Goal: Task Accomplishment & Management: Manage account settings

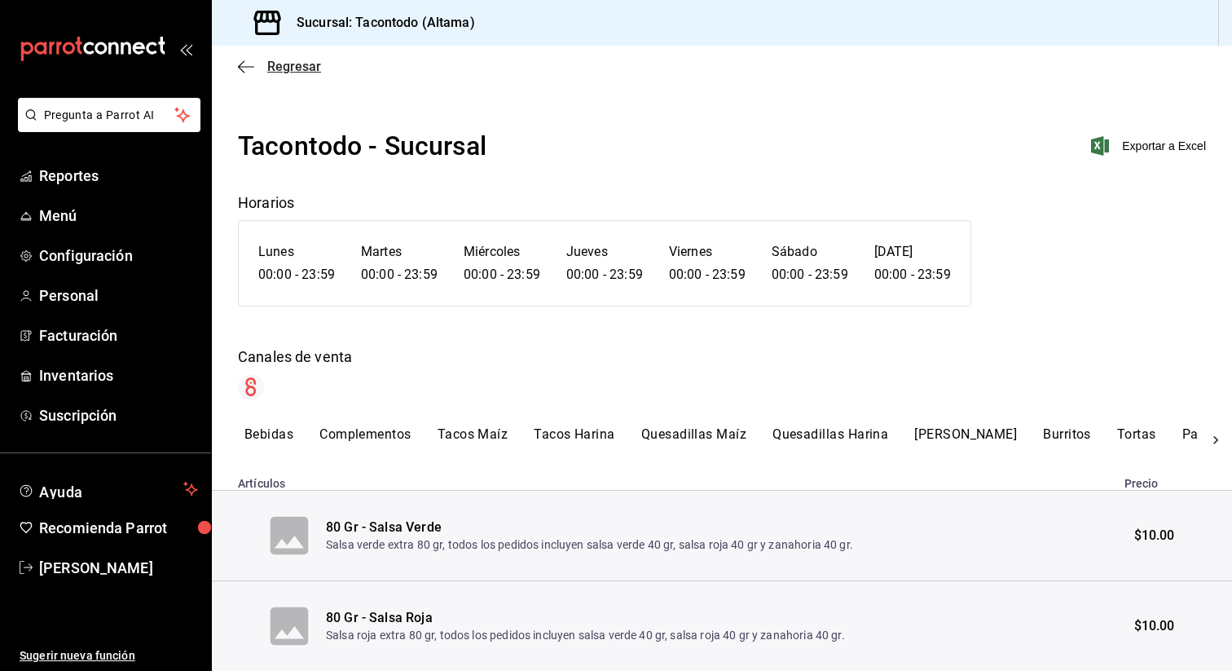
click at [251, 62] on icon "button" at bounding box center [246, 66] width 16 height 15
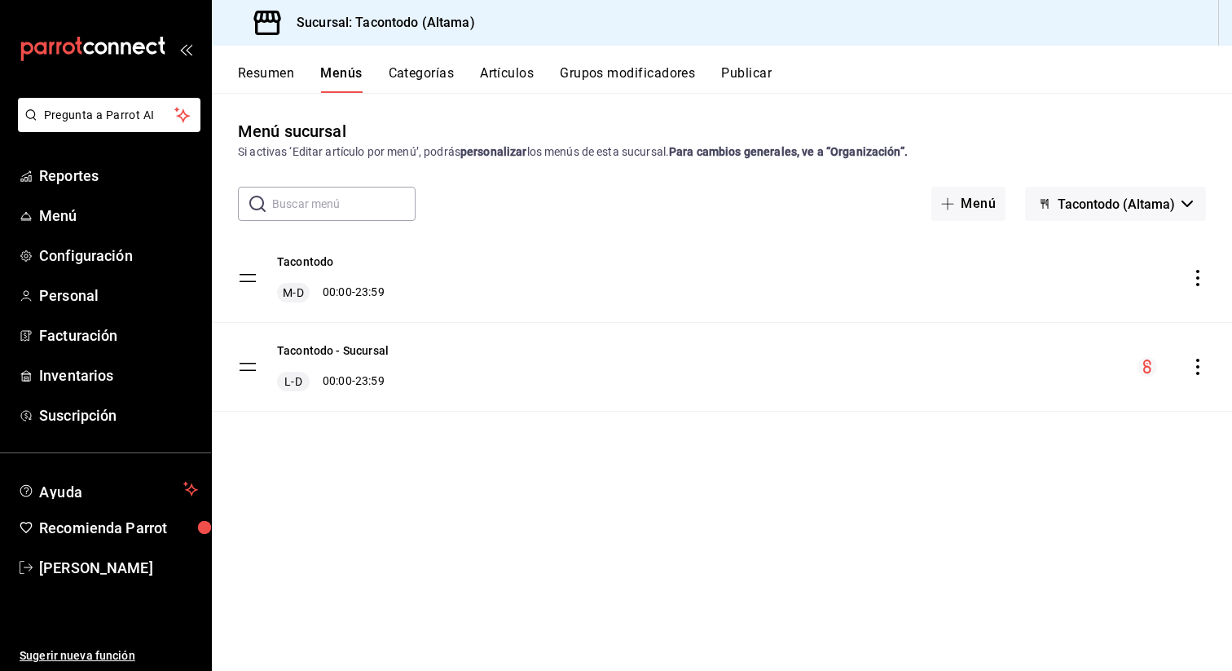
click at [414, 79] on button "Categorías" at bounding box center [422, 79] width 66 height 28
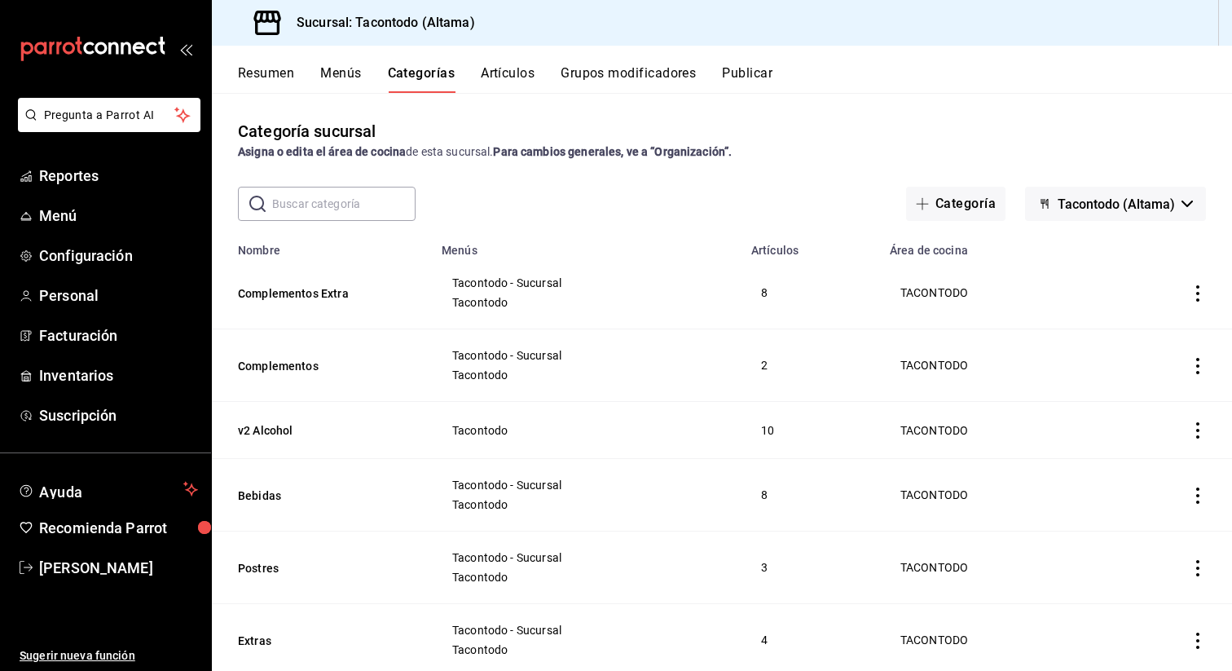
scroll to position [13, 0]
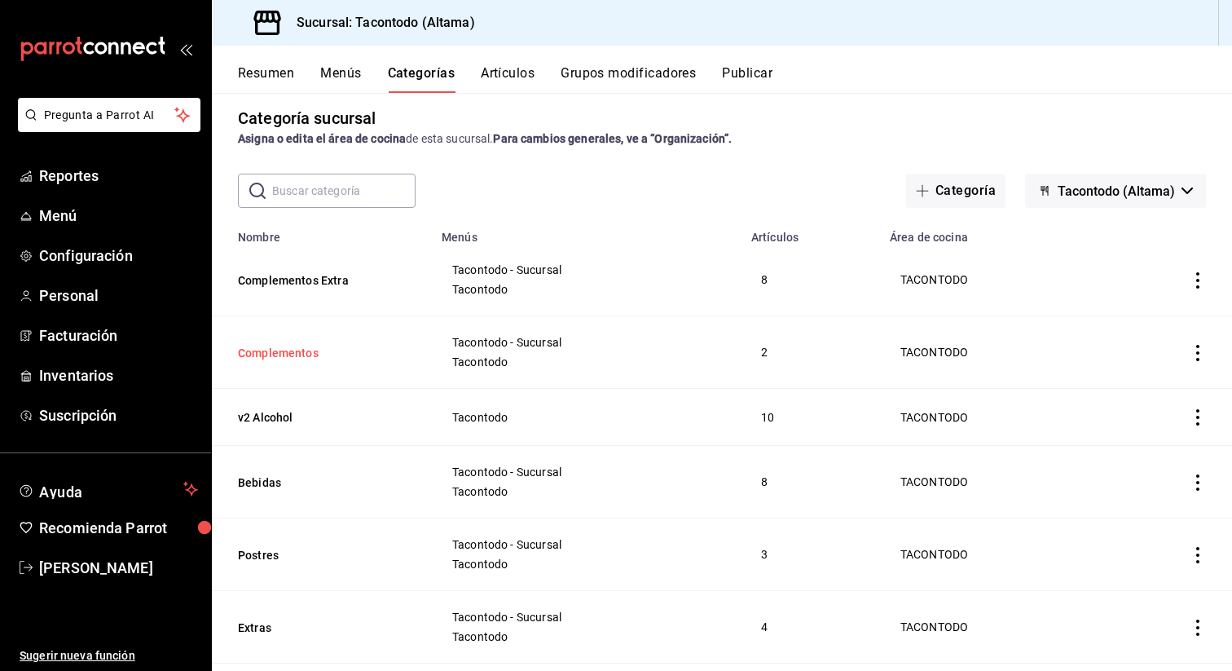
click at [299, 355] on button "Complementos" at bounding box center [319, 353] width 163 height 16
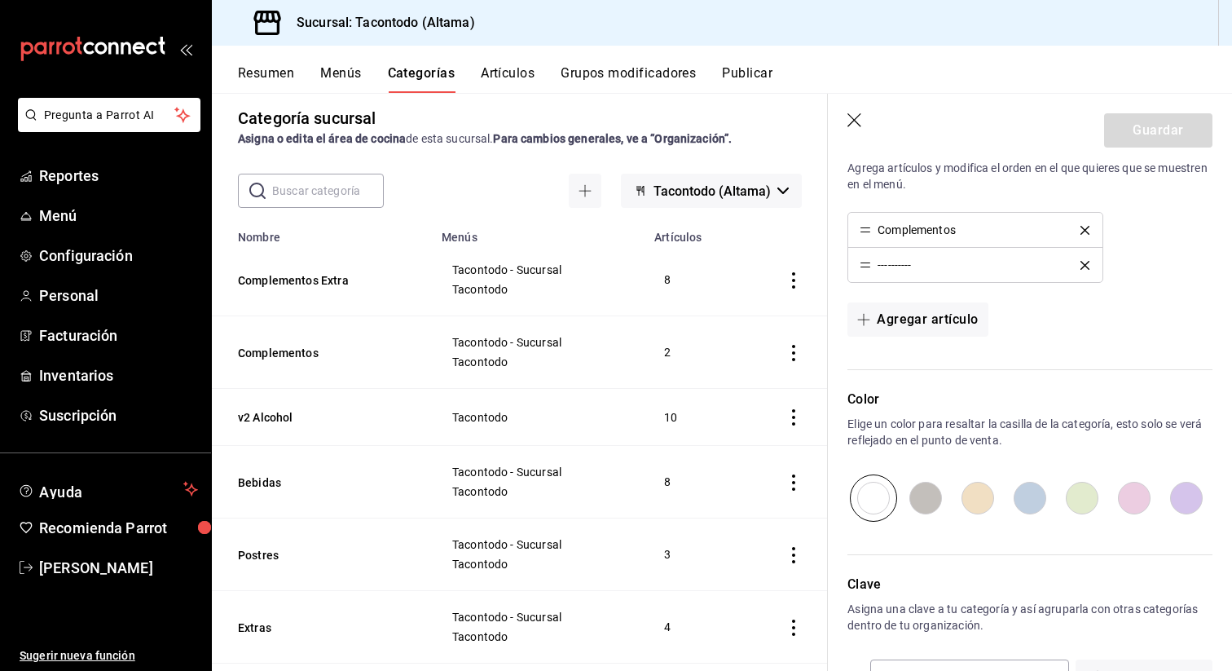
scroll to position [490, 0]
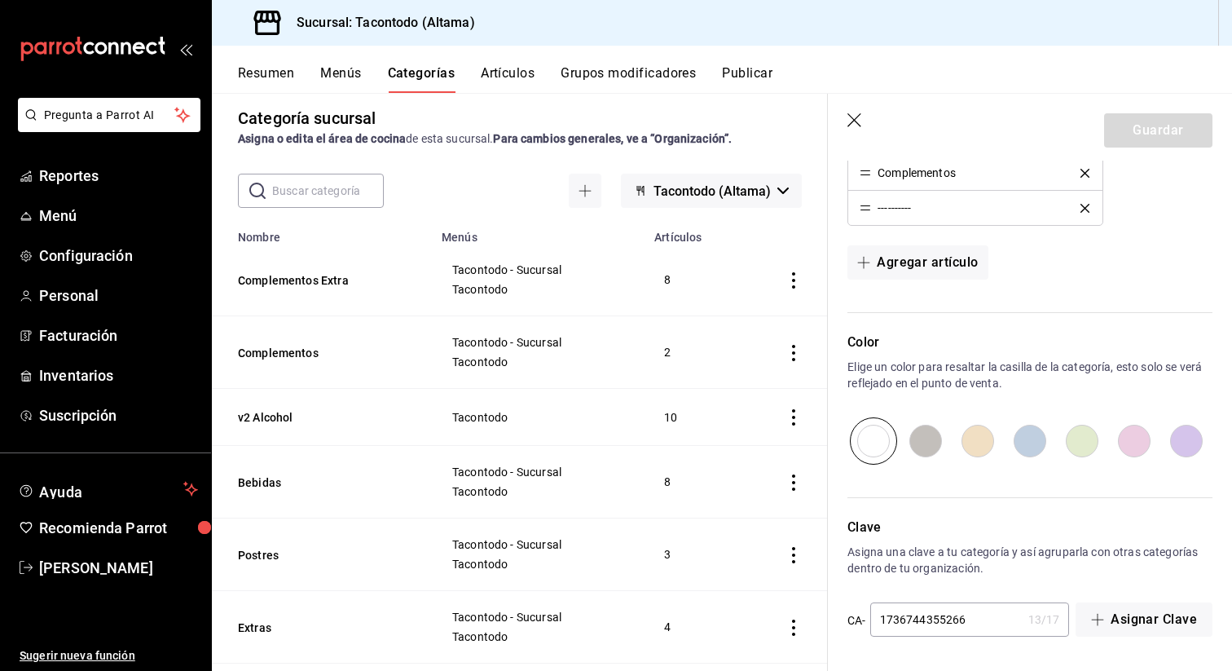
click at [1086, 209] on icon "delete" at bounding box center [1085, 208] width 9 height 9
click at [1148, 126] on button "Guardar" at bounding box center [1158, 130] width 108 height 34
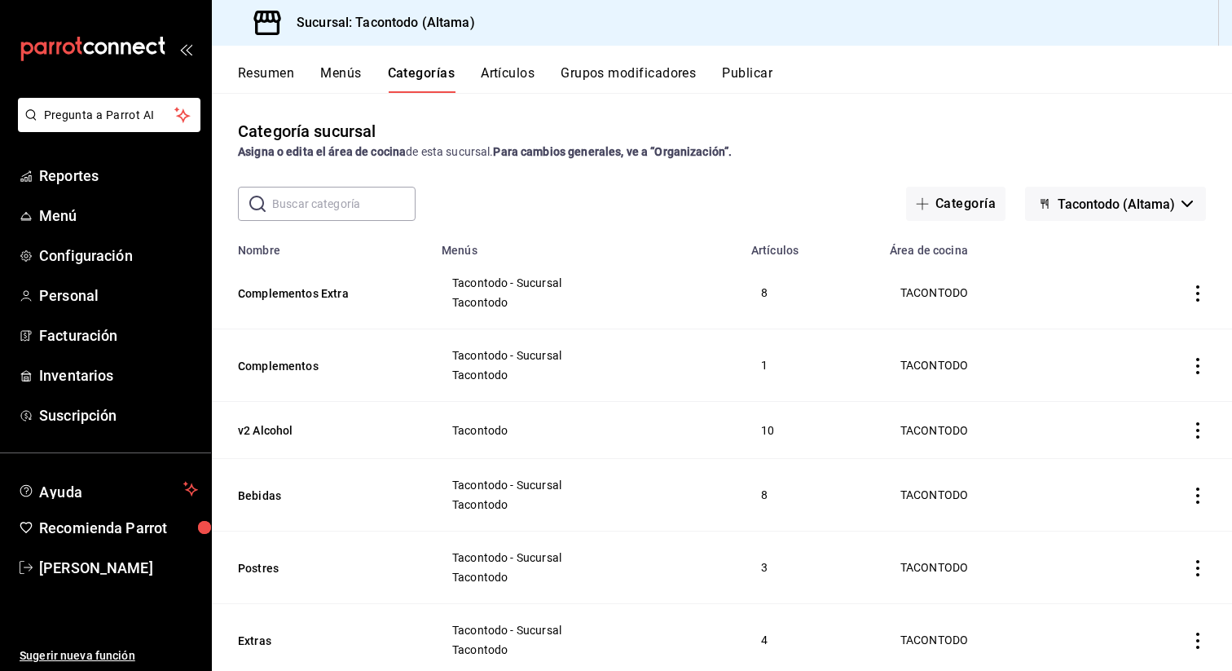
click at [490, 81] on button "Artículos" at bounding box center [508, 79] width 54 height 28
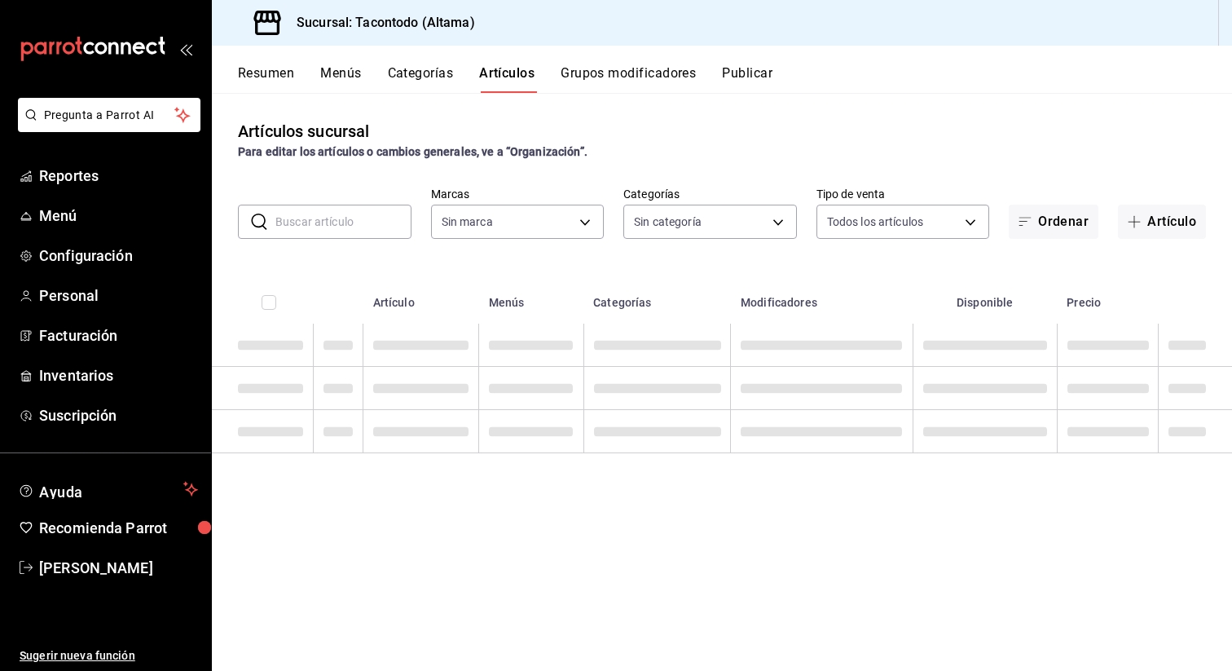
type input "56f755ab-7396-4f10-bb3c-049bffdbebb5"
type input "03246fa2-9df7-4d37-b723-32691e120219,94d9cbb9-d70a-4c6e-a9e5-224025b127fa,11608…"
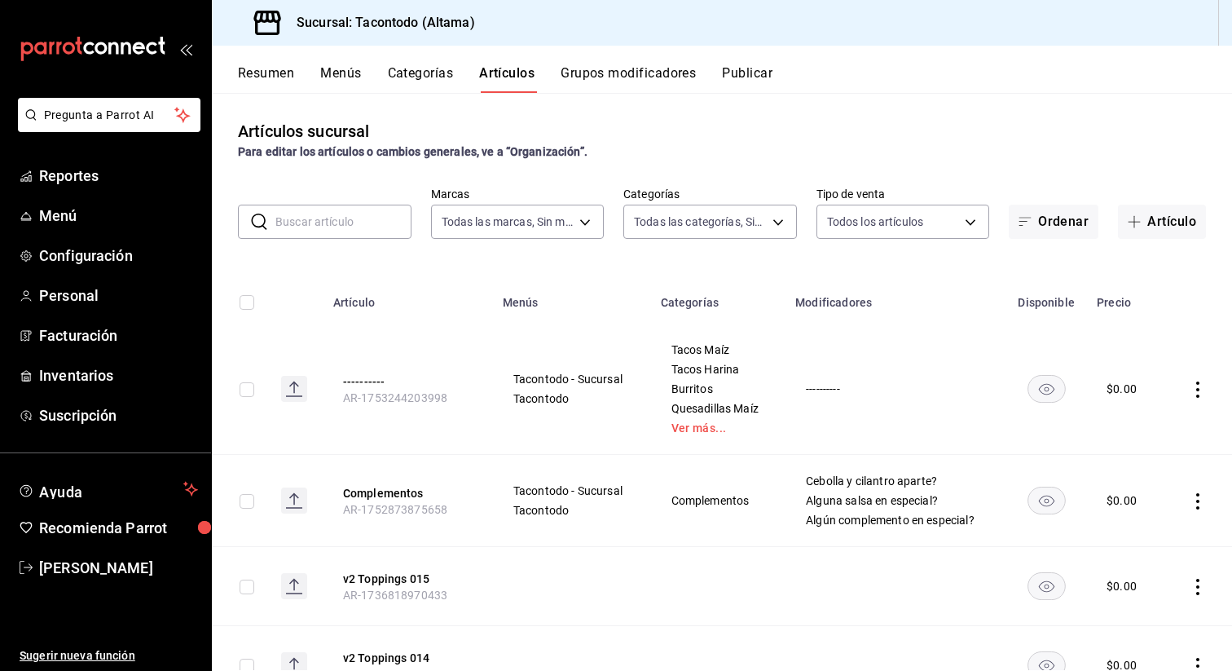
click at [302, 220] on input "text" at bounding box center [343, 221] width 136 height 33
type input "tatema"
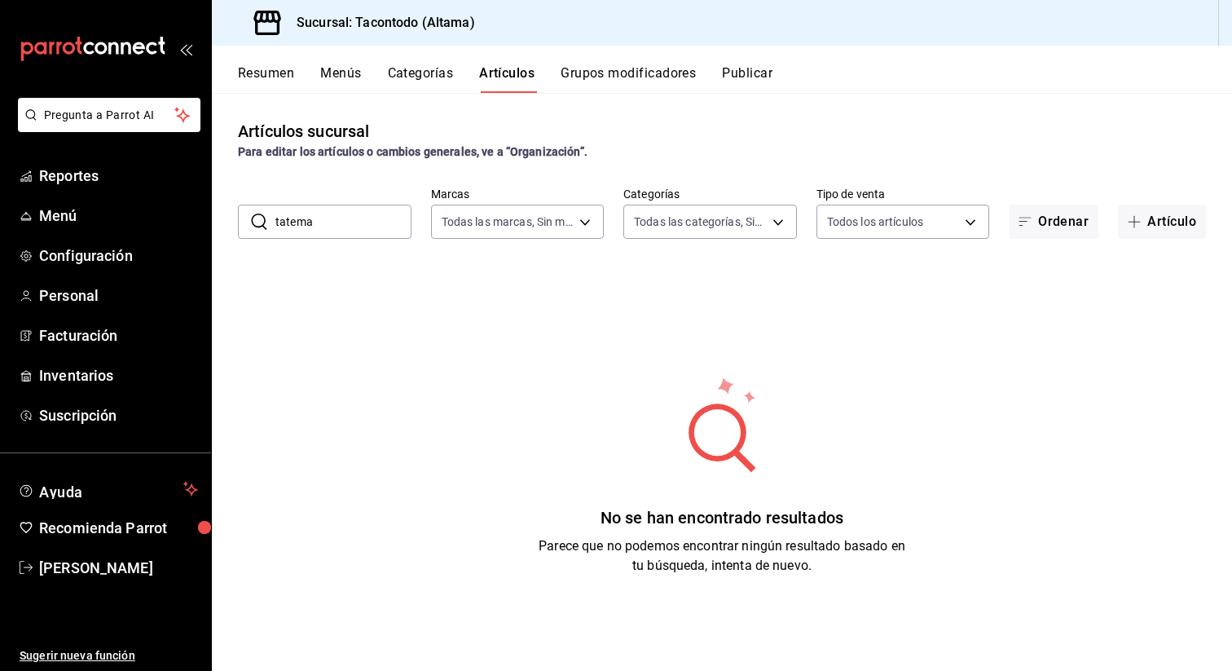
click at [345, 226] on input "tatema" at bounding box center [343, 221] width 136 height 33
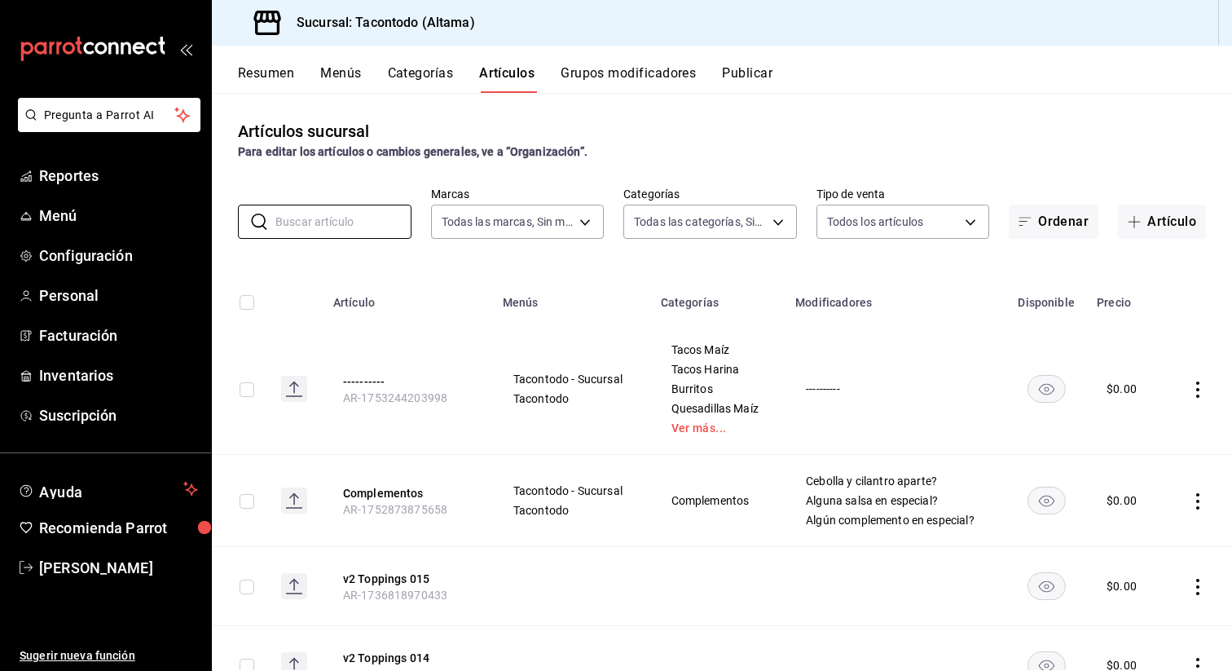
click at [598, 83] on button "Grupos modificadores" at bounding box center [628, 79] width 135 height 28
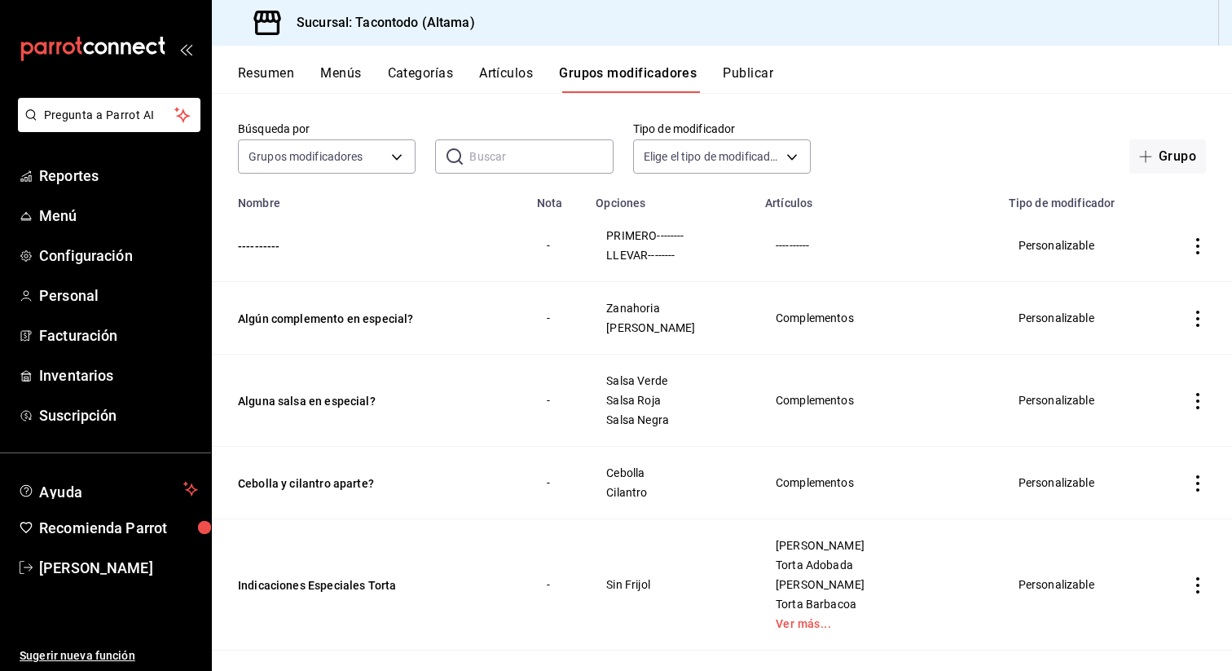
scroll to position [64, 0]
click at [332, 403] on button "Alguna salsa en especial?" at bounding box center [336, 402] width 196 height 16
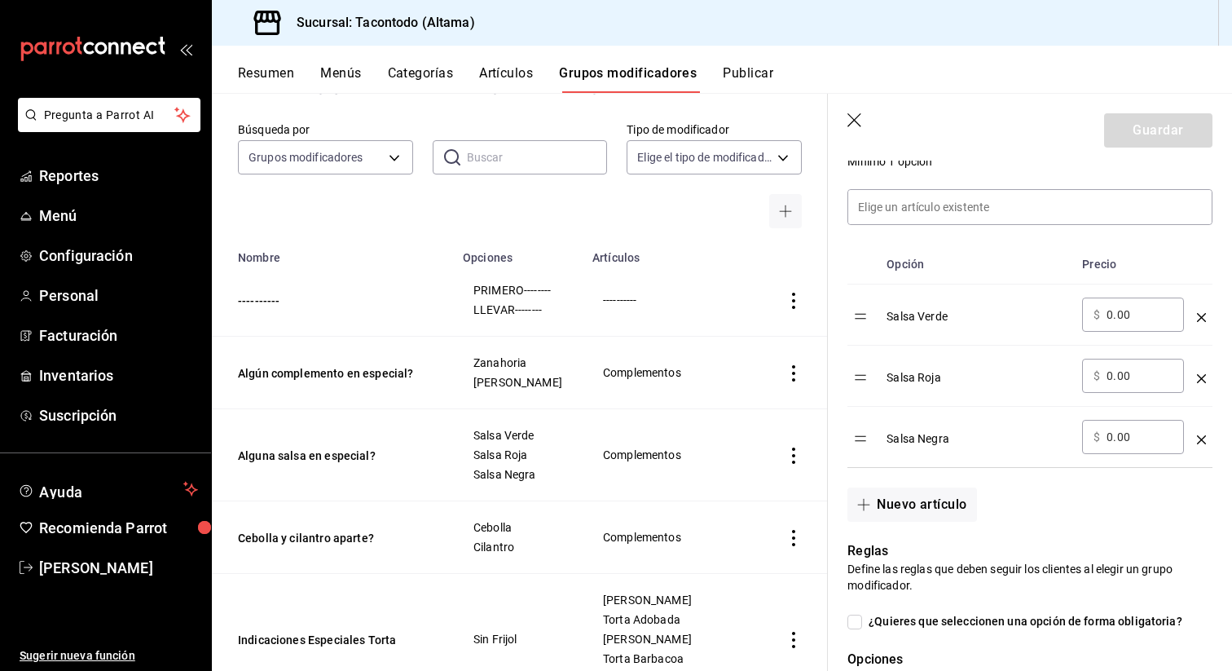
scroll to position [453, 0]
click at [1203, 443] on div "optionsTable" at bounding box center [1201, 432] width 9 height 27
click at [1202, 440] on icon "optionsTable" at bounding box center [1201, 438] width 9 height 9
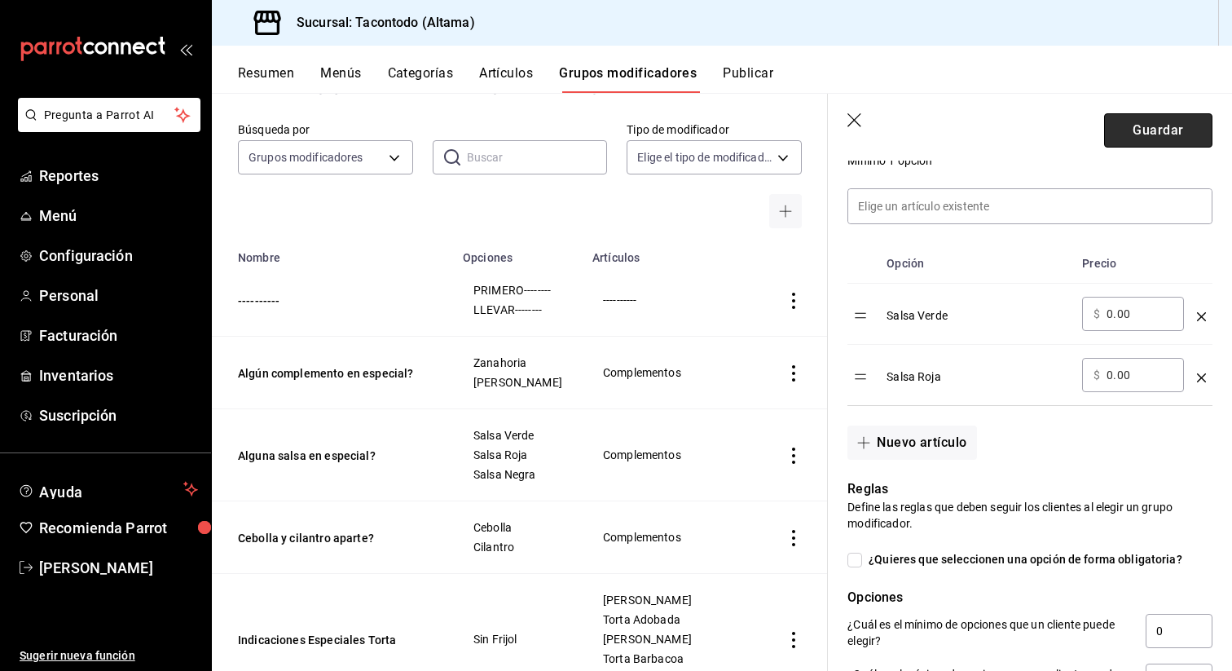
click at [1171, 136] on button "Guardar" at bounding box center [1158, 130] width 108 height 34
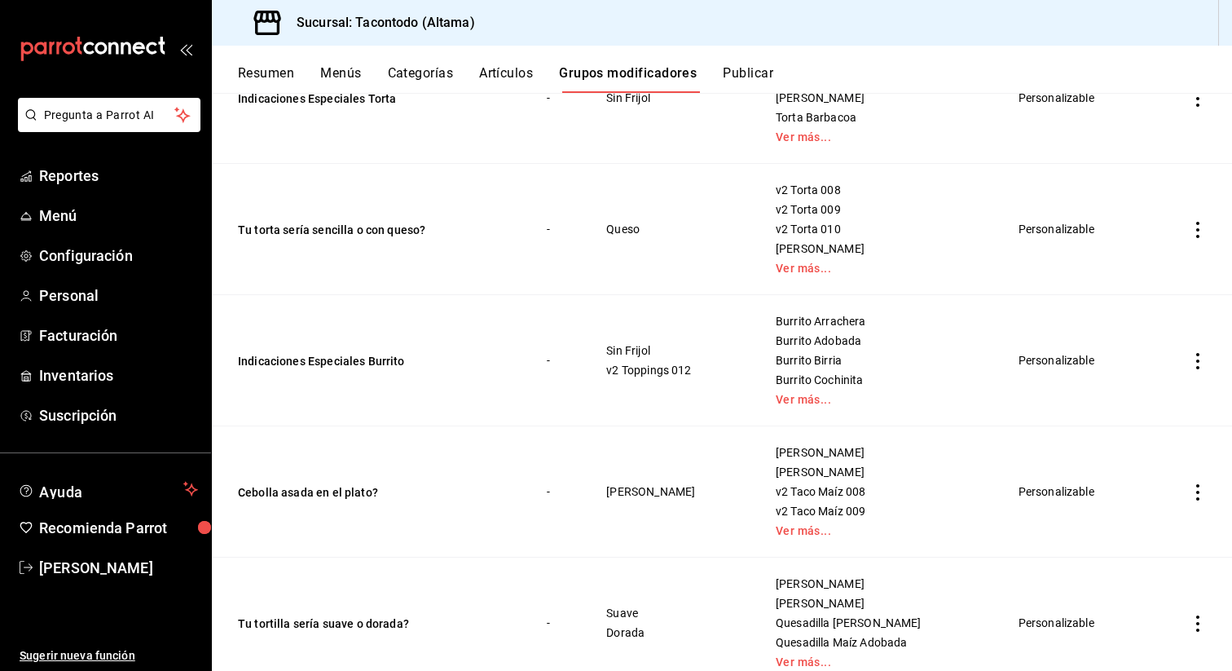
scroll to position [531, 0]
click at [371, 366] on button "Indicaciones Especiales Burrito" at bounding box center [336, 363] width 196 height 16
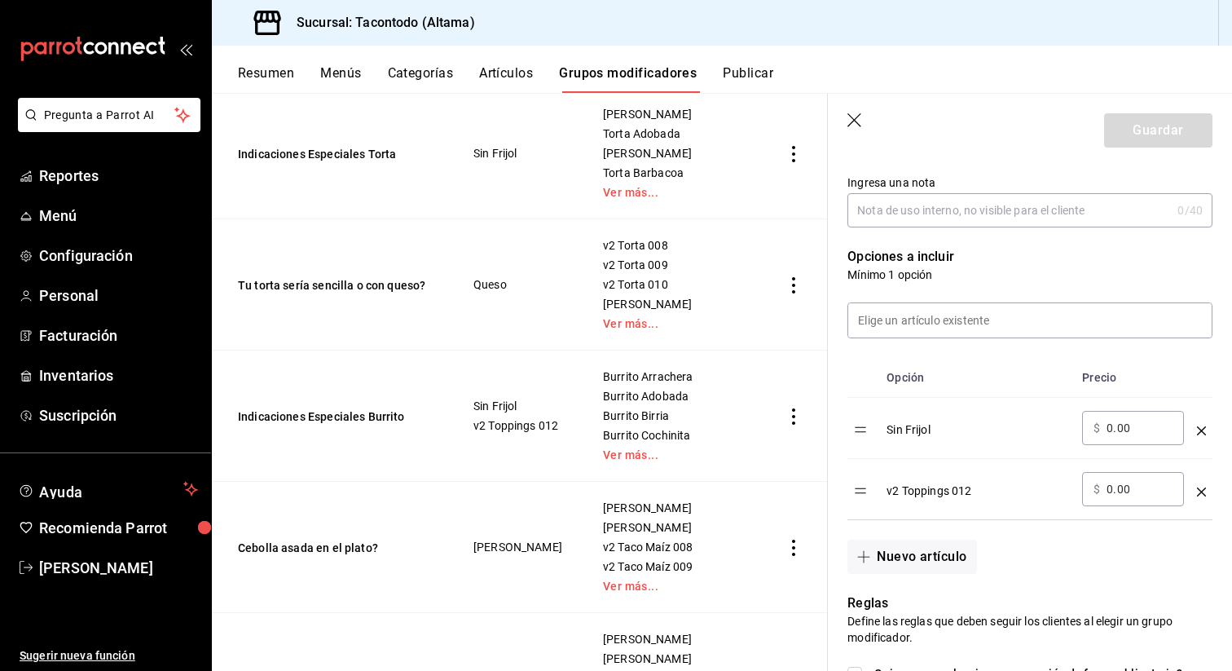
scroll to position [337, 0]
click at [992, 328] on input at bounding box center [1030, 322] width 364 height 34
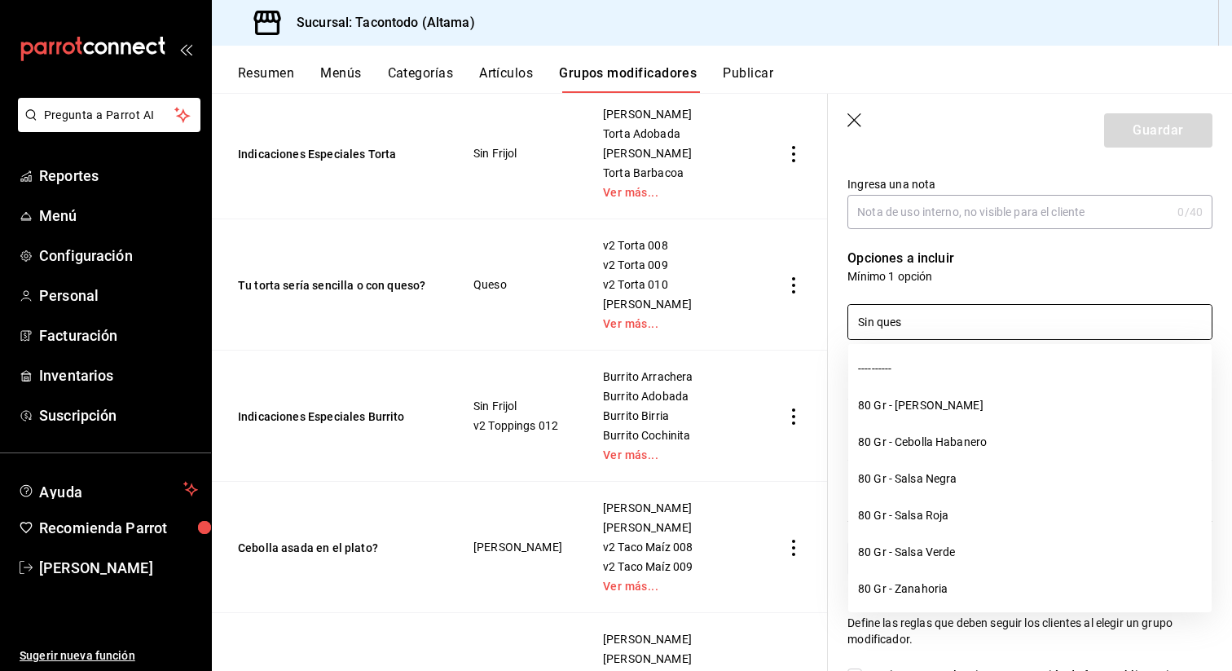
type input "Sin queso"
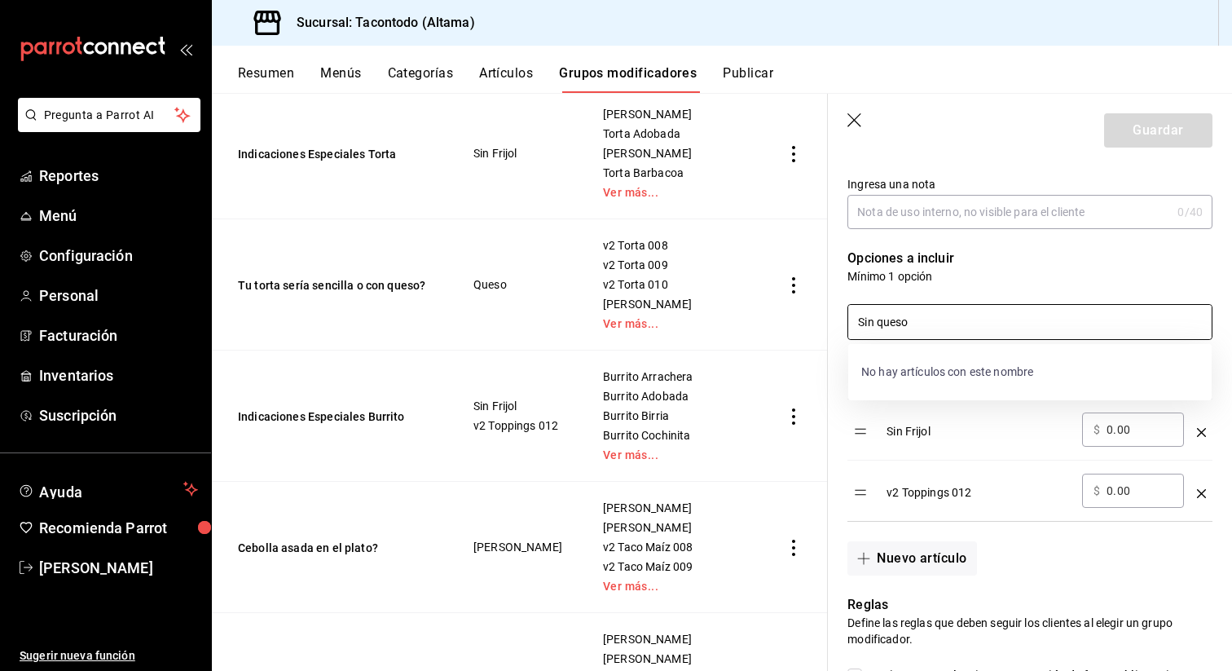
click at [877, 322] on input "Sin queso" at bounding box center [1030, 322] width 364 height 34
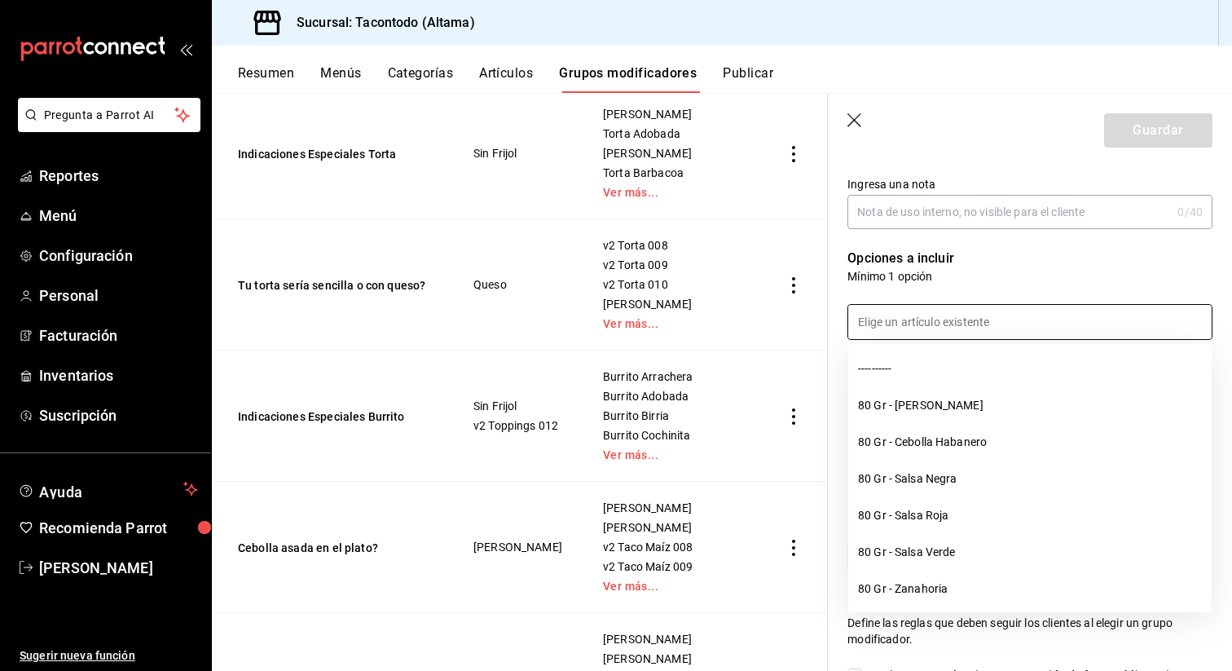
click at [513, 55] on div "Resumen Menús Categorías Artículos Grupos modificadores Publicar" at bounding box center [722, 69] width 1020 height 47
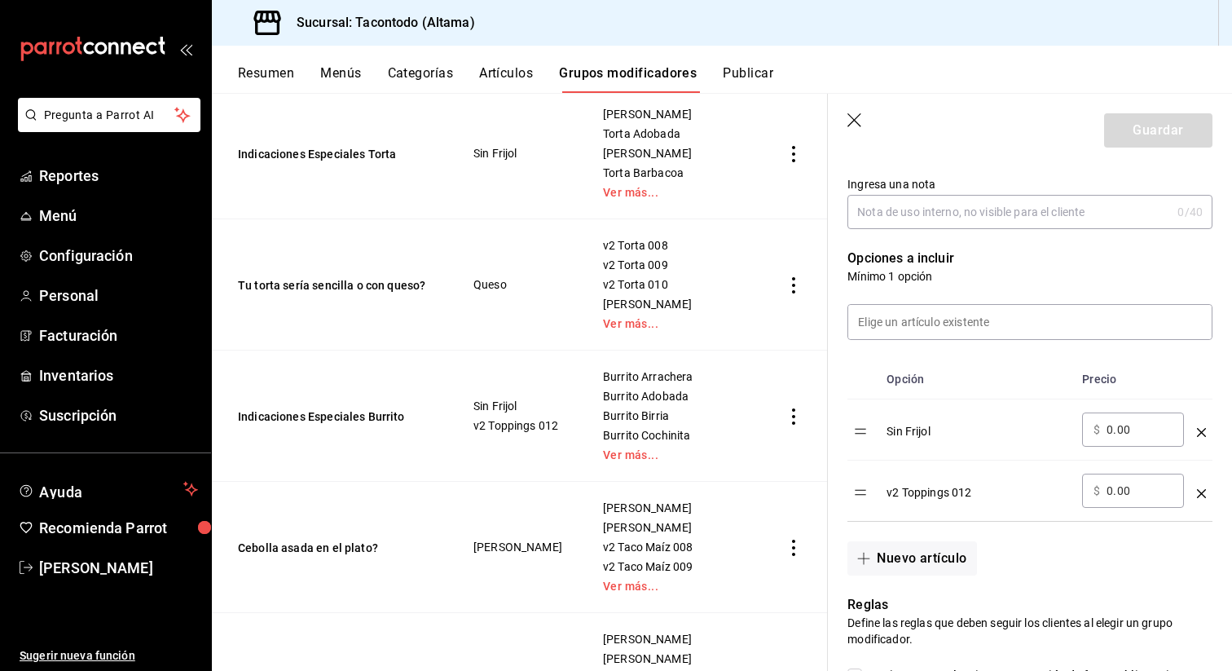
click at [504, 76] on button "Artículos" at bounding box center [506, 79] width 54 height 28
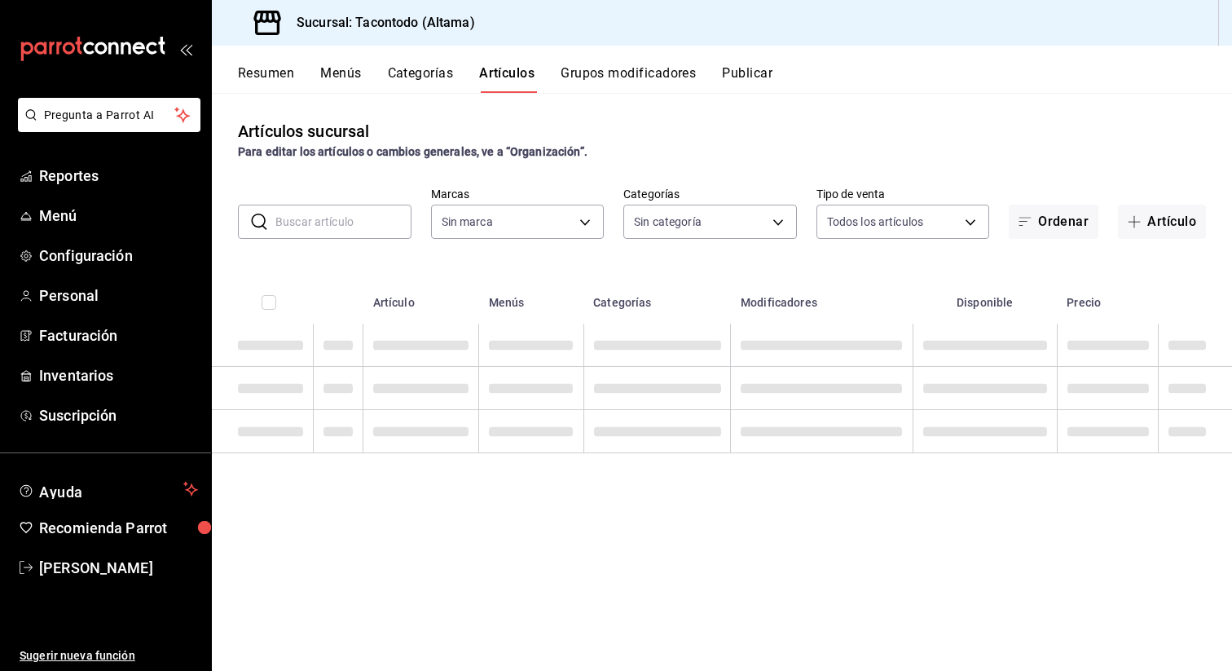
type input "03246fa2-9df7-4d37-b723-32691e120219,94d9cbb9-d70a-4c6e-a9e5-224025b127fa,11608…"
type input "56f755ab-7396-4f10-bb3c-049bffdbebb5"
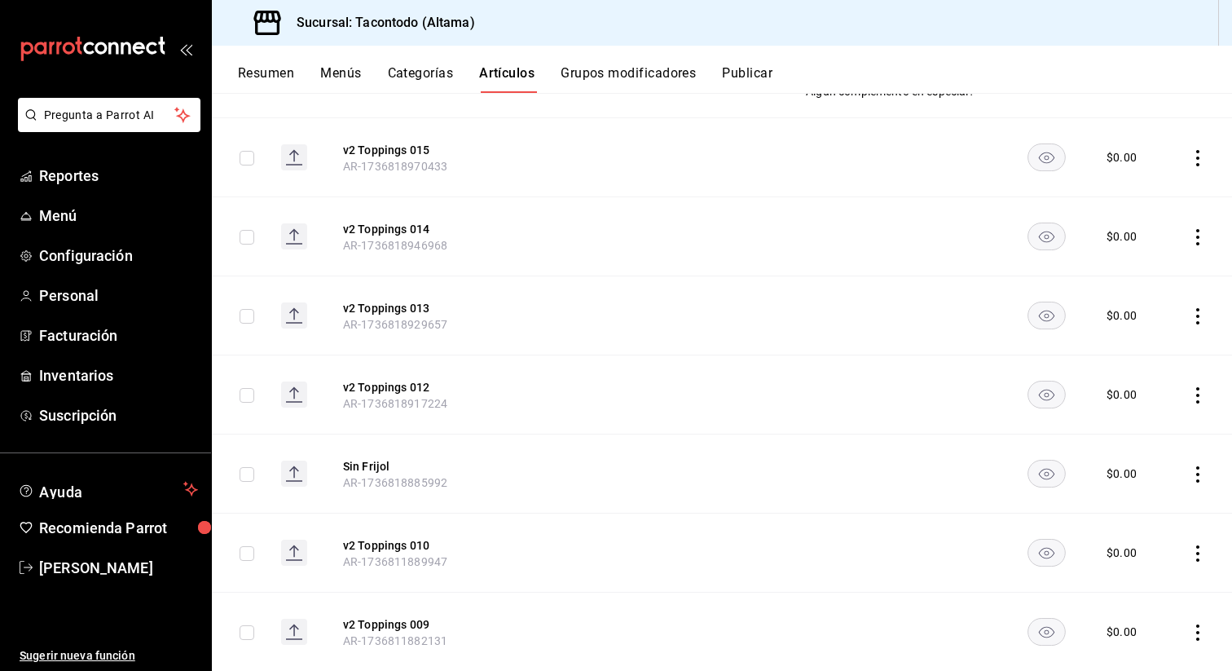
scroll to position [438, 0]
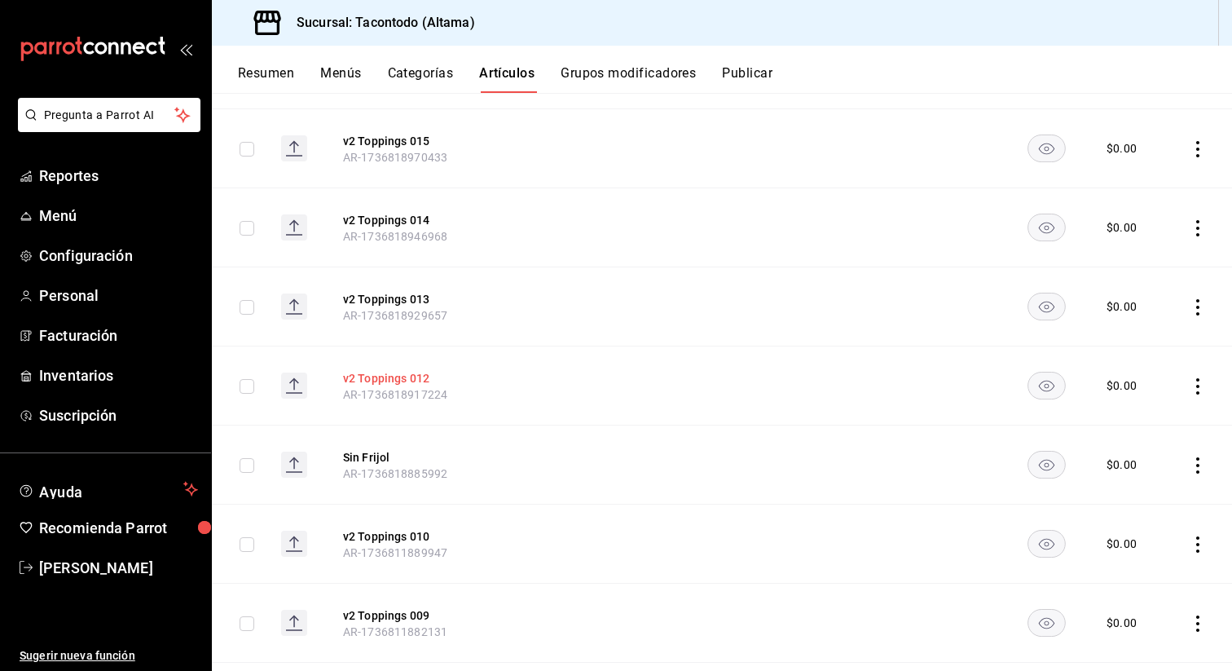
click at [404, 372] on button "v2 Toppings 012" at bounding box center [408, 378] width 130 height 16
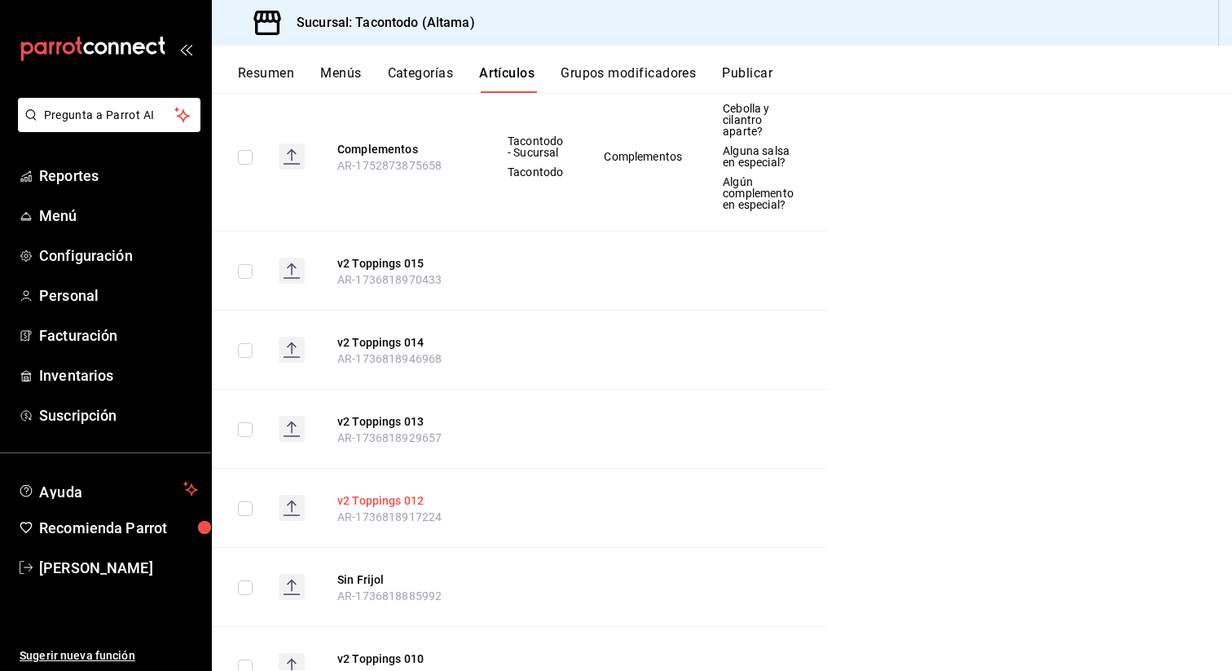
scroll to position [386, 0]
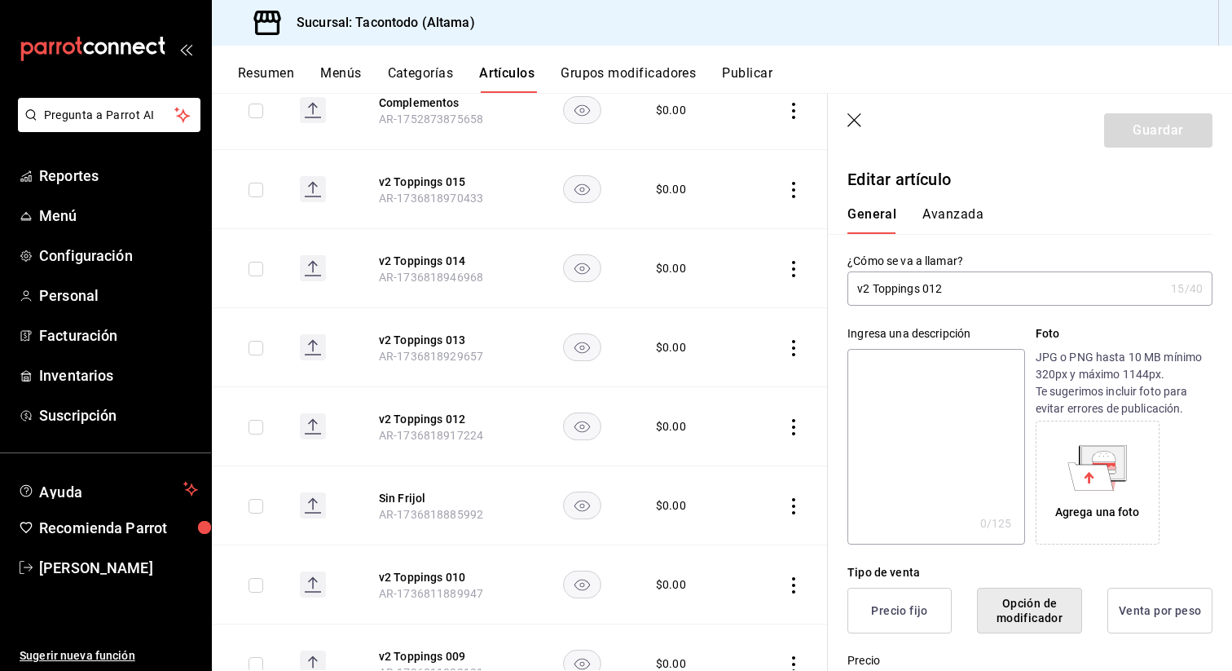
click at [920, 286] on input "v2 Toppings 012" at bounding box center [1006, 288] width 317 height 33
type input "Sin Queso"
click at [1149, 133] on button "Guardar" at bounding box center [1158, 130] width 108 height 34
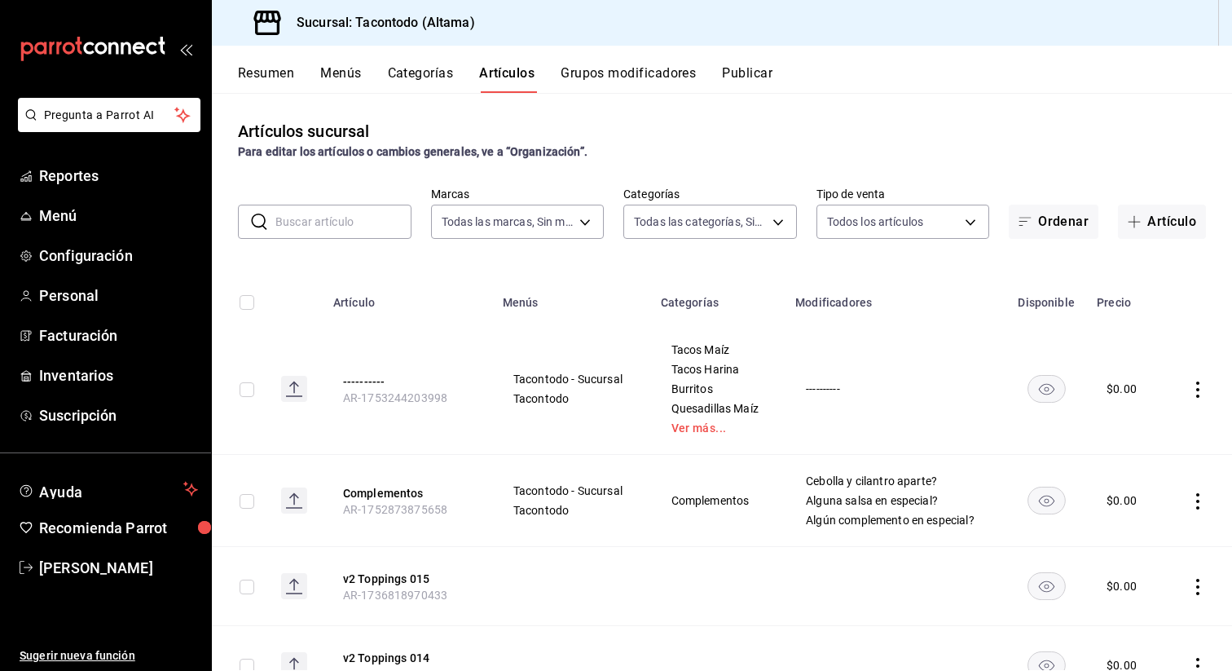
click at [581, 73] on button "Grupos modificadores" at bounding box center [628, 79] width 135 height 28
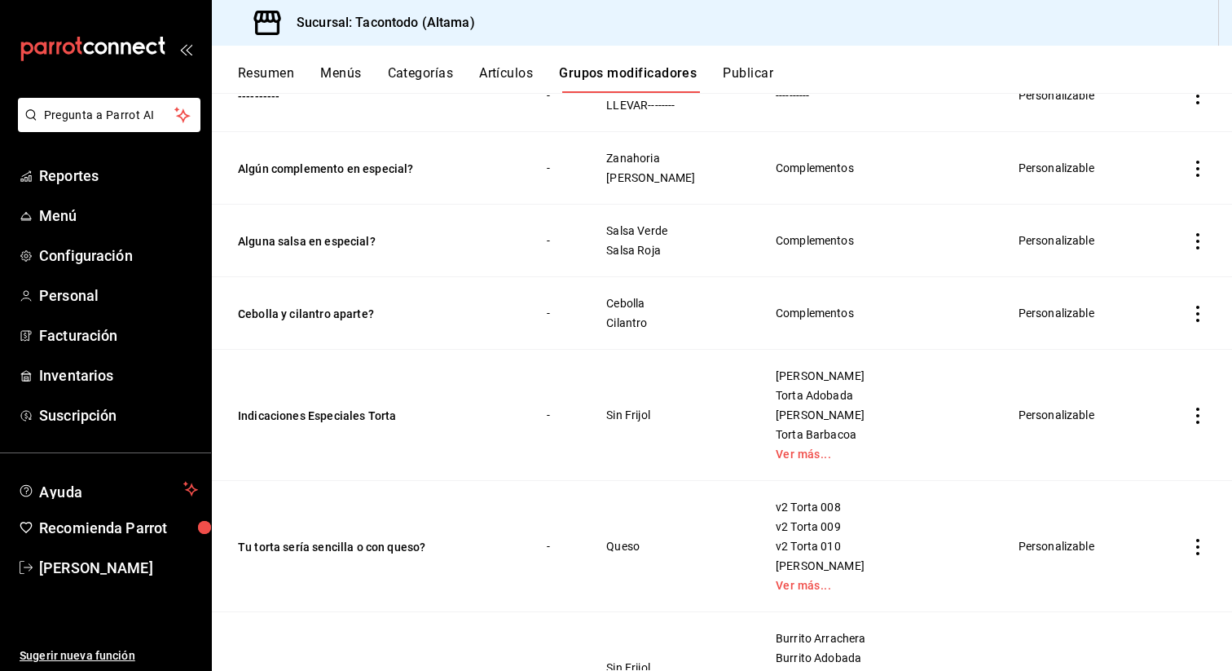
scroll to position [232, 0]
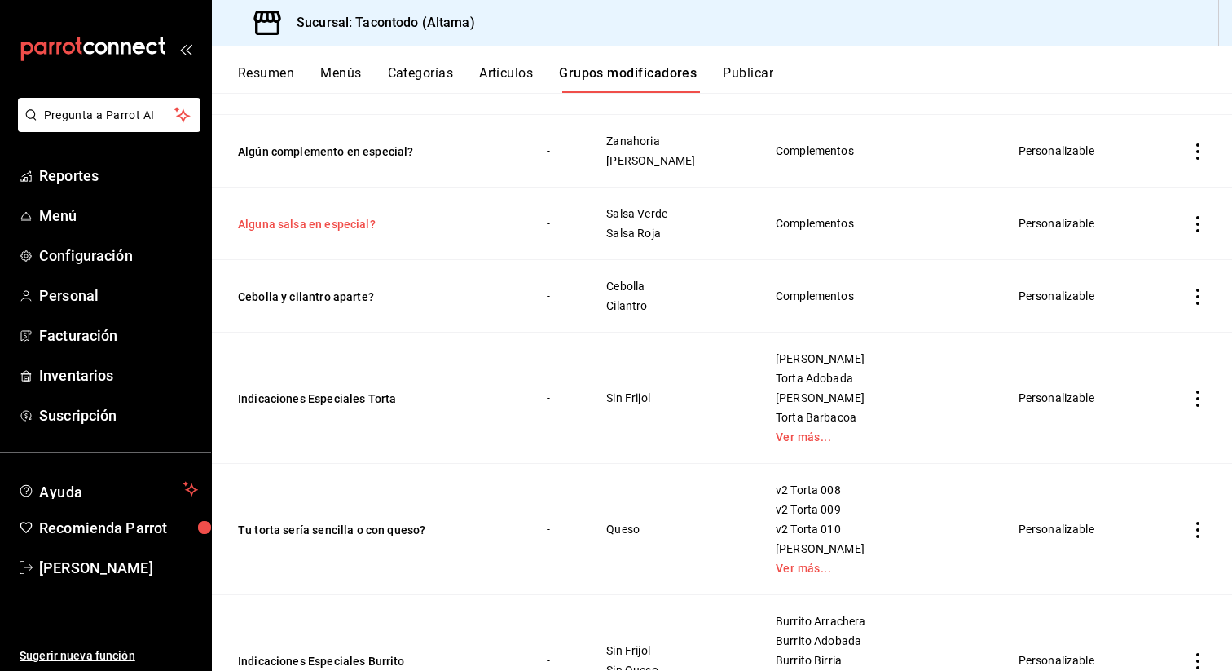
click at [335, 226] on button "Alguna salsa en especial?" at bounding box center [336, 224] width 196 height 16
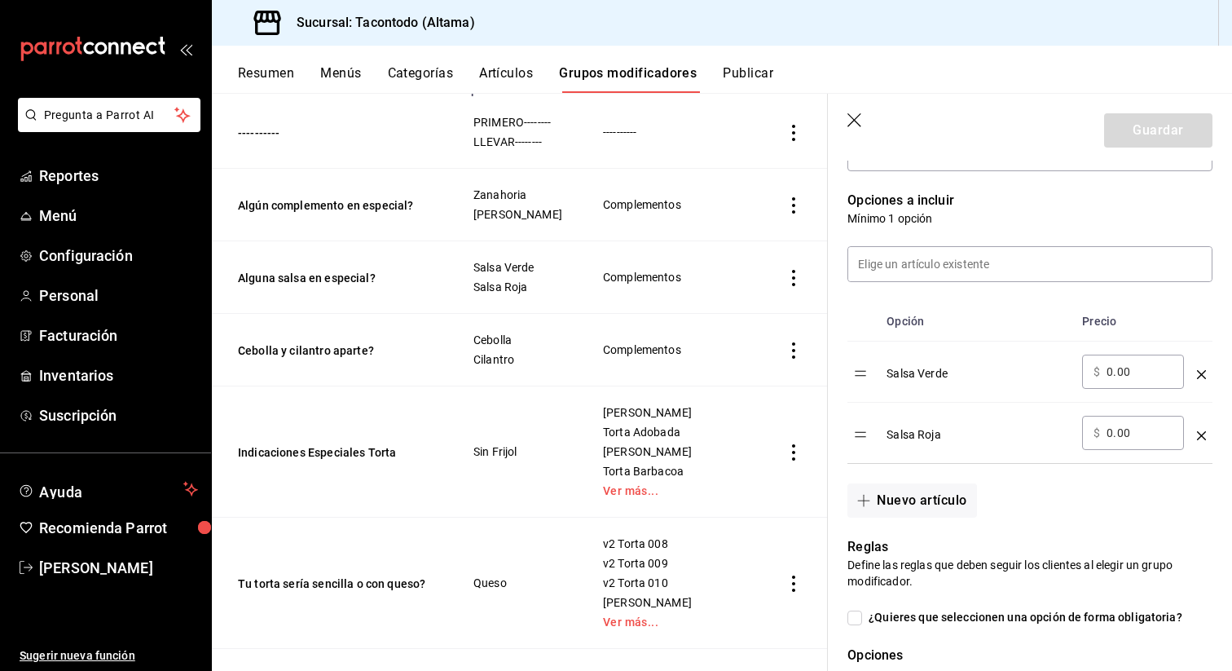
scroll to position [390, 0]
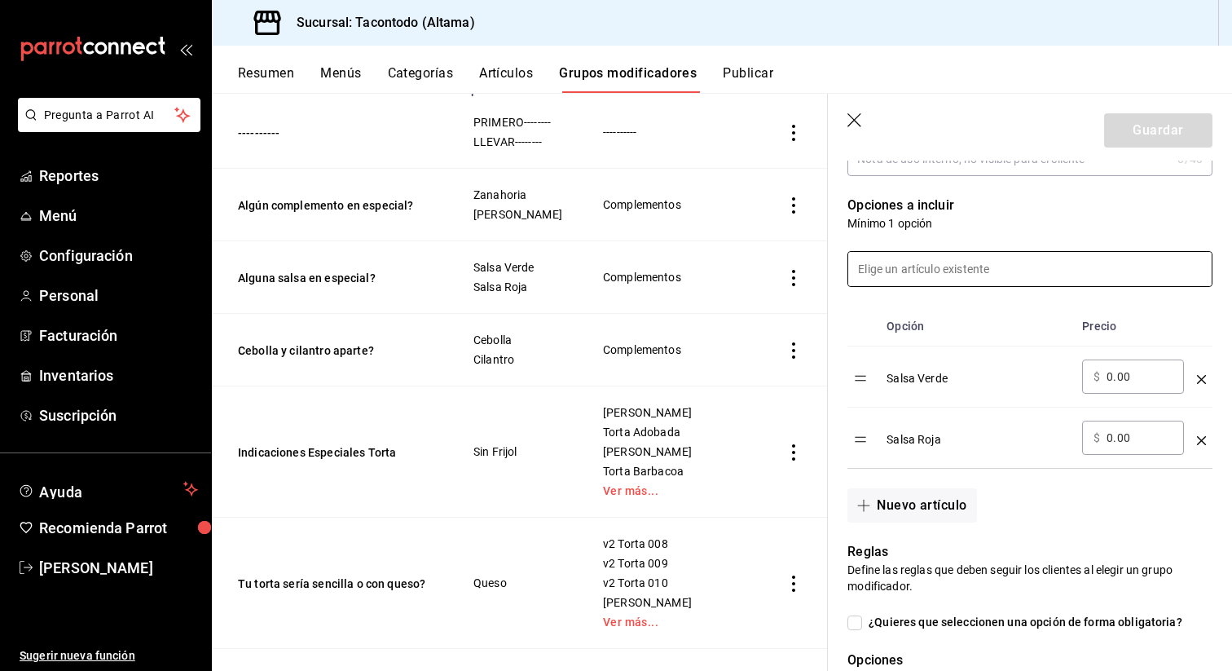
click at [949, 261] on input at bounding box center [1030, 269] width 364 height 34
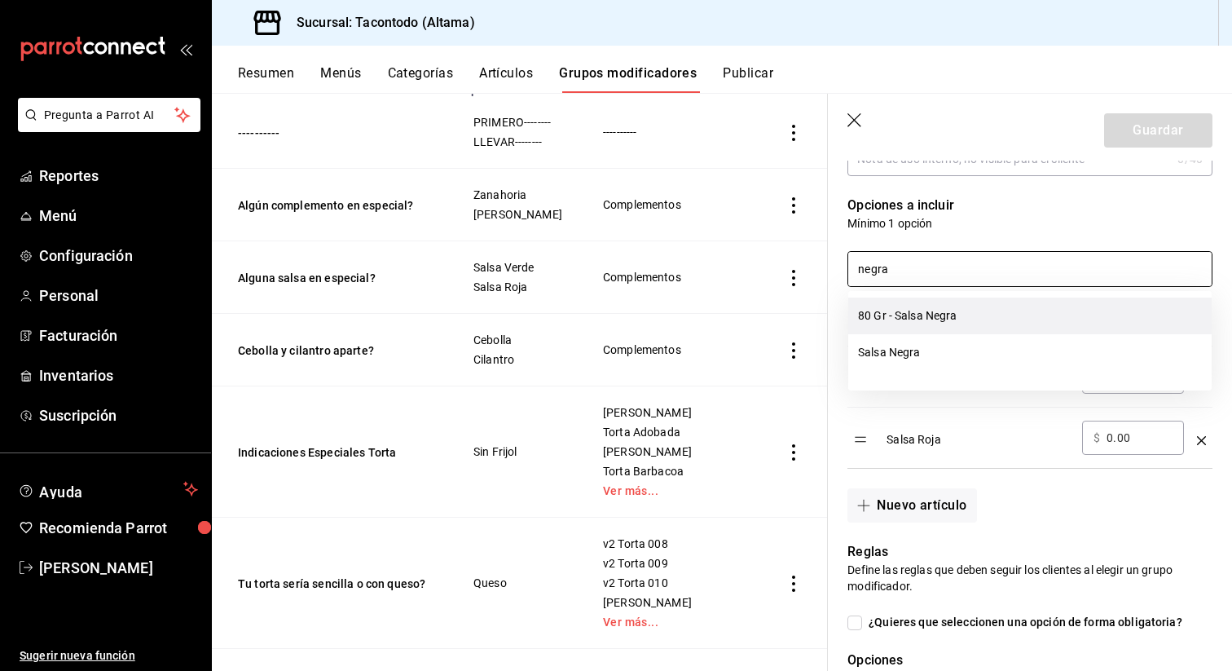
click at [945, 320] on li "80 Gr - Salsa Negra" at bounding box center [1030, 315] width 364 height 37
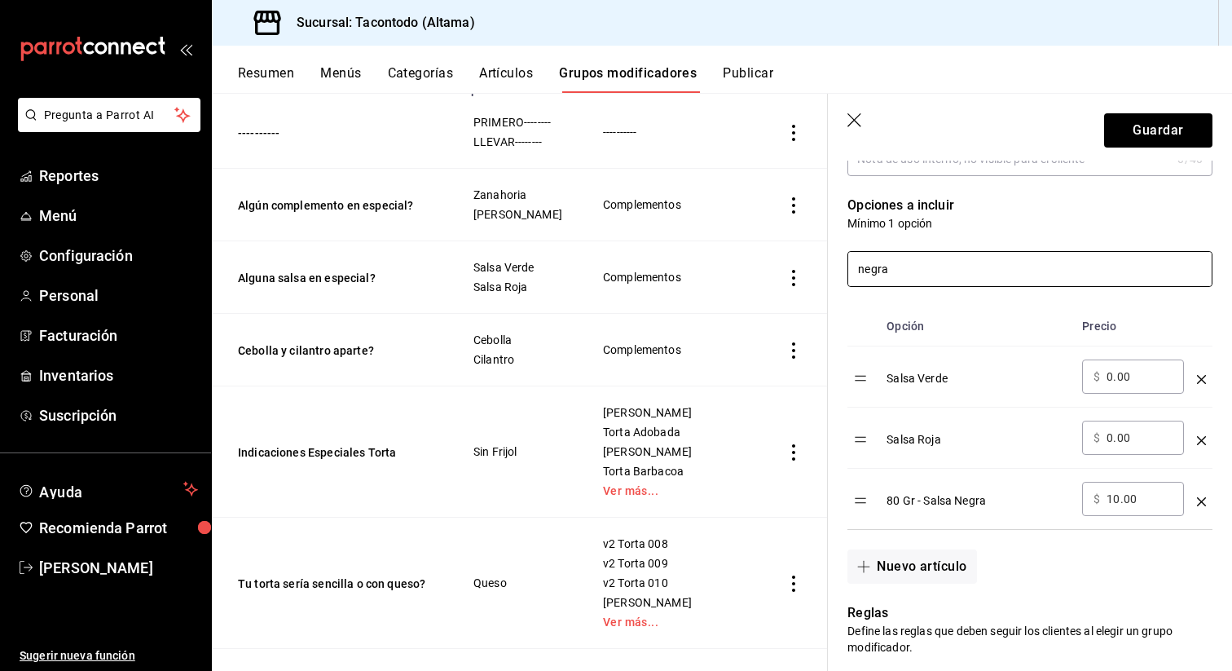
type input "negra"
click at [1205, 503] on icon "optionsTable" at bounding box center [1201, 501] width 9 height 9
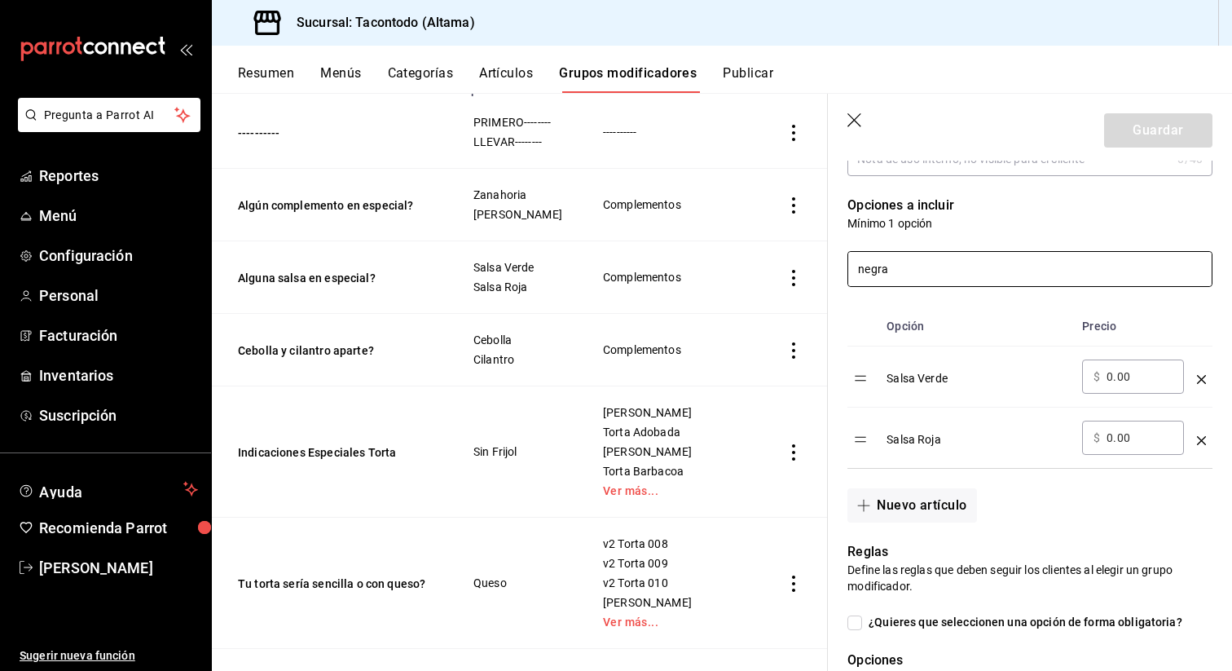
click at [949, 274] on input "negra" at bounding box center [1030, 269] width 364 height 34
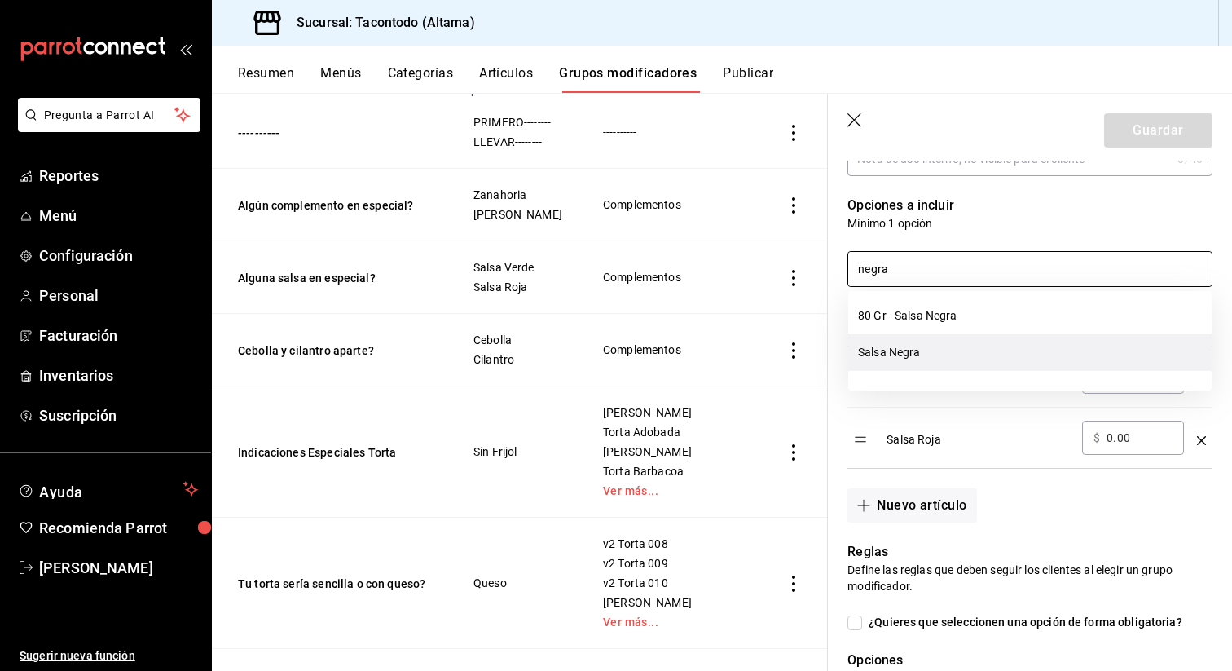
click at [919, 358] on li "Salsa Negra" at bounding box center [1030, 352] width 364 height 37
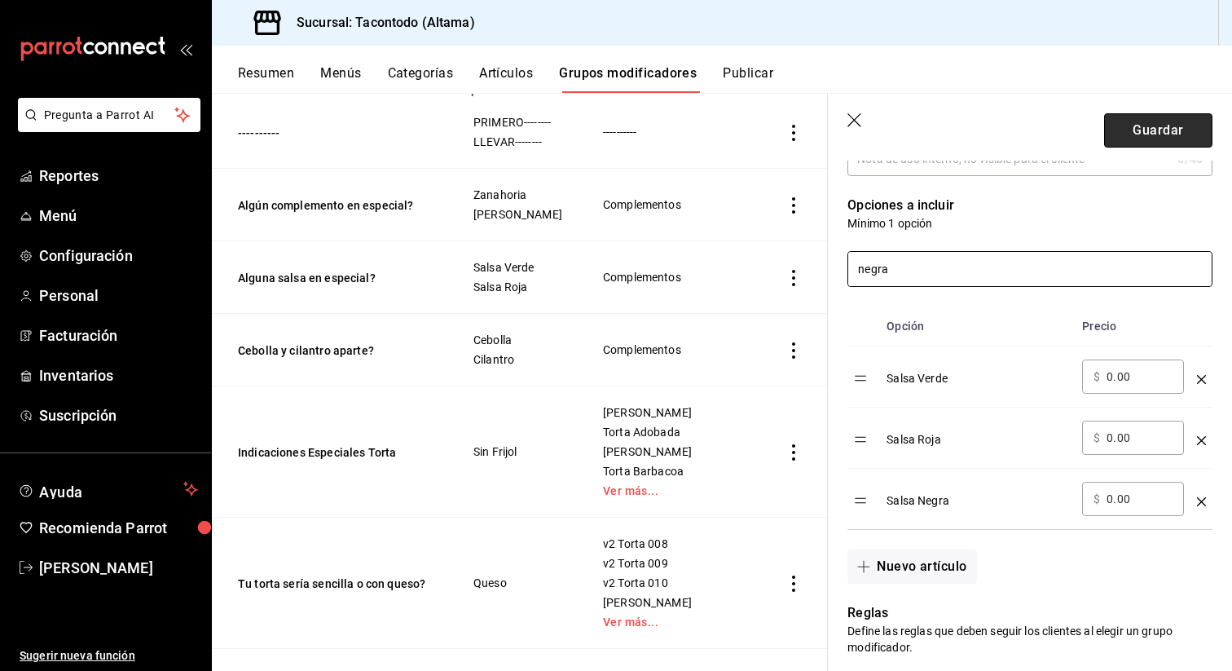
click at [1164, 124] on button "Guardar" at bounding box center [1158, 130] width 108 height 34
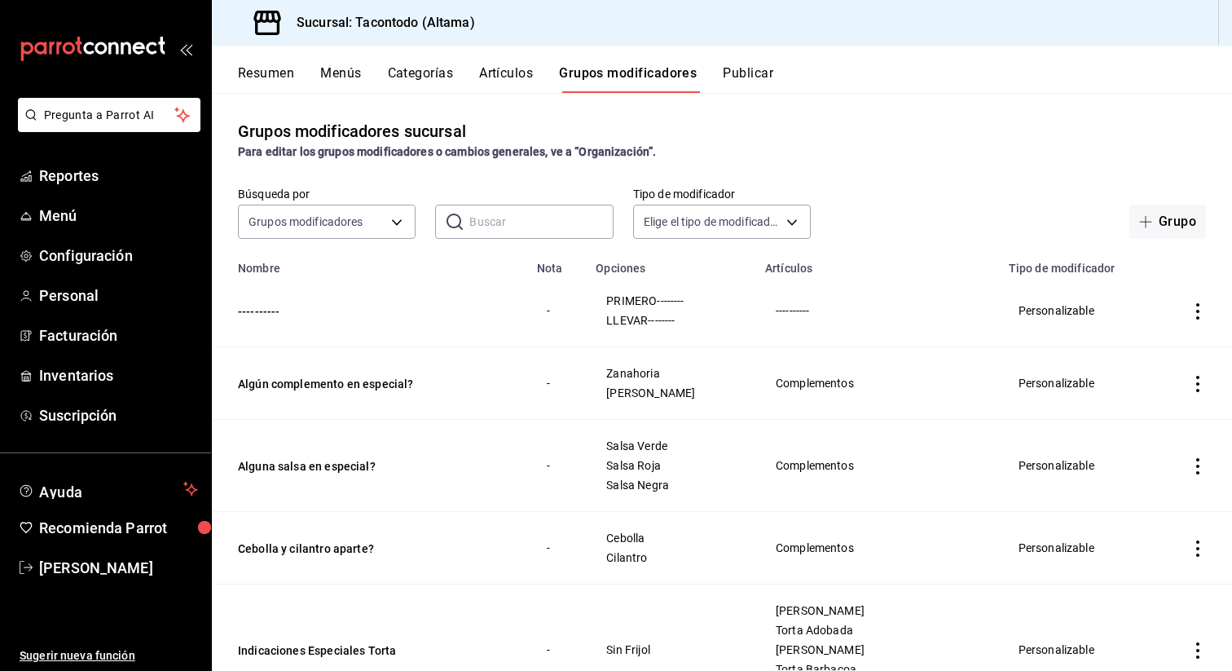
click at [420, 59] on div "Resumen Menús Categorías Artículos Grupos modificadores Publicar" at bounding box center [722, 69] width 1020 height 47
click at [418, 62] on div "Resumen Menús Categorías Artículos Grupos modificadores Publicar" at bounding box center [722, 69] width 1020 height 47
click at [416, 71] on button "Categorías" at bounding box center [421, 79] width 66 height 28
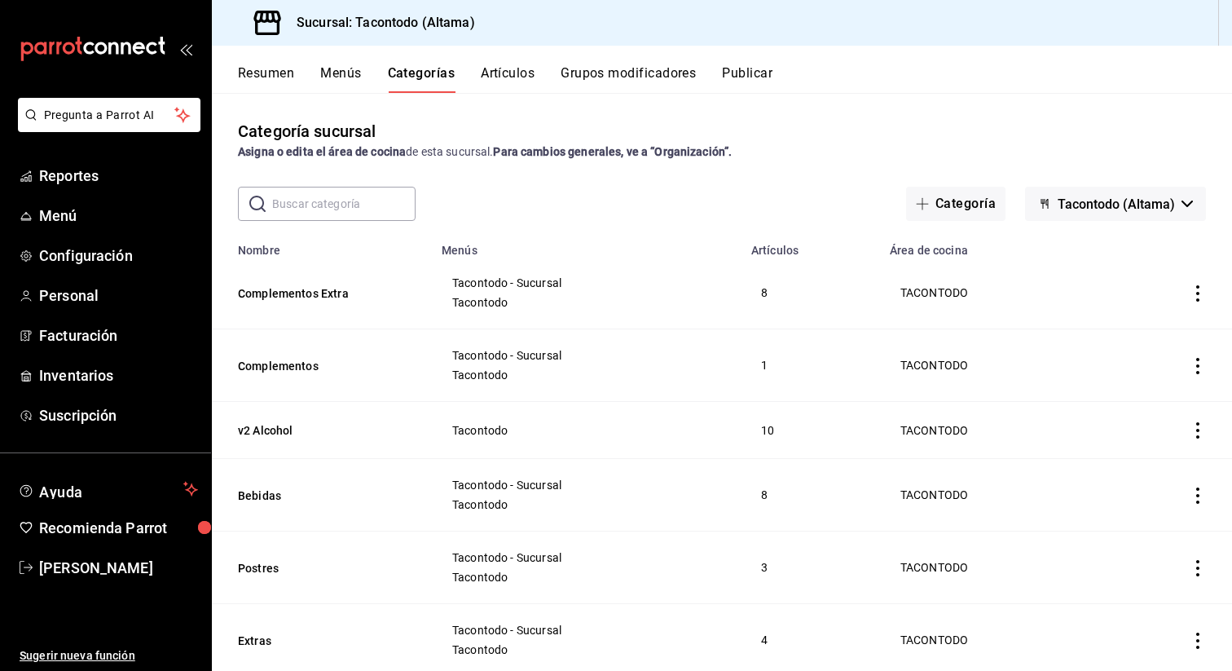
click at [500, 79] on button "Artículos" at bounding box center [508, 79] width 54 height 28
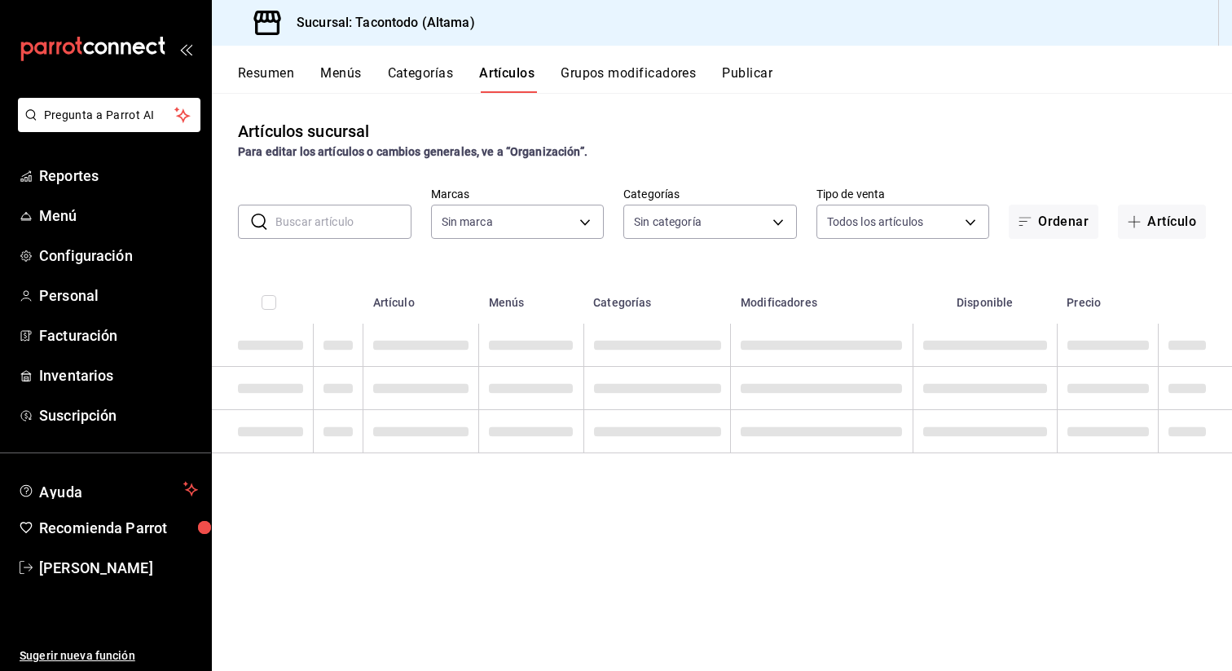
type input "56f755ab-7396-4f10-bb3c-049bffdbebb5"
type input "03246fa2-9df7-4d37-b723-32691e120219,94d9cbb9-d70a-4c6e-a9e5-224025b127fa,11608…"
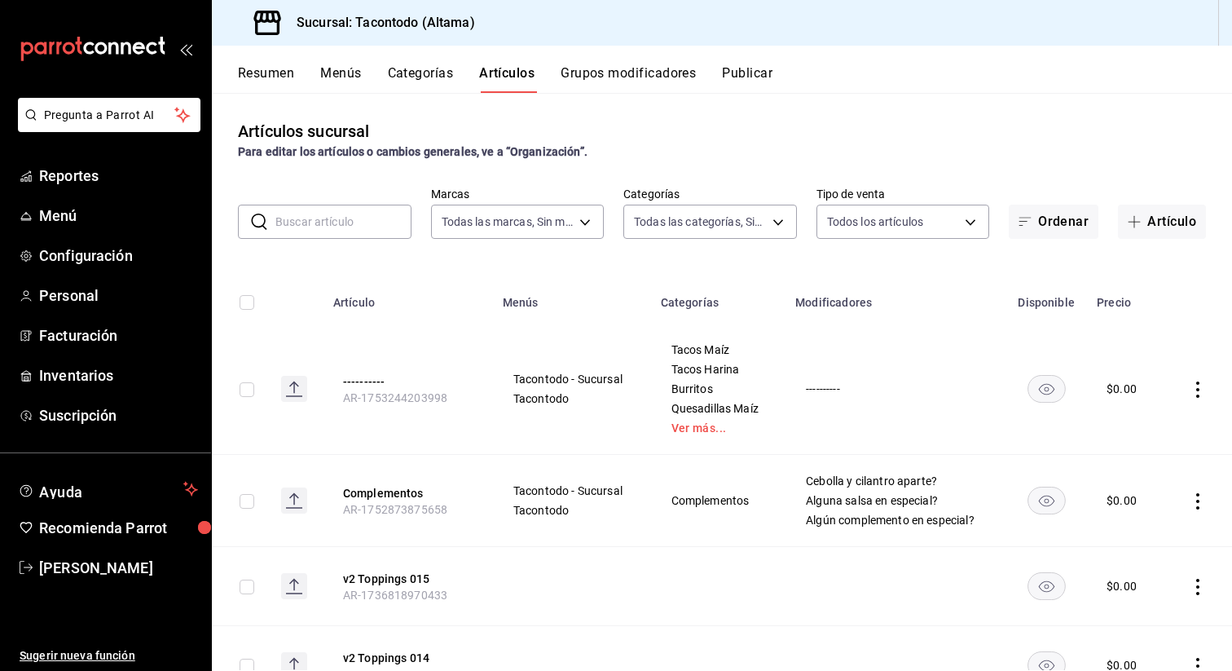
click at [371, 230] on input "text" at bounding box center [343, 221] width 136 height 33
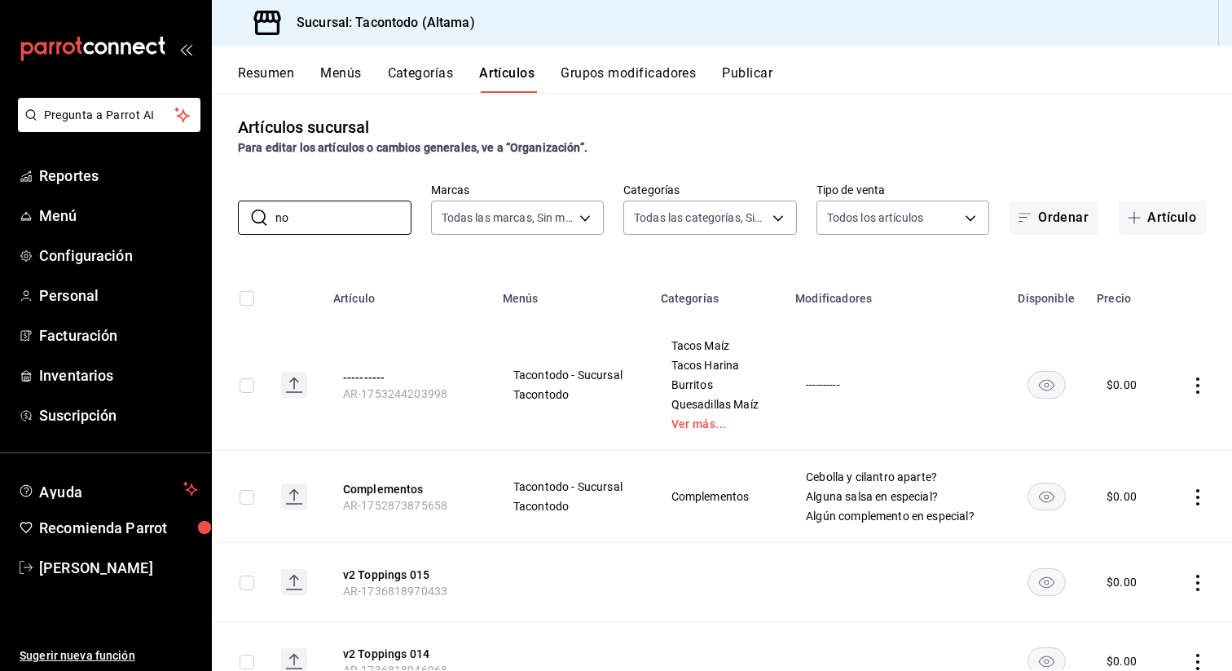
type input "no"
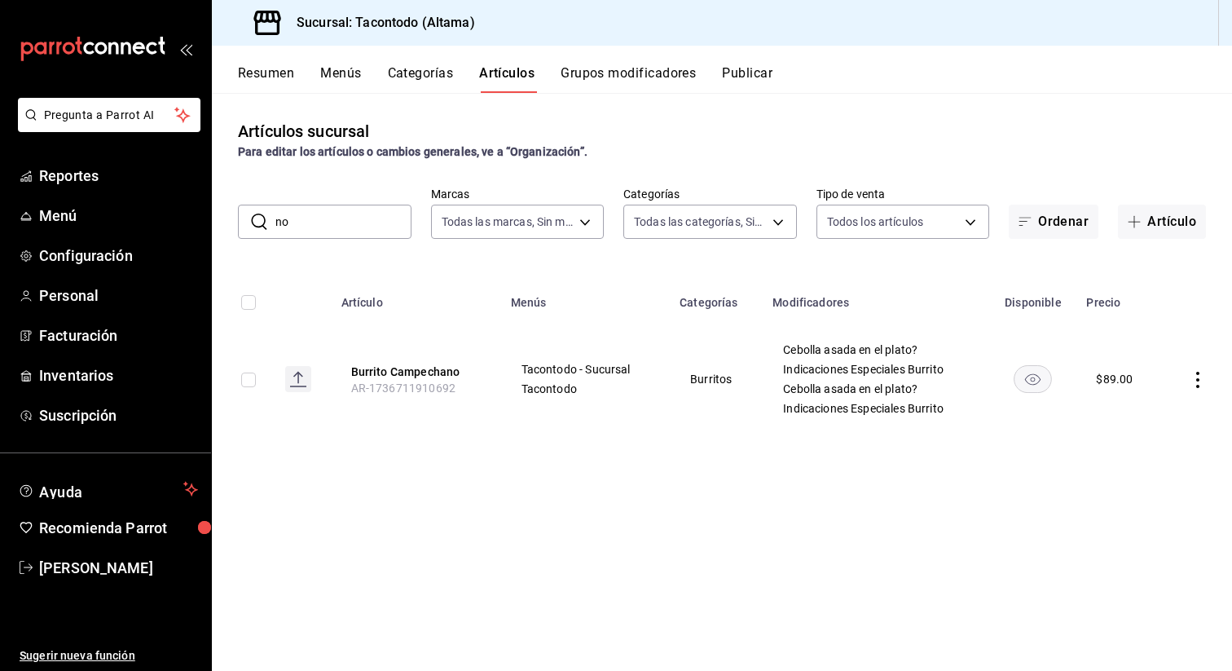
click at [365, 232] on input "no" at bounding box center [343, 221] width 136 height 33
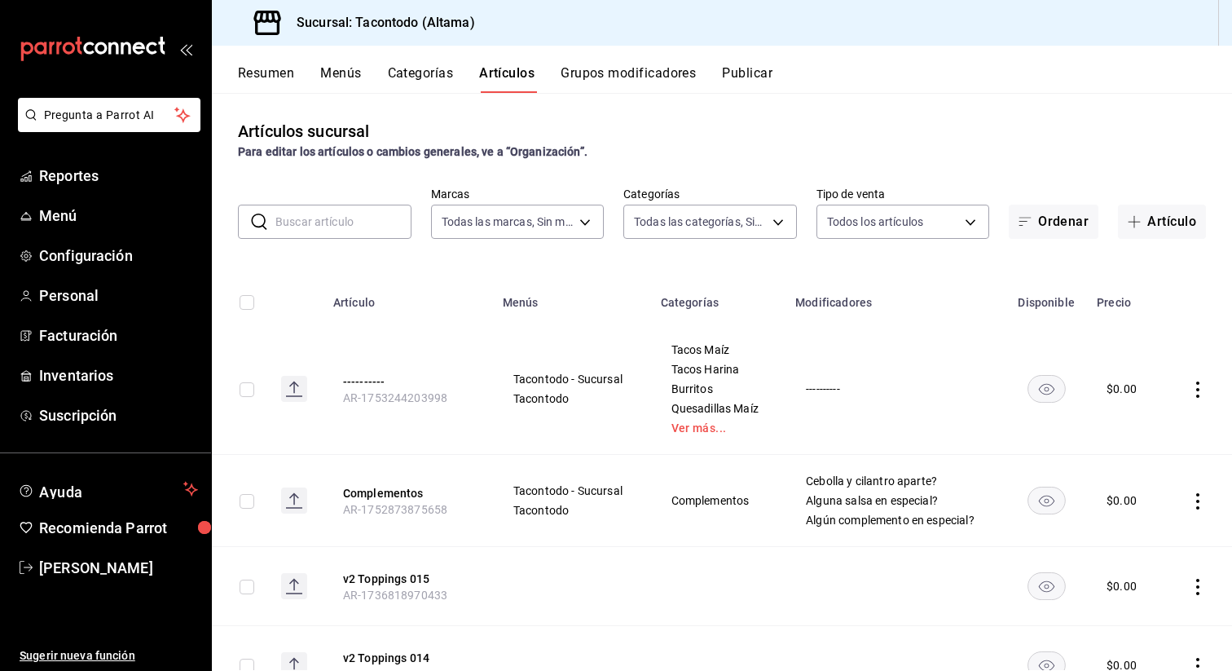
click at [612, 73] on button "Grupos modificadores" at bounding box center [628, 79] width 135 height 28
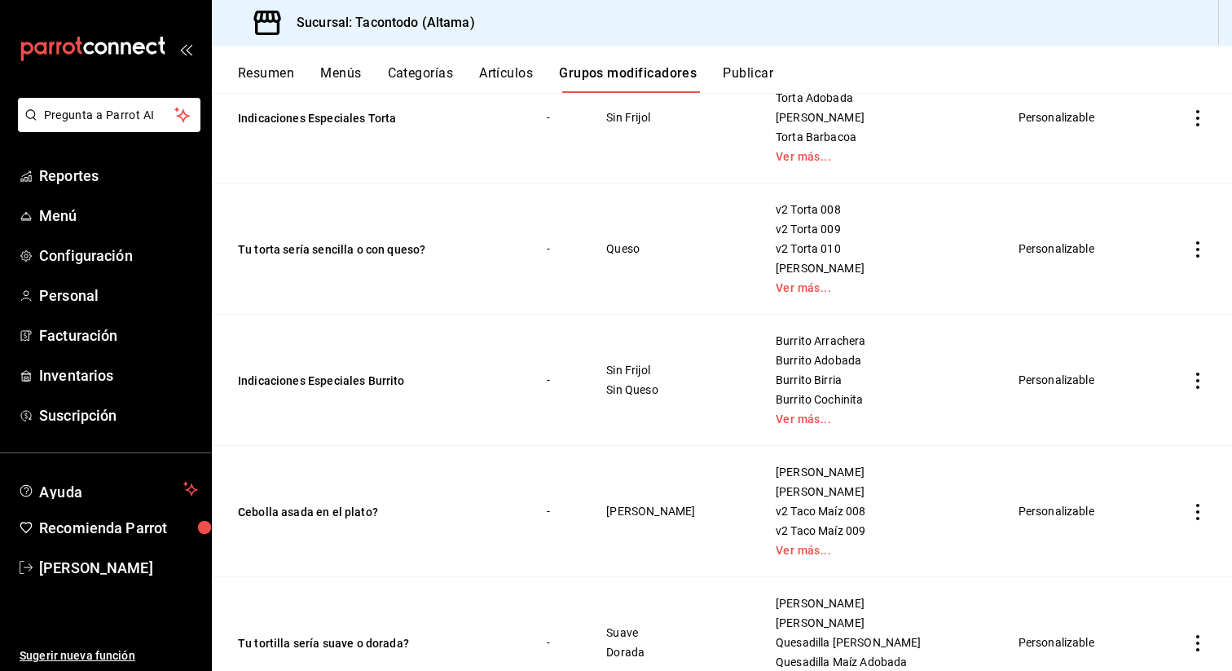
scroll to position [544, 0]
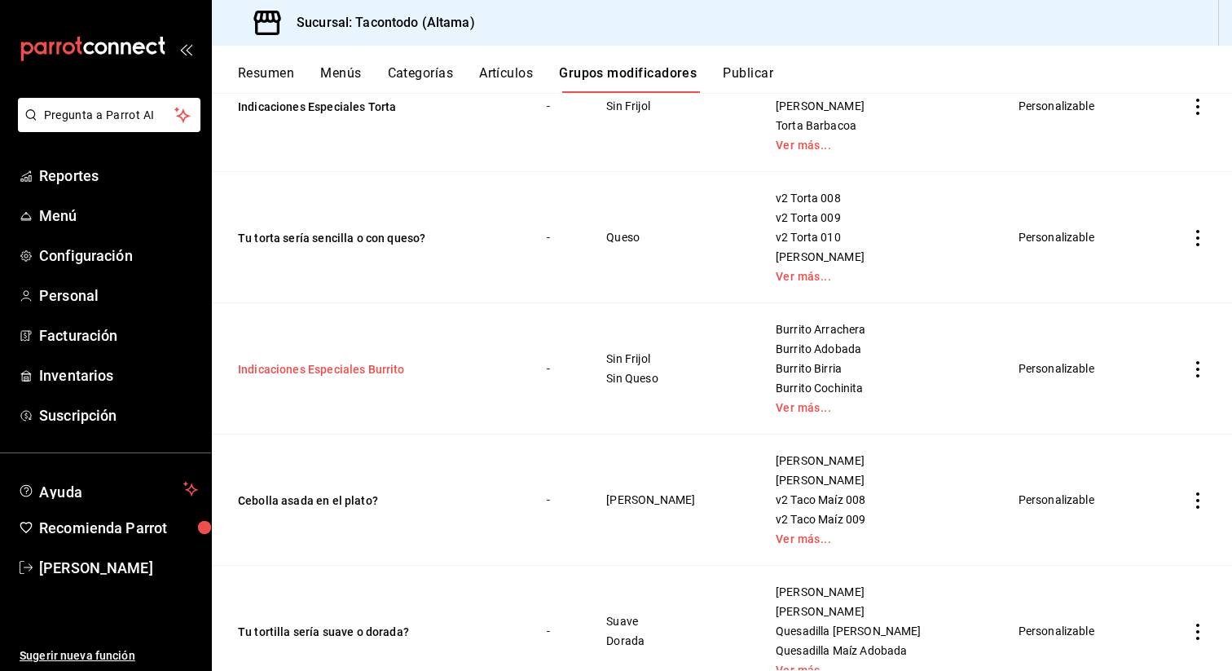
click at [377, 375] on button "Indicaciones Especiales Burrito" at bounding box center [336, 369] width 196 height 16
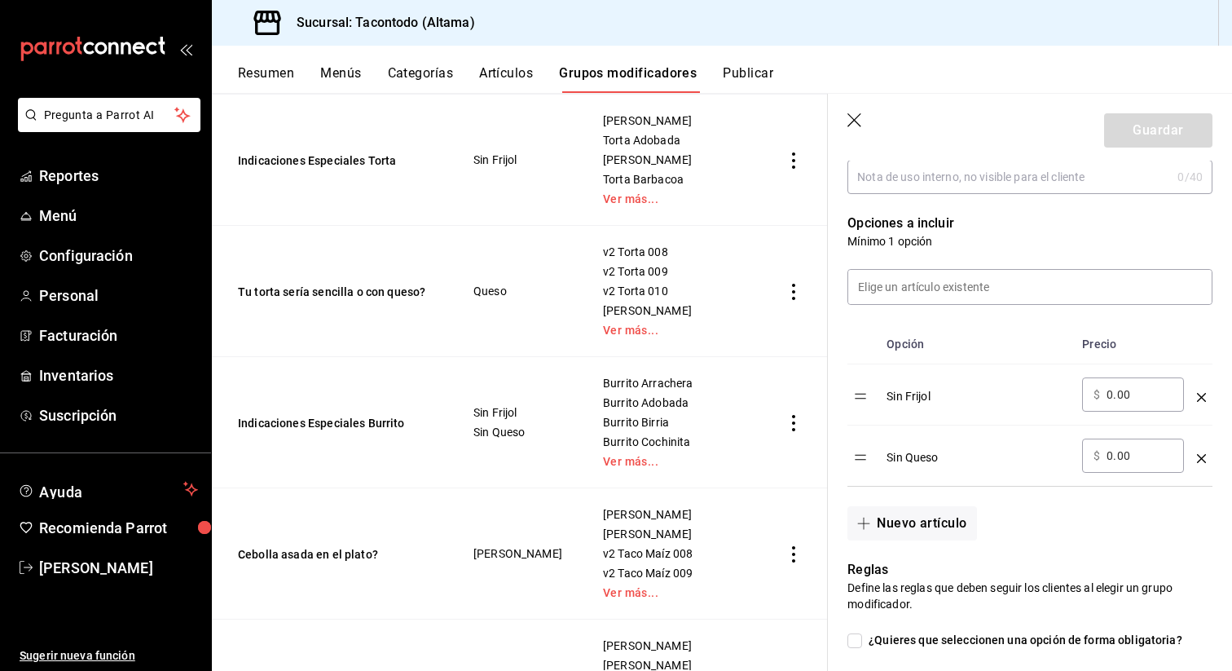
scroll to position [379, 0]
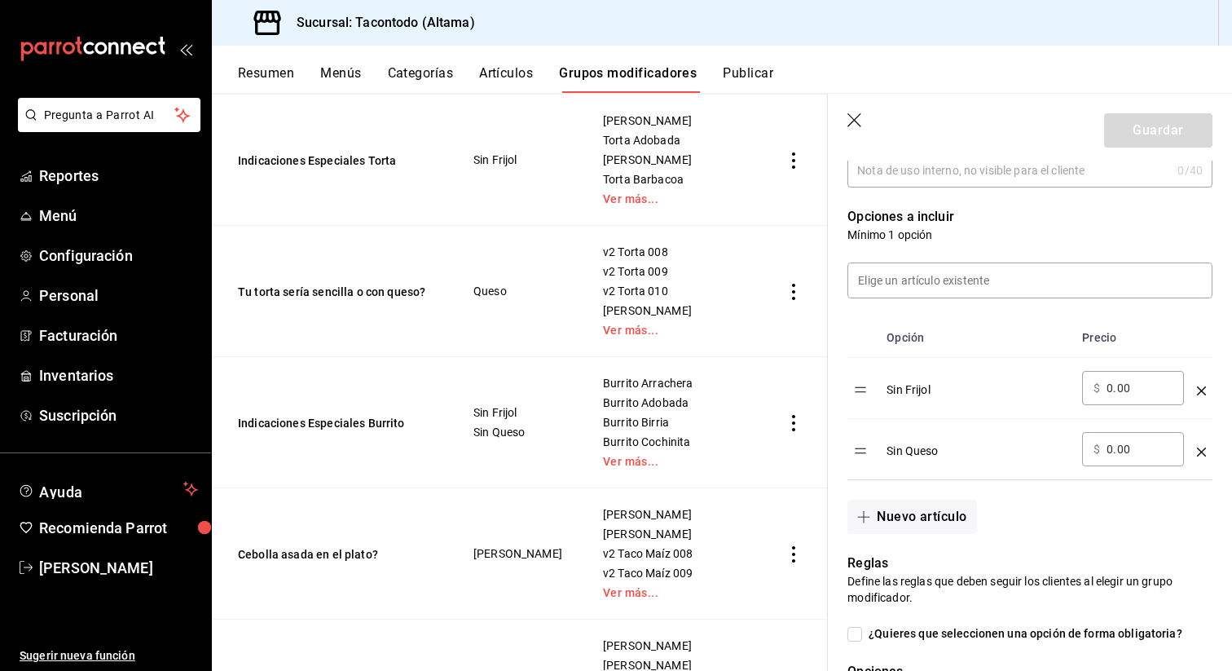
click at [1202, 388] on icon "optionsTable" at bounding box center [1201, 390] width 9 height 9
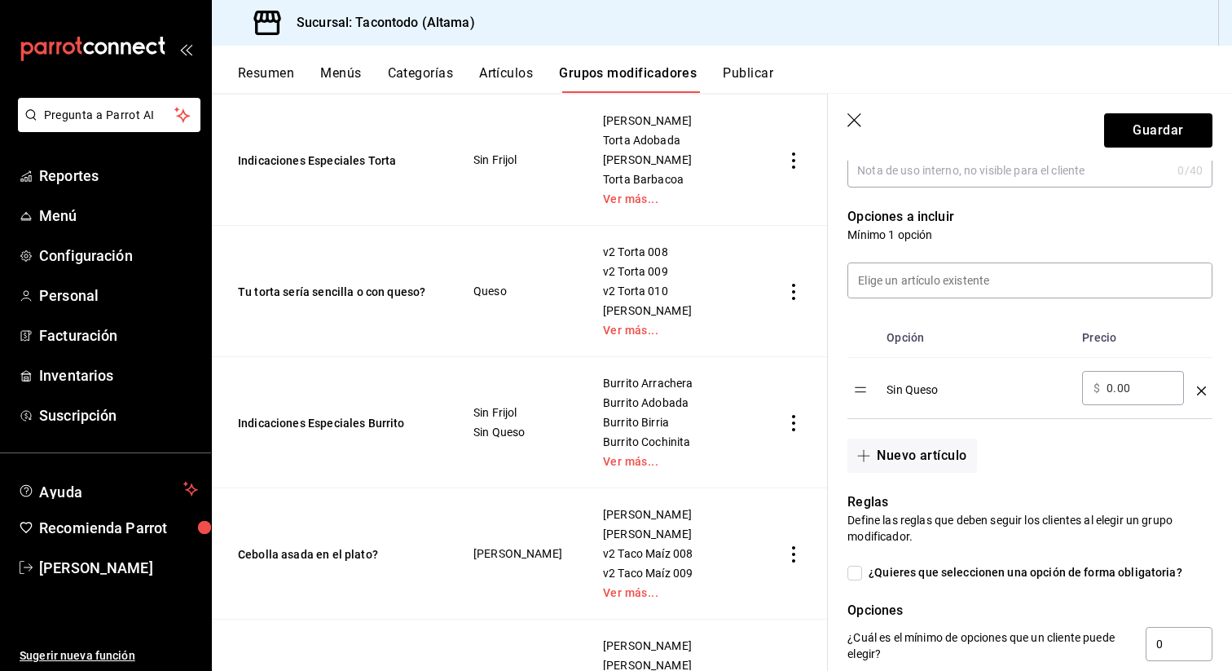
click at [1202, 388] on icon "optionsTable" at bounding box center [1201, 390] width 9 height 9
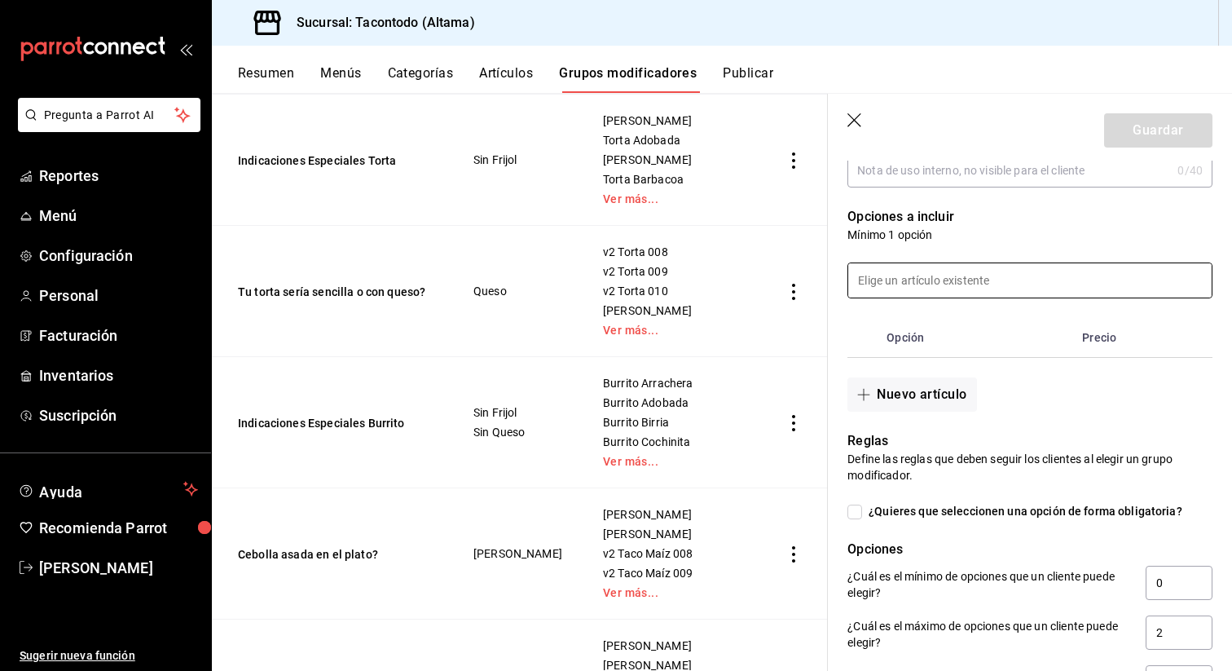
click at [1059, 295] on input at bounding box center [1030, 280] width 364 height 34
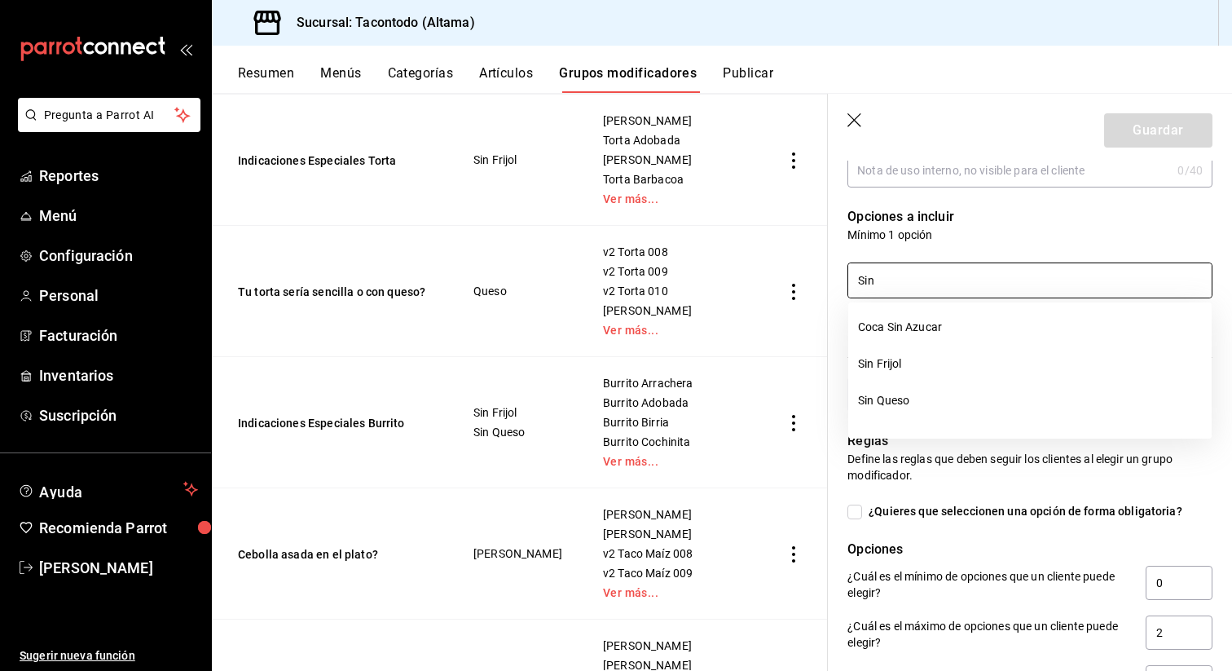
type input "Sin"
click at [985, 139] on header "Guardar" at bounding box center [1030, 127] width 404 height 67
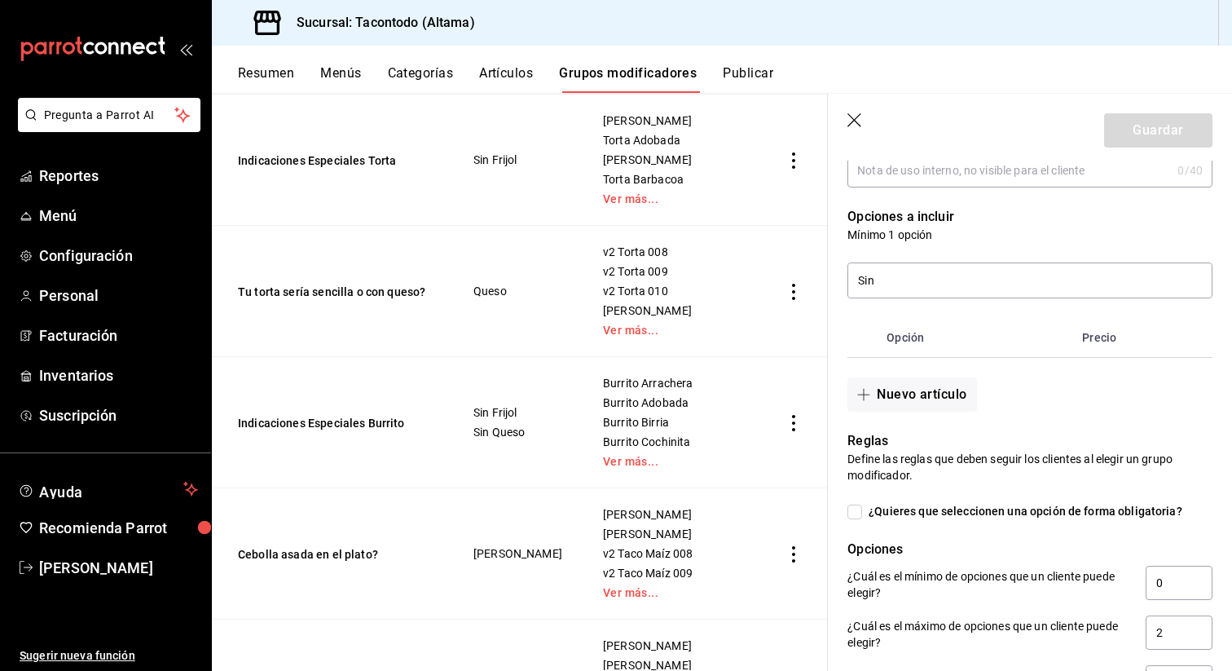
click at [854, 114] on icon "button" at bounding box center [856, 121] width 16 height 16
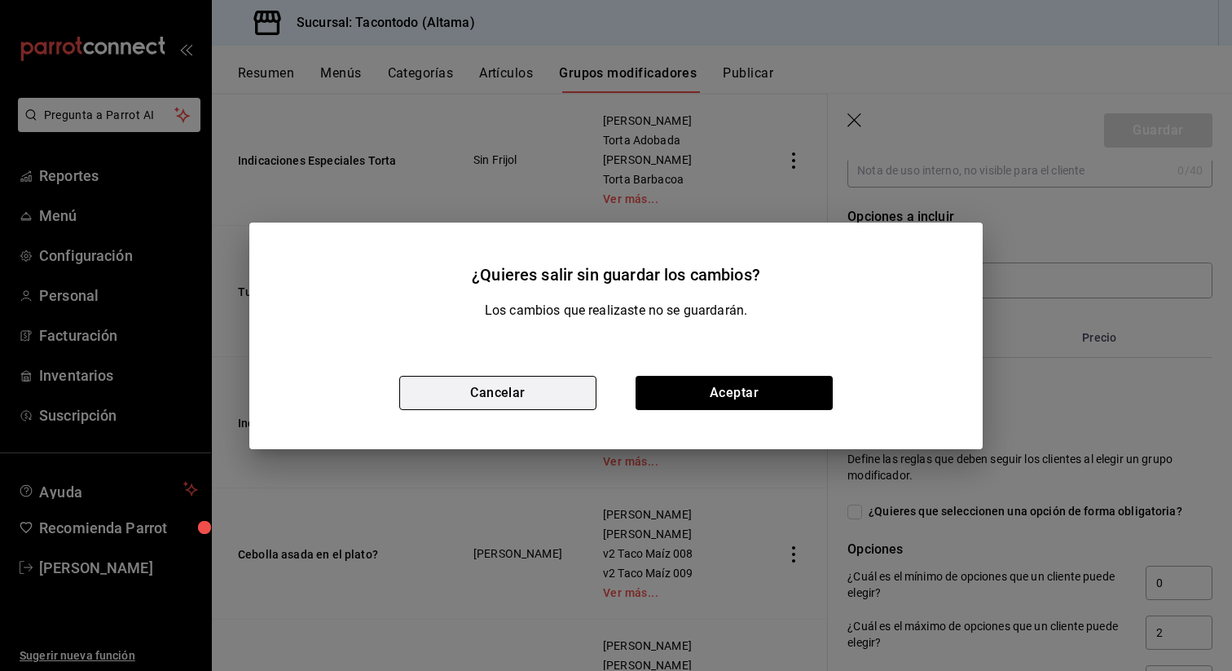
click at [547, 403] on button "Cancelar" at bounding box center [497, 393] width 197 height 34
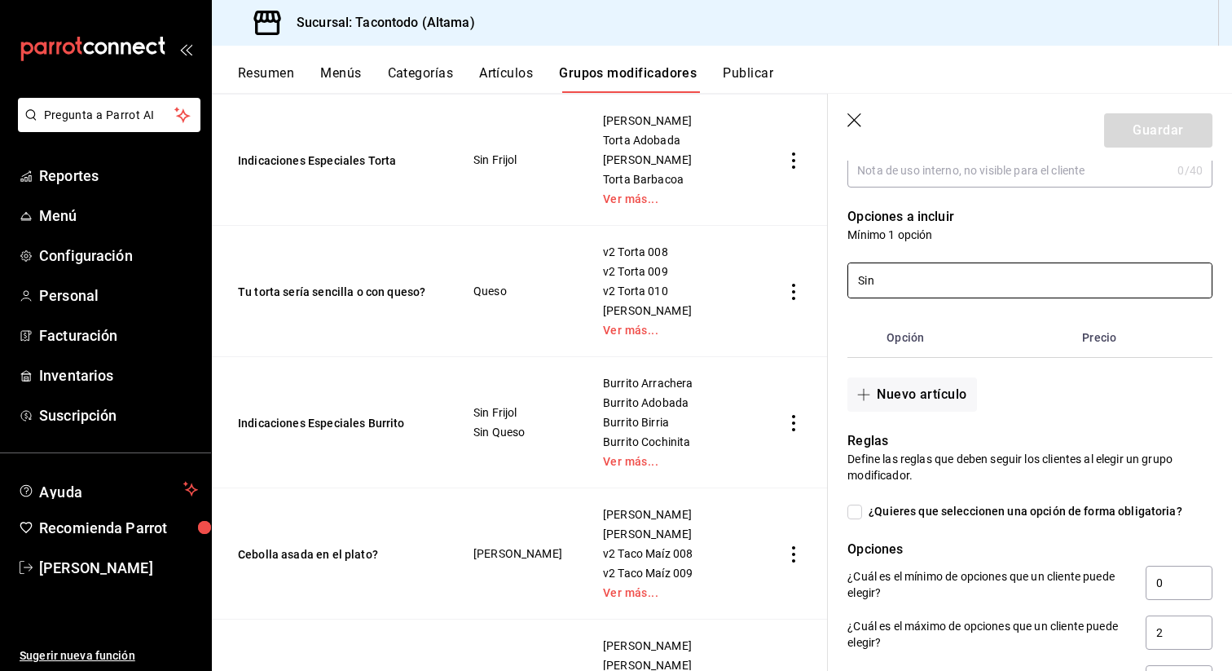
click at [943, 293] on input "Sin" at bounding box center [1030, 280] width 364 height 34
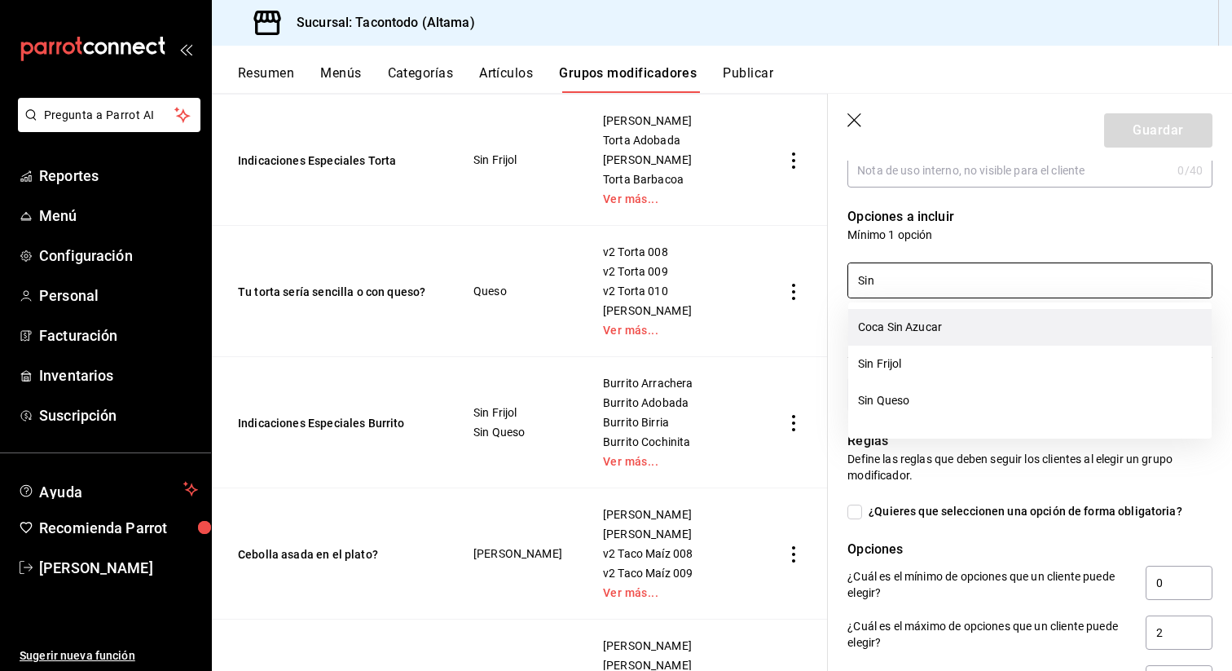
click at [939, 324] on li "Coca Sin Azucar" at bounding box center [1030, 327] width 364 height 37
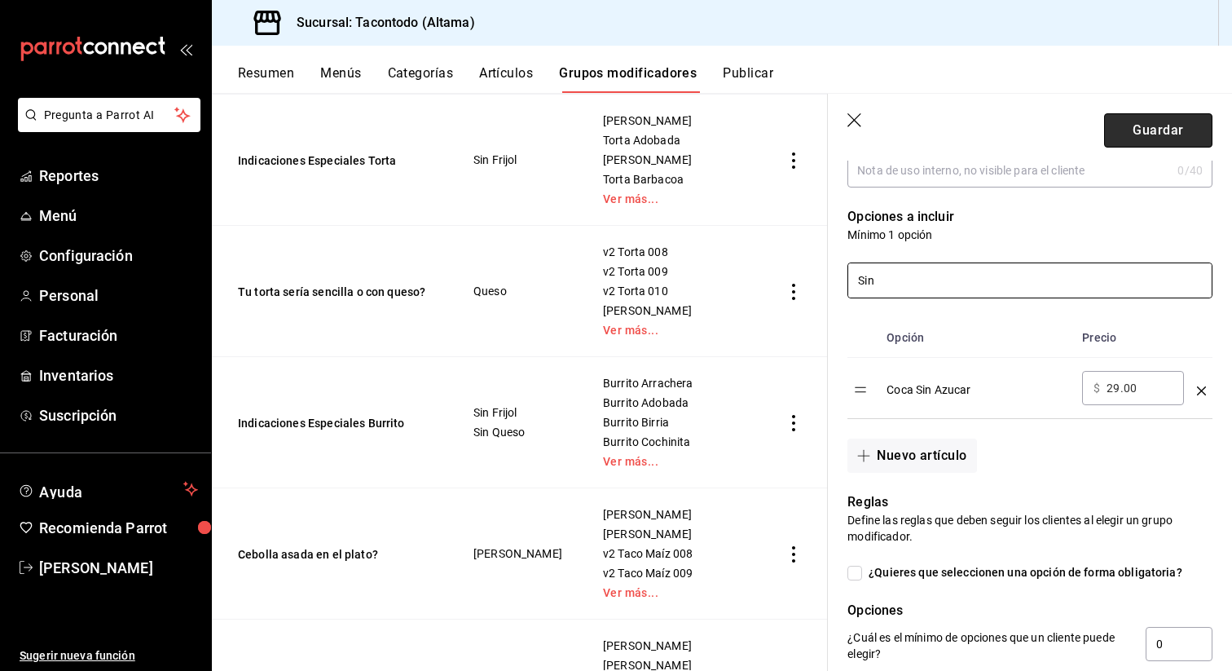
click at [1188, 126] on button "Guardar" at bounding box center [1158, 130] width 108 height 34
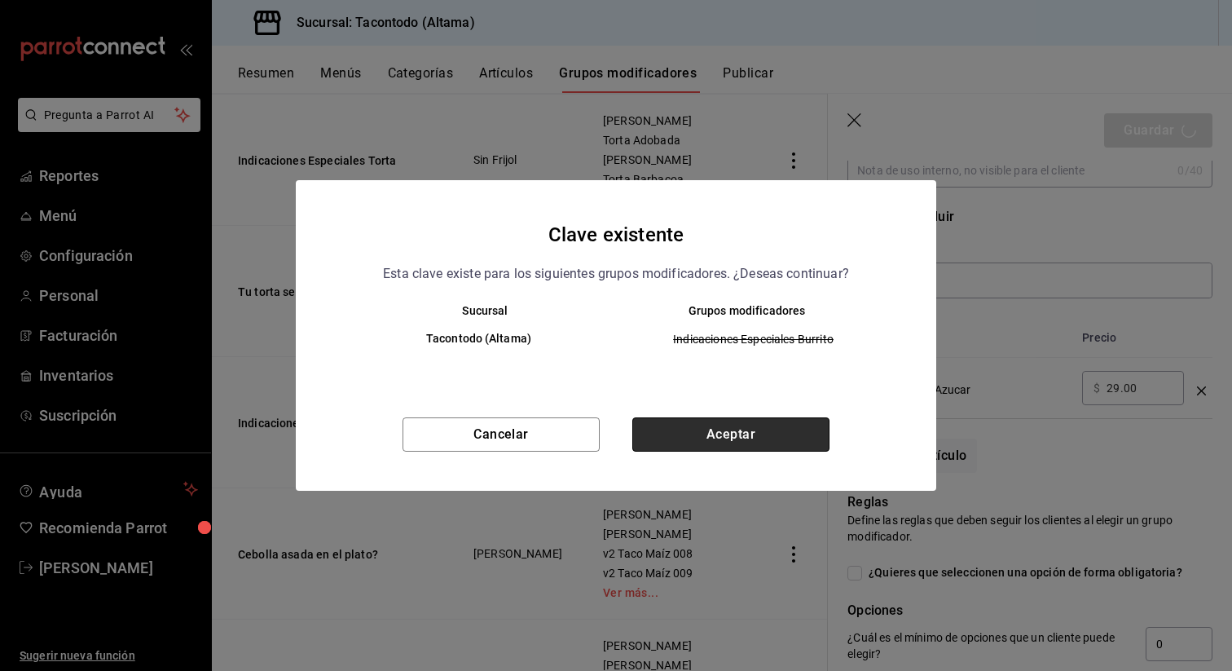
click at [716, 421] on button "Aceptar" at bounding box center [730, 434] width 197 height 34
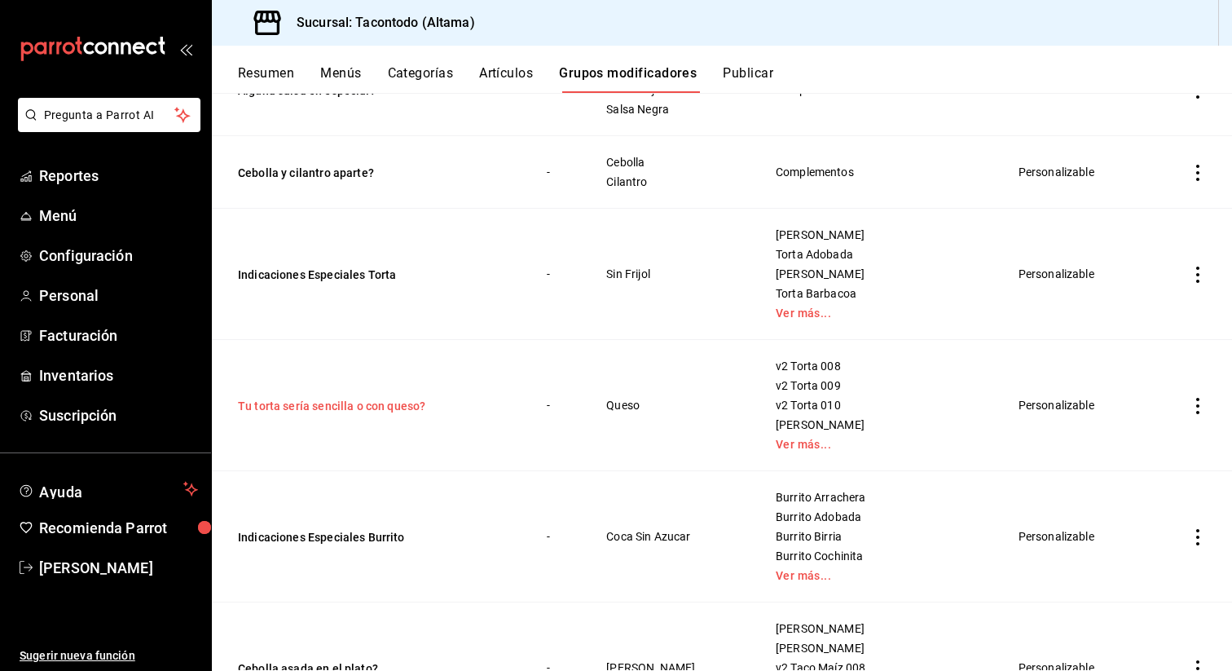
scroll to position [383, 0]
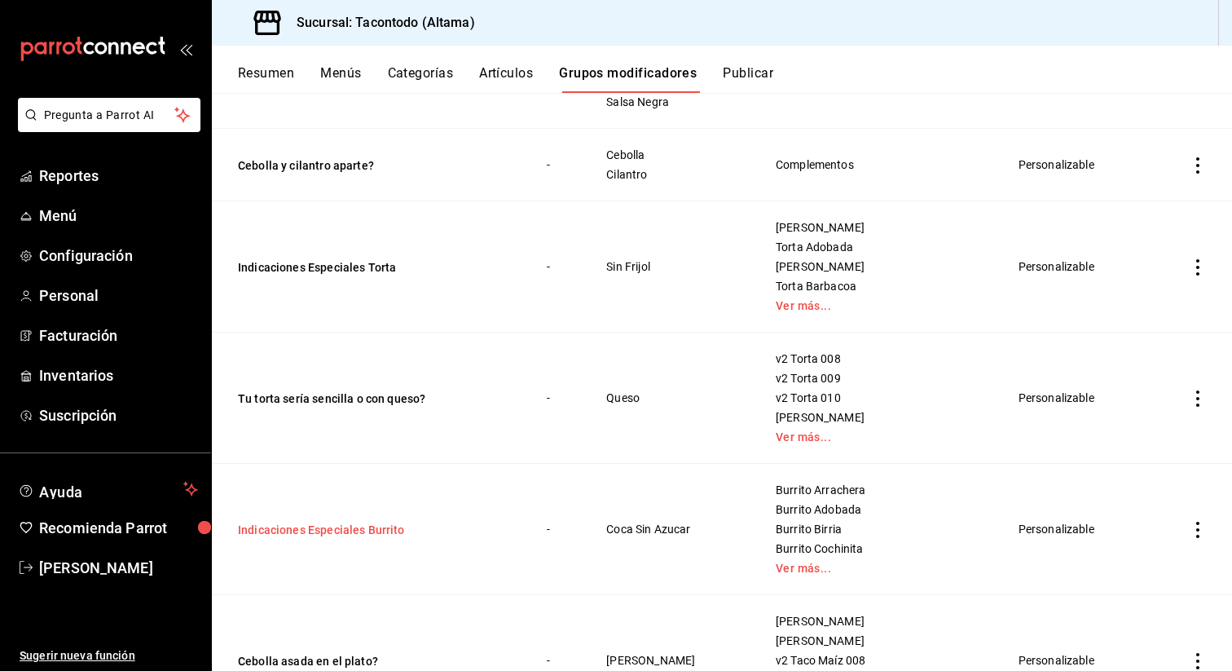
click at [375, 527] on button "Indicaciones Especiales Burrito" at bounding box center [336, 530] width 196 height 16
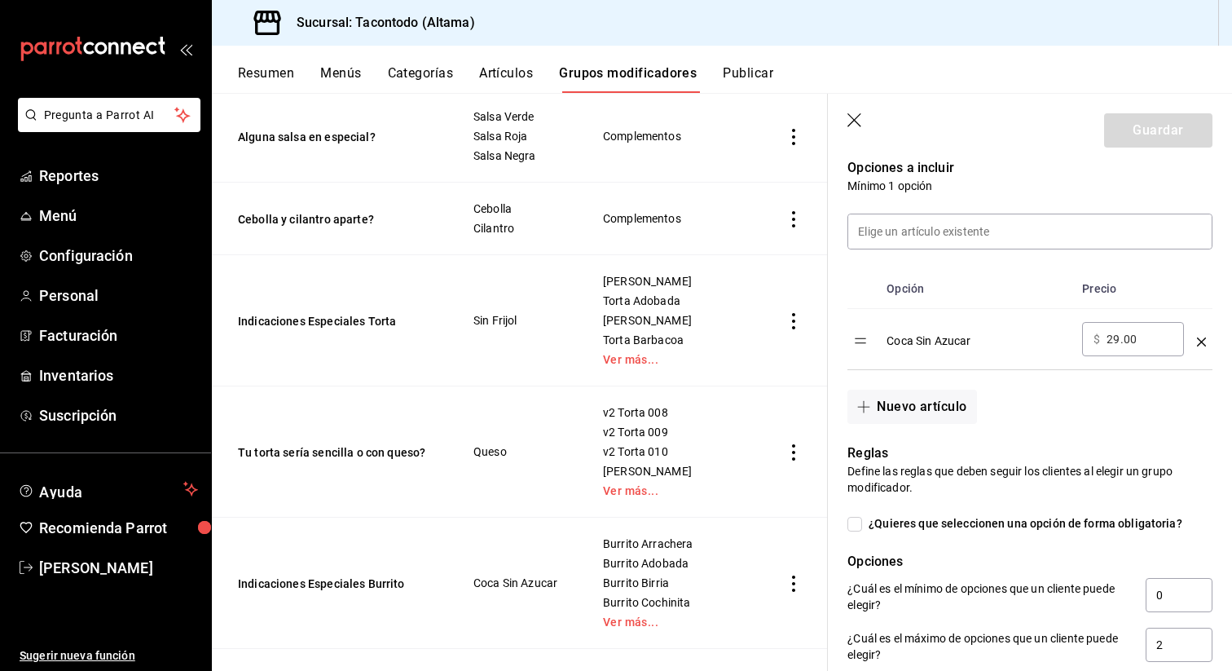
scroll to position [425, 0]
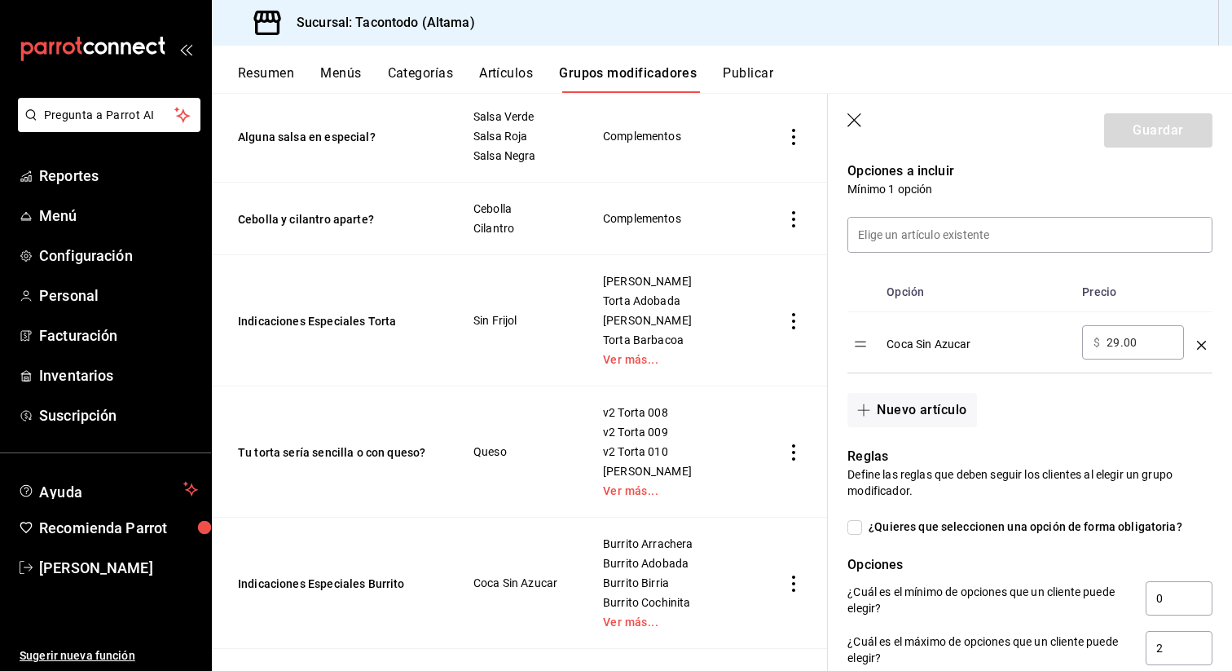
click at [1203, 339] on div "optionsTable" at bounding box center [1201, 338] width 9 height 27
click at [1201, 344] on icon "optionsTable" at bounding box center [1201, 345] width 9 height 9
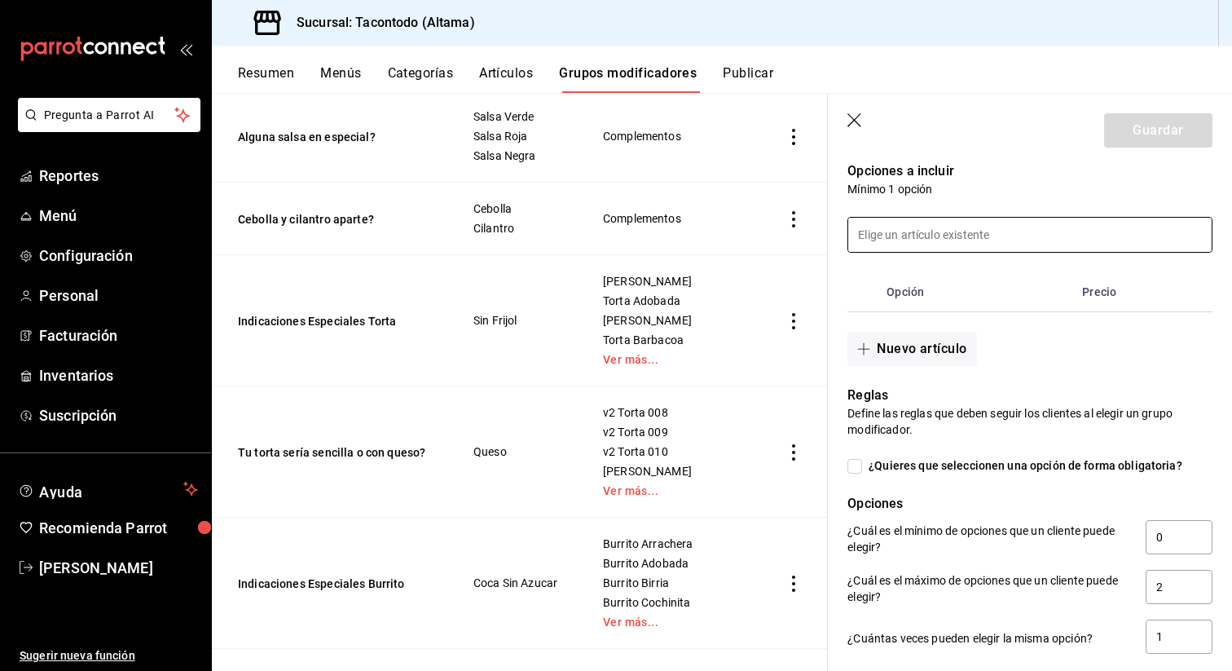
click at [1046, 246] on input at bounding box center [1030, 235] width 364 height 34
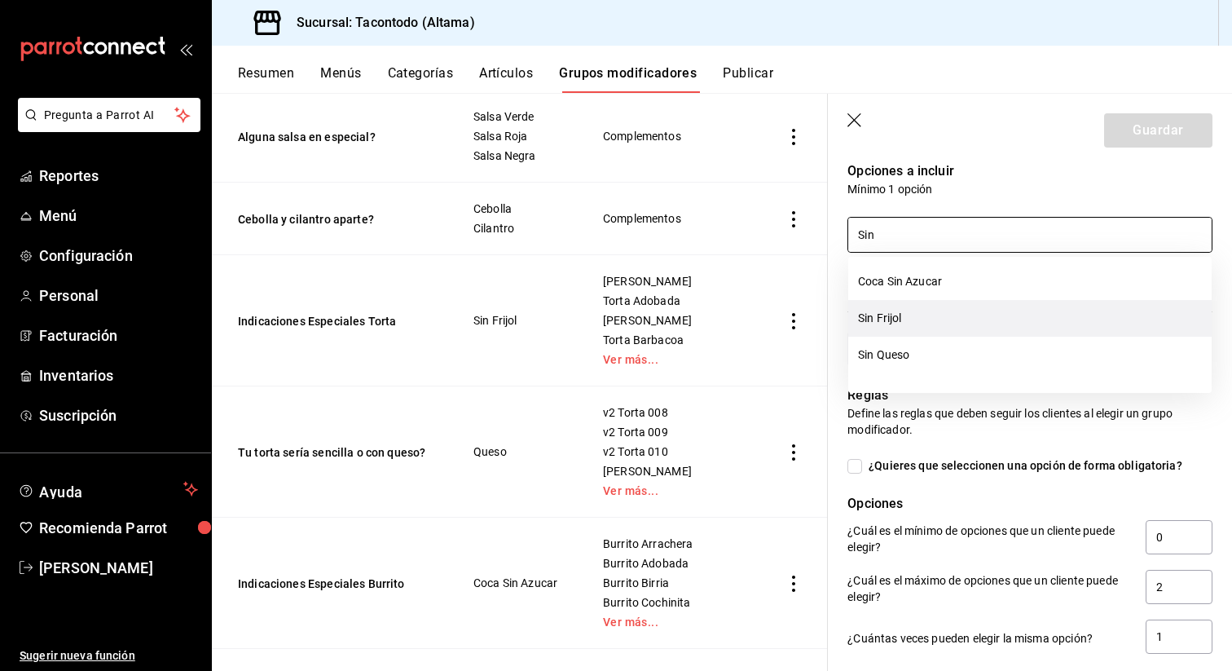
click at [976, 331] on li "Sin Frijol" at bounding box center [1030, 318] width 364 height 37
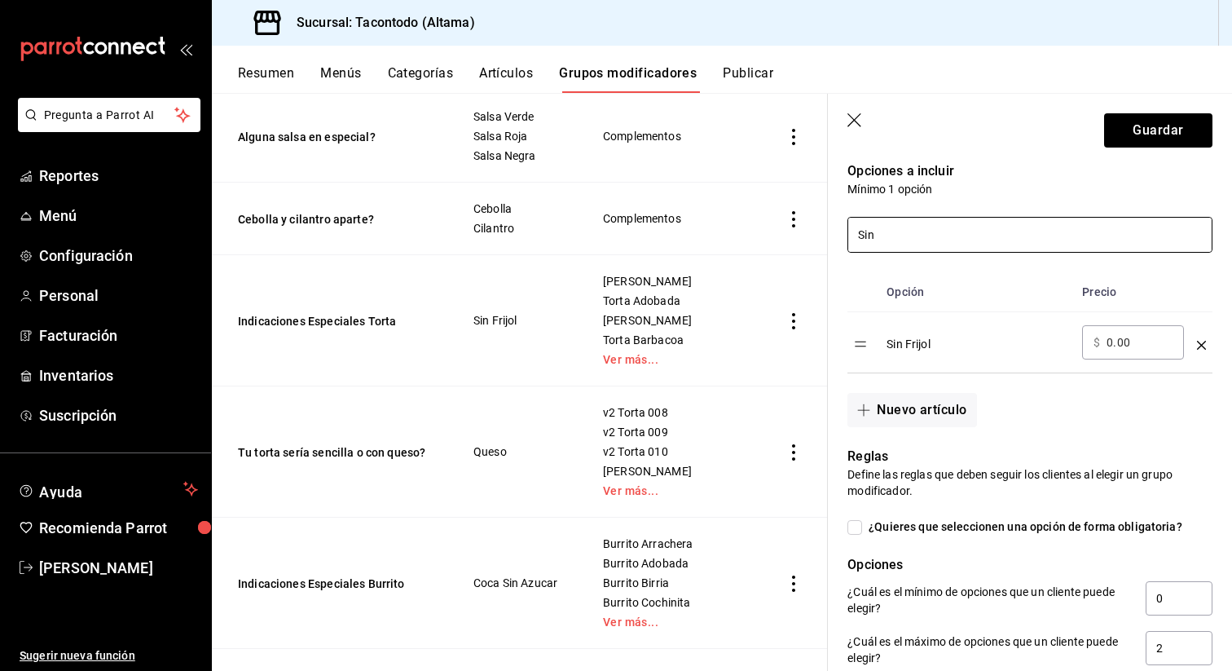
click at [993, 239] on input "Sin" at bounding box center [1030, 235] width 364 height 34
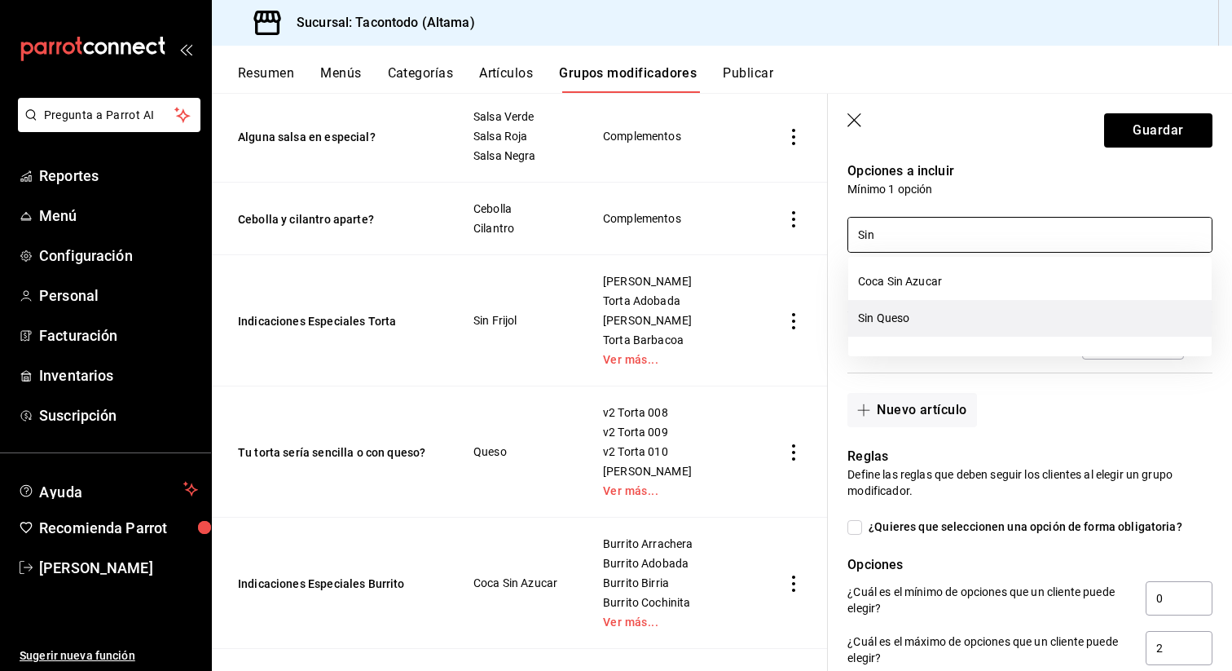
click at [906, 319] on li "Sin Queso" at bounding box center [1030, 318] width 364 height 37
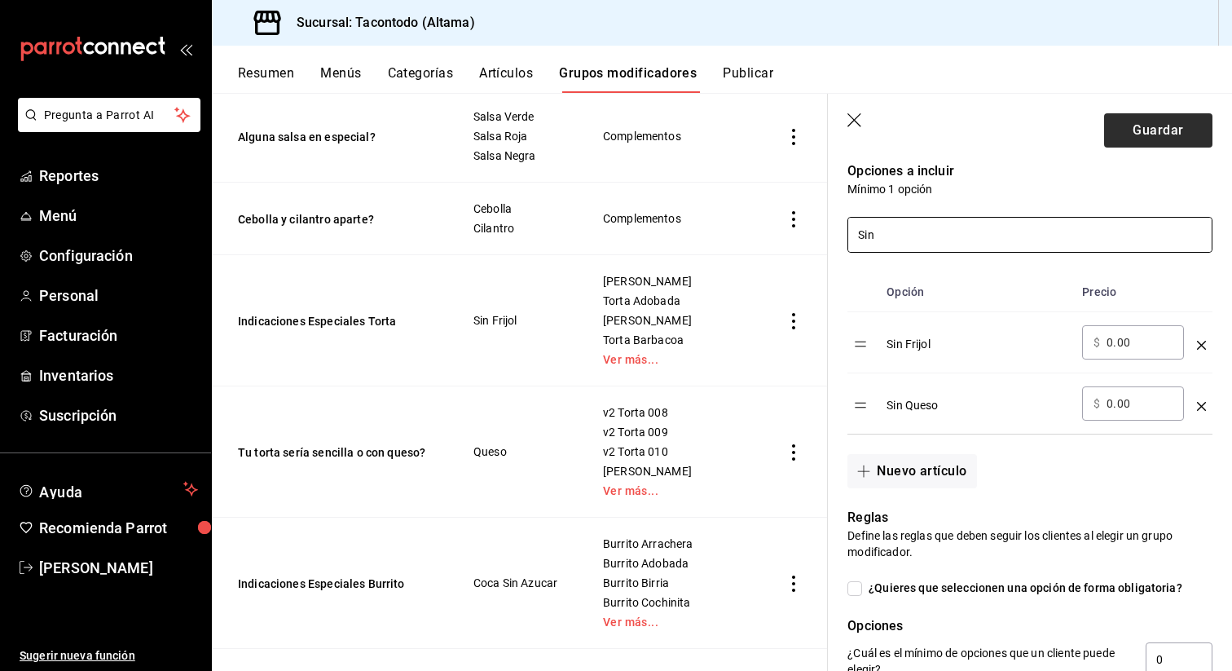
type input "Sin"
click at [1178, 139] on button "Guardar" at bounding box center [1158, 130] width 108 height 34
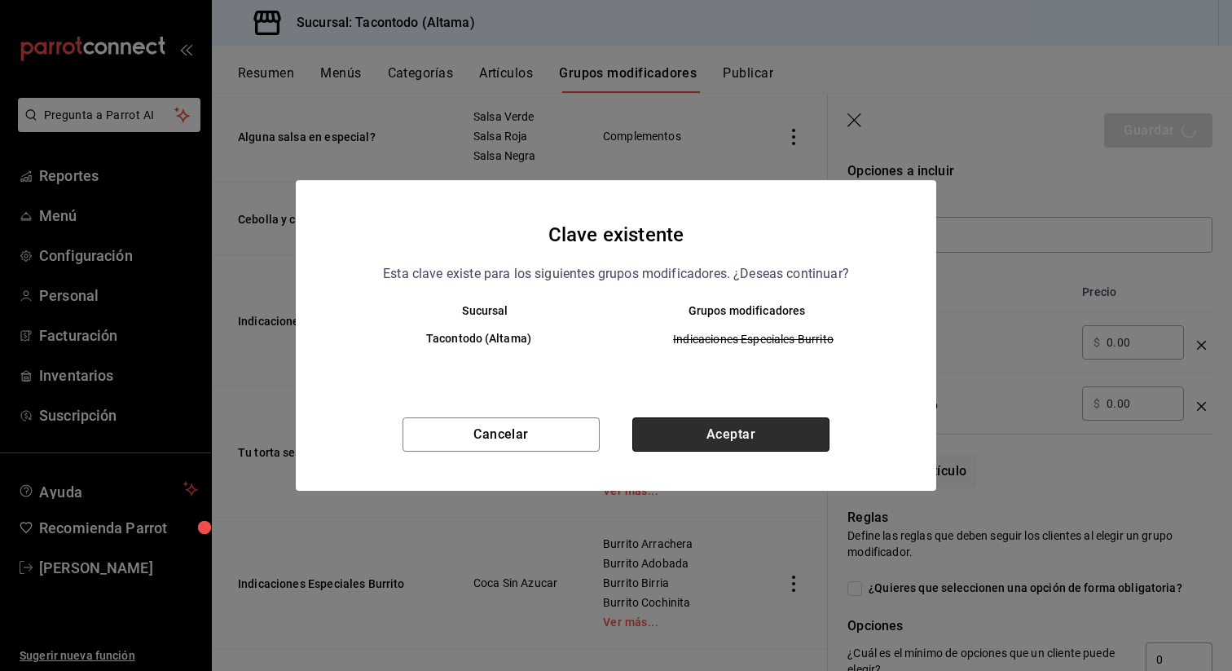
click at [738, 433] on button "Aceptar" at bounding box center [730, 434] width 197 height 34
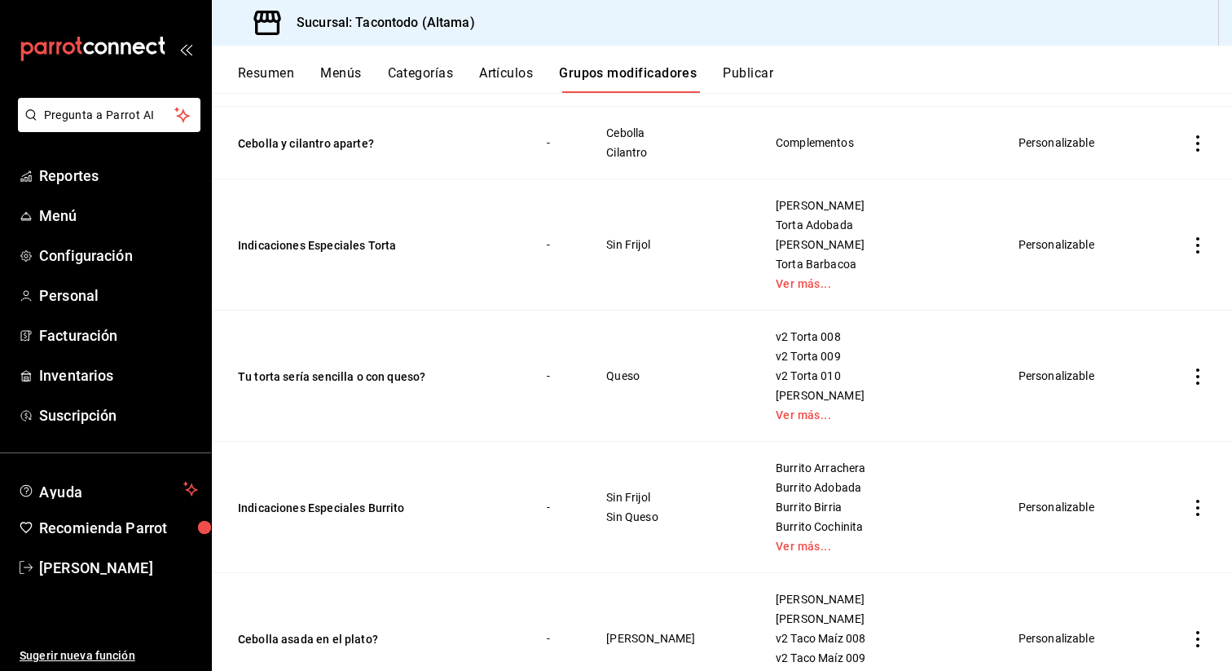
scroll to position [396, 0]
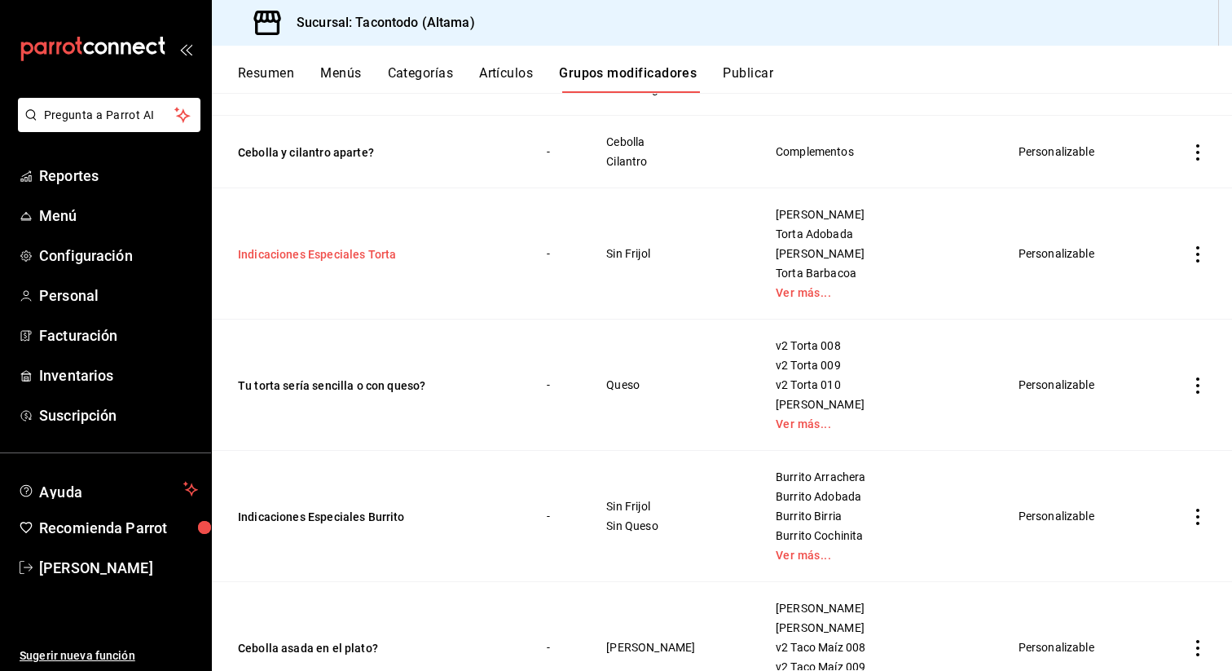
click at [360, 249] on button "Indicaciones Especiales Torta" at bounding box center [336, 254] width 196 height 16
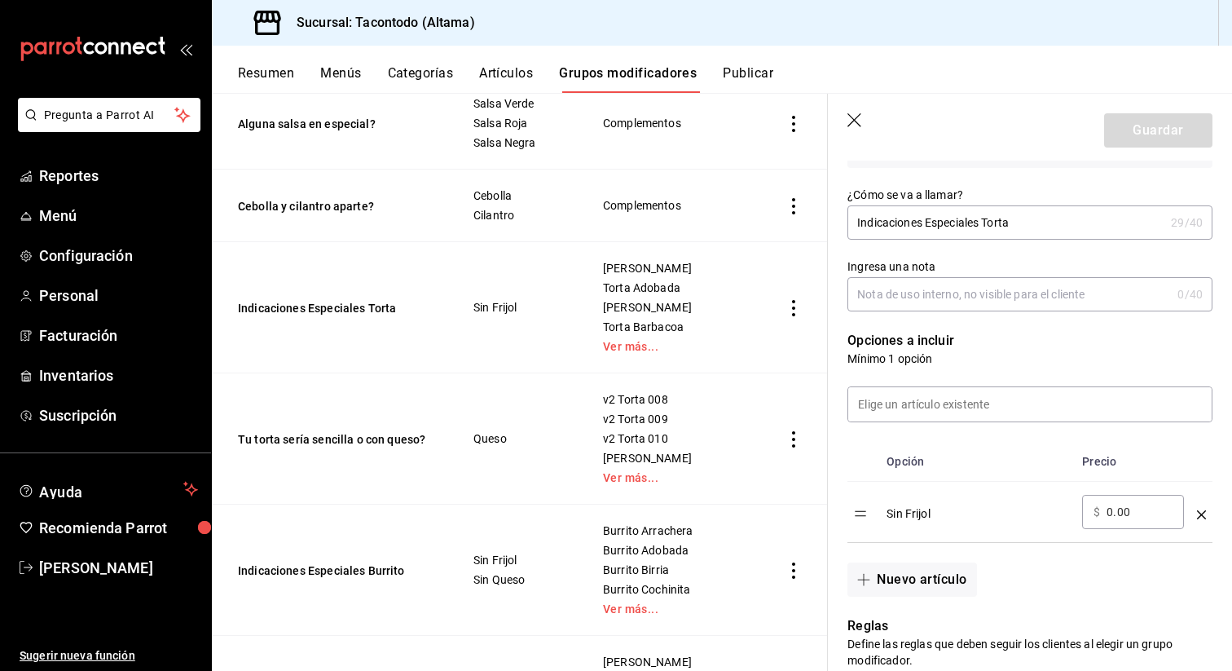
scroll to position [260, 0]
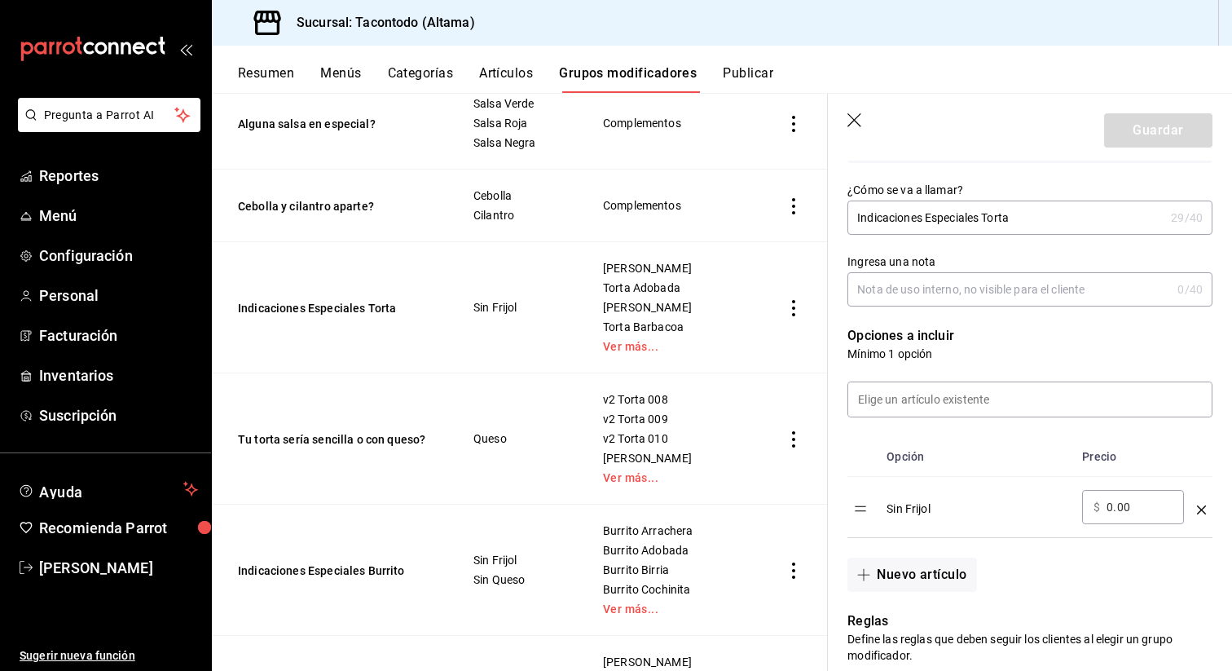
click at [1200, 508] on icon "optionsTable" at bounding box center [1201, 509] width 9 height 9
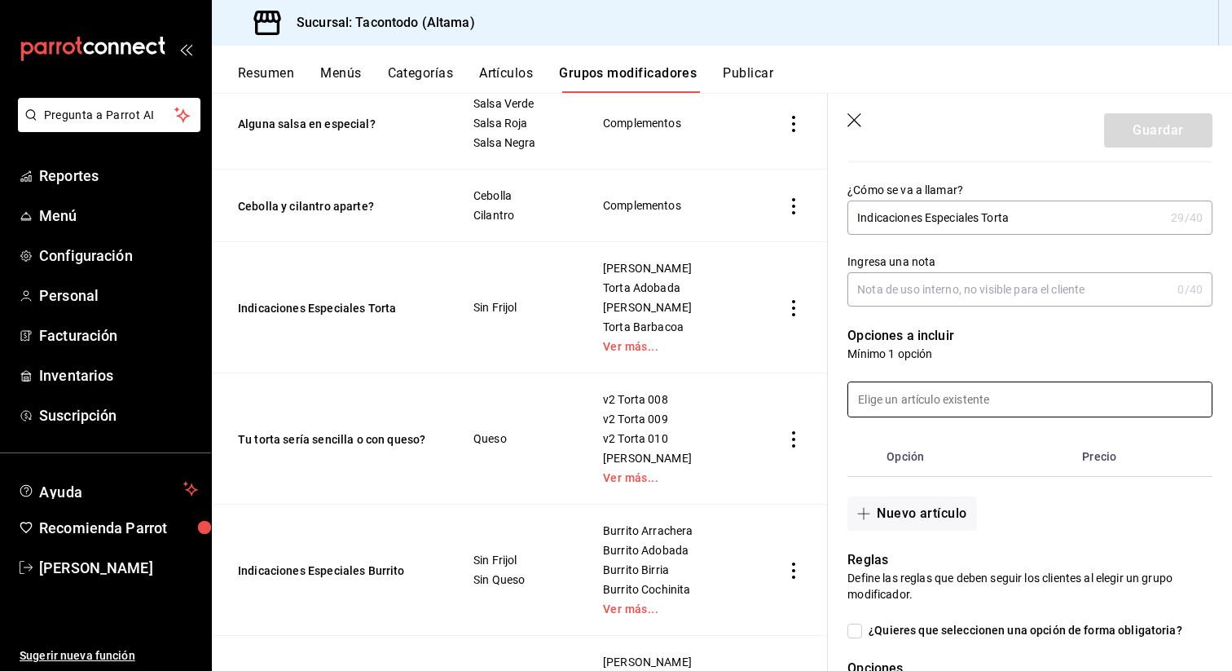
click at [1129, 399] on input at bounding box center [1030, 399] width 364 height 34
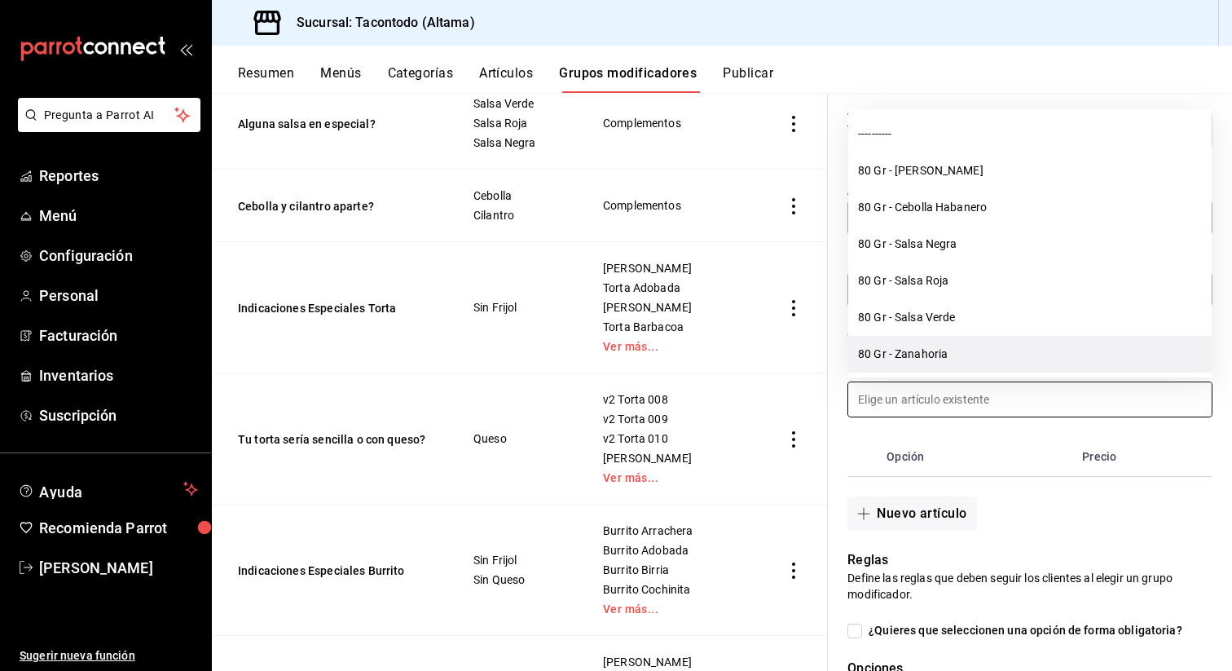
click at [989, 355] on li "80 Gr - Zanahoria" at bounding box center [1030, 354] width 364 height 37
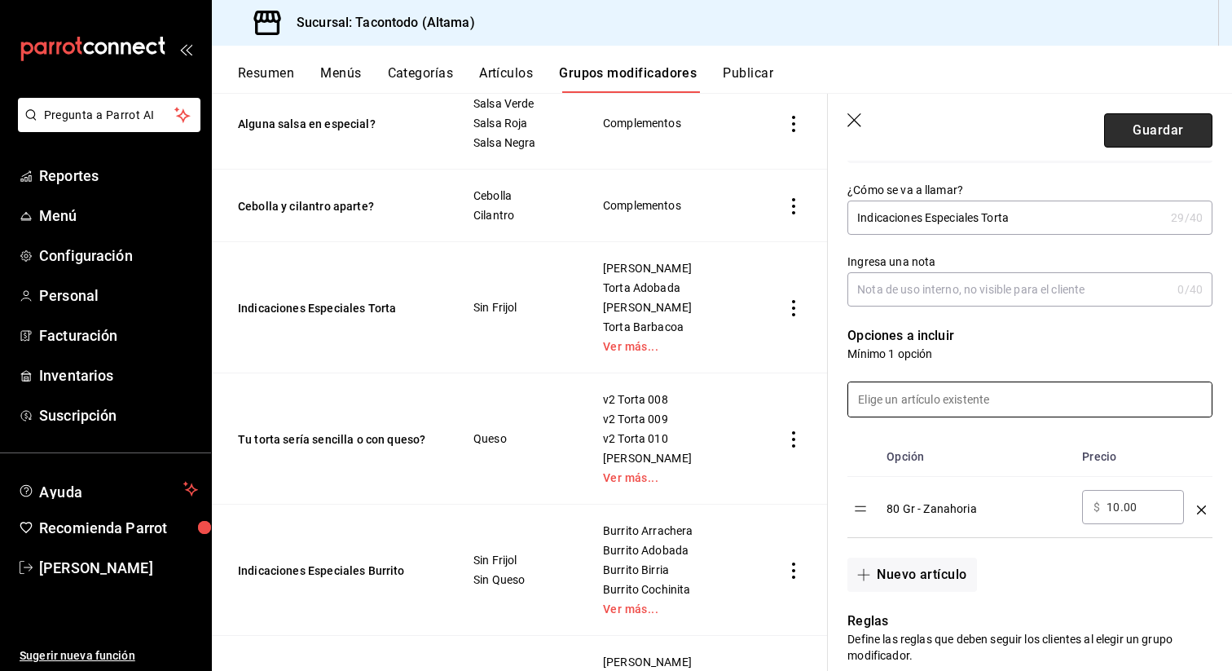
click at [1152, 135] on button "Guardar" at bounding box center [1158, 130] width 108 height 34
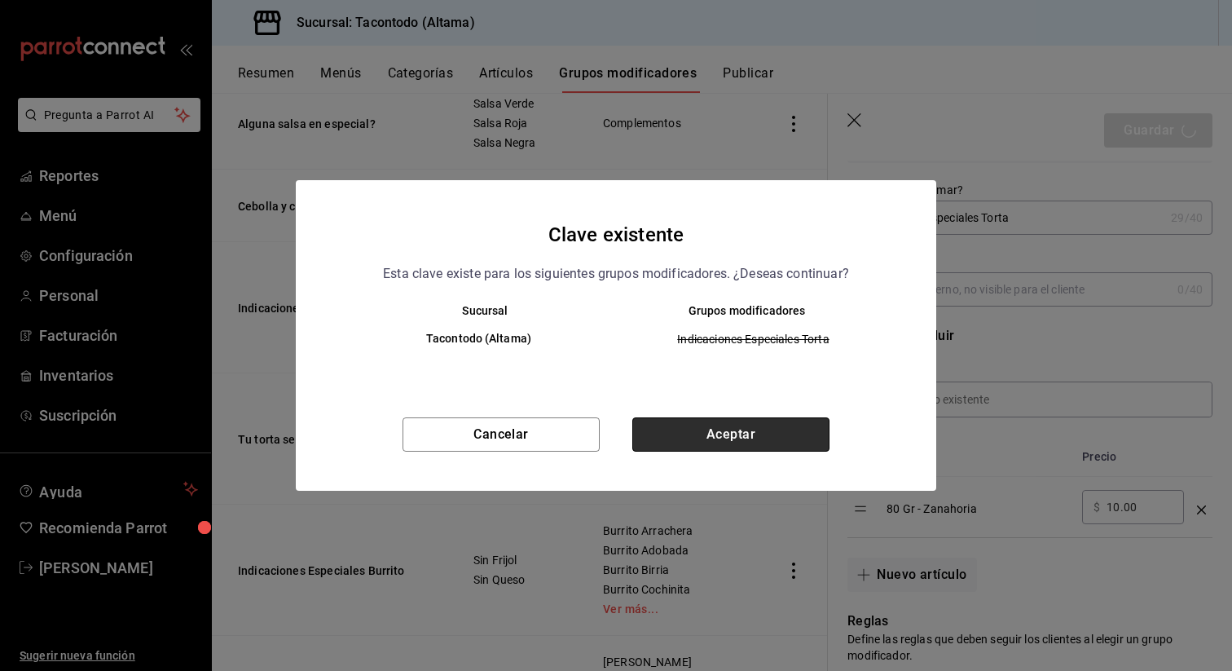
click at [727, 437] on button "Aceptar" at bounding box center [730, 434] width 197 height 34
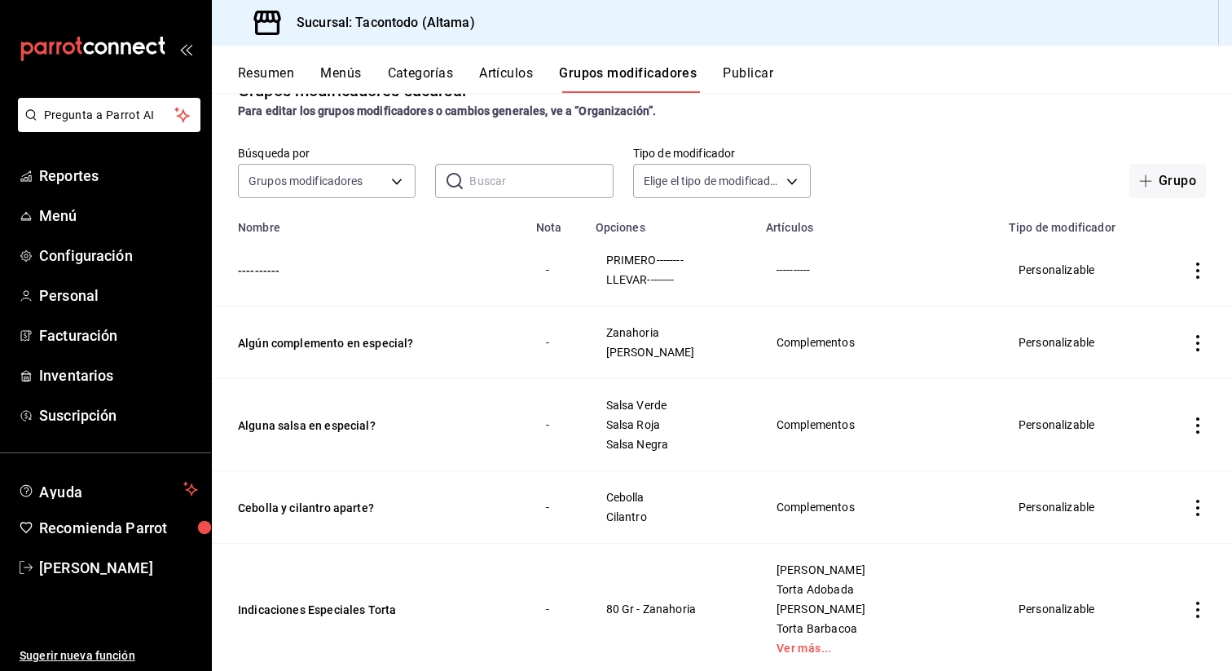
scroll to position [42, 0]
click at [410, 71] on button "Categorías" at bounding box center [421, 79] width 66 height 28
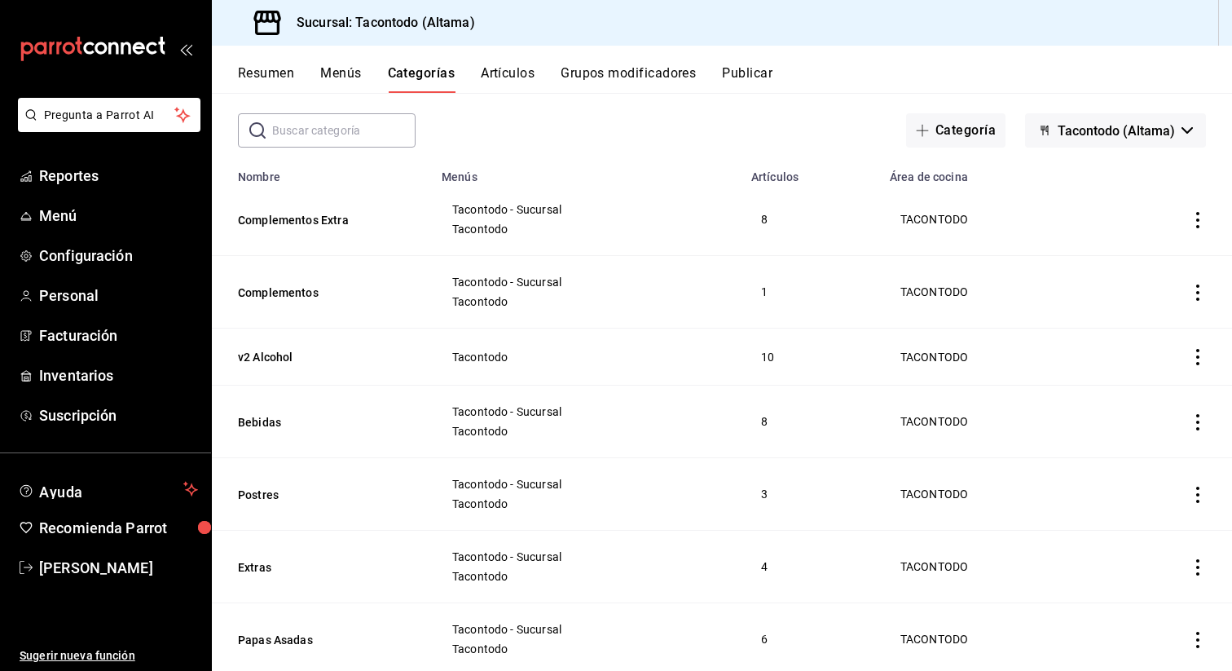
scroll to position [76, 0]
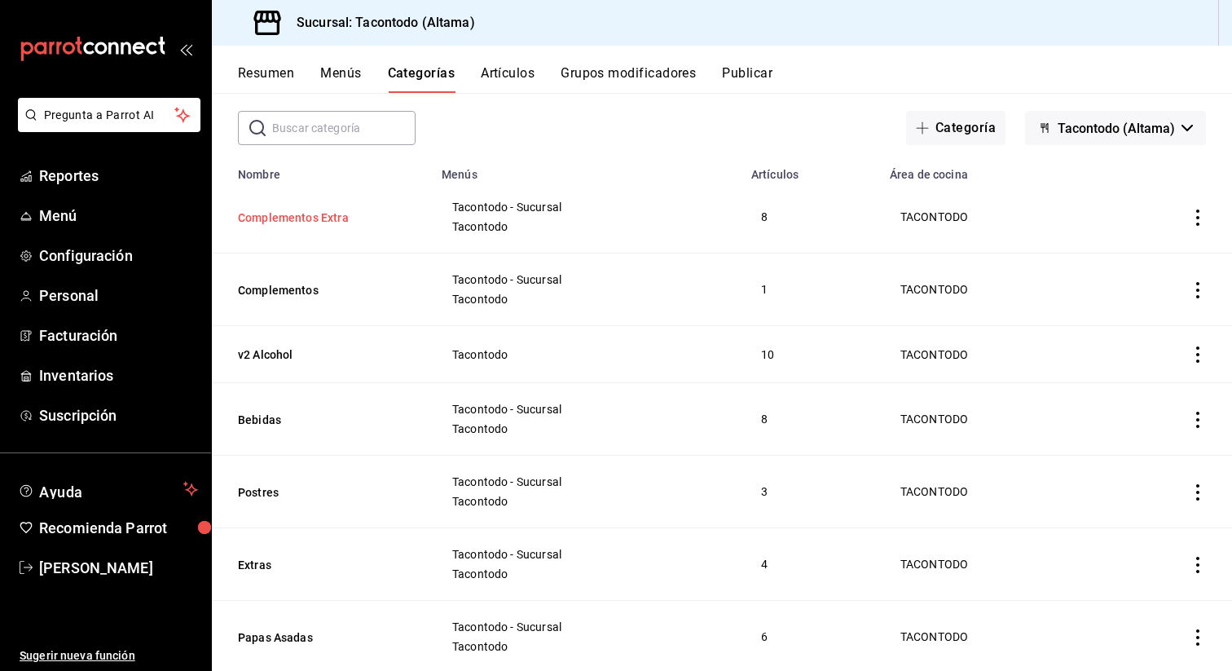
click at [286, 215] on button "Complementos Extra" at bounding box center [319, 217] width 163 height 16
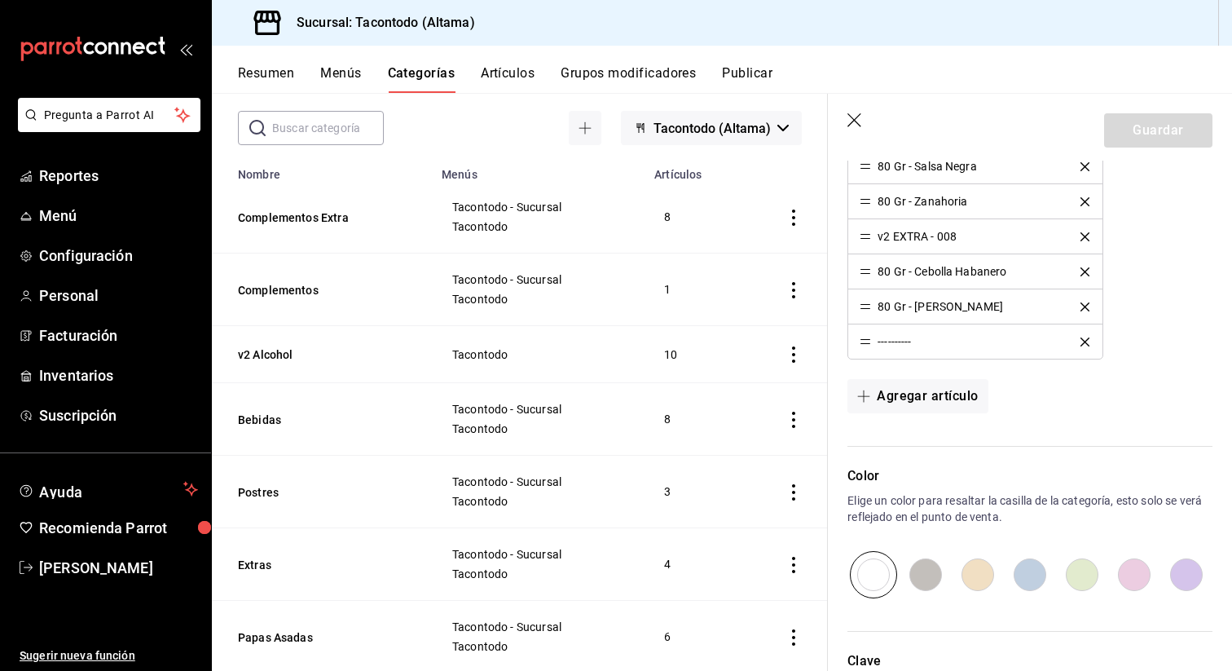
scroll to position [574, 0]
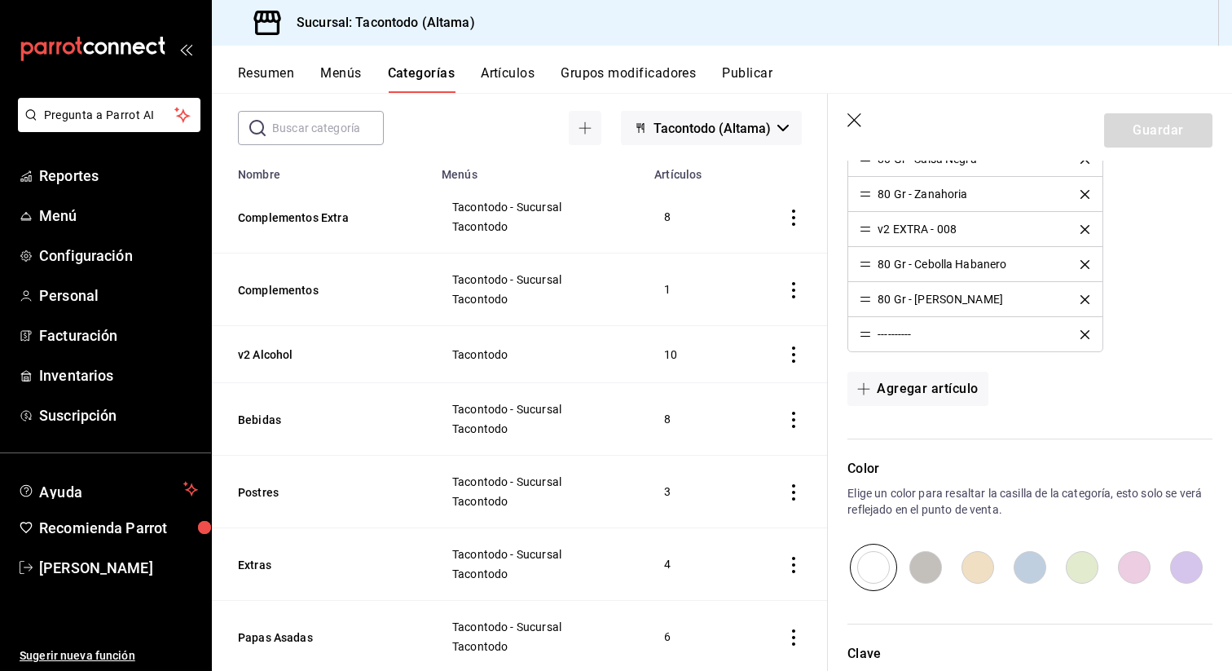
click at [1083, 227] on icon "delete" at bounding box center [1085, 229] width 9 height 9
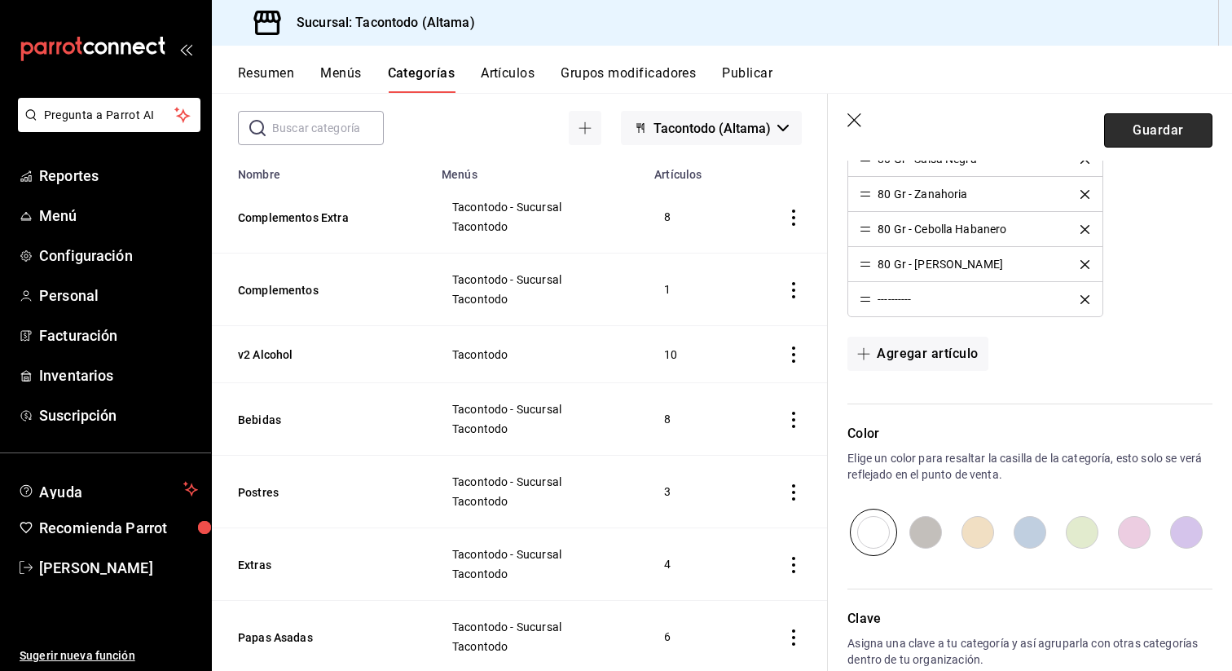
click at [1137, 135] on button "Guardar" at bounding box center [1158, 130] width 108 height 34
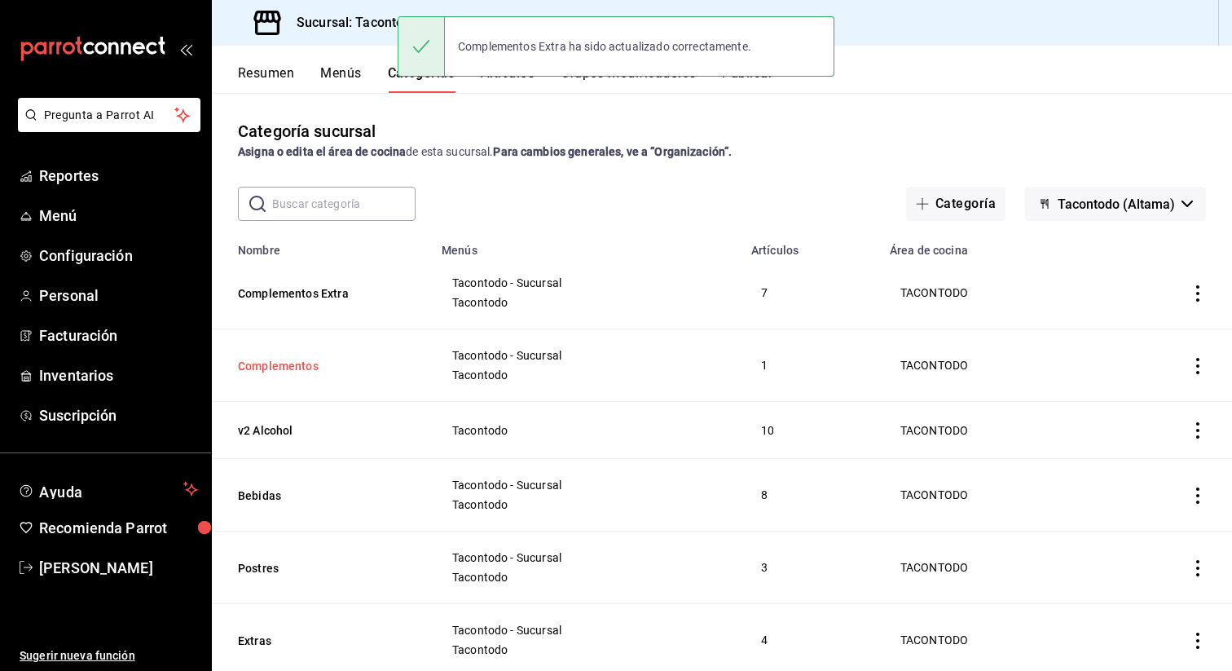
click at [294, 365] on button "Complementos" at bounding box center [319, 366] width 163 height 16
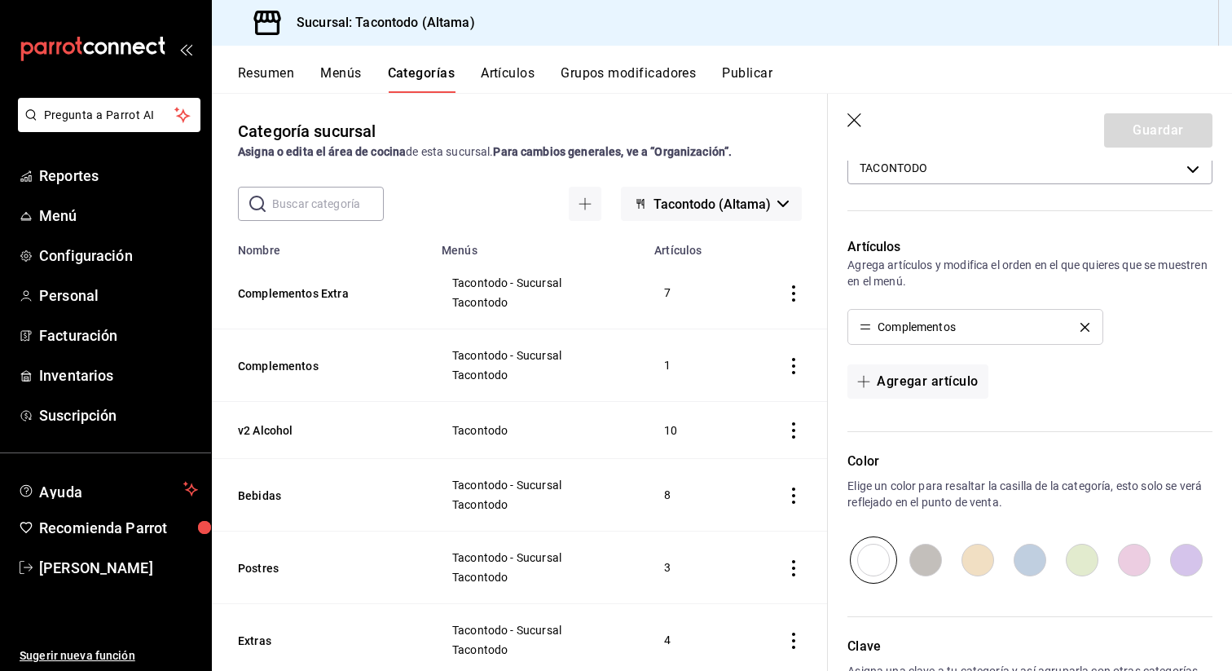
scroll to position [333, 0]
click at [612, 68] on button "Grupos modificadores" at bounding box center [628, 79] width 135 height 28
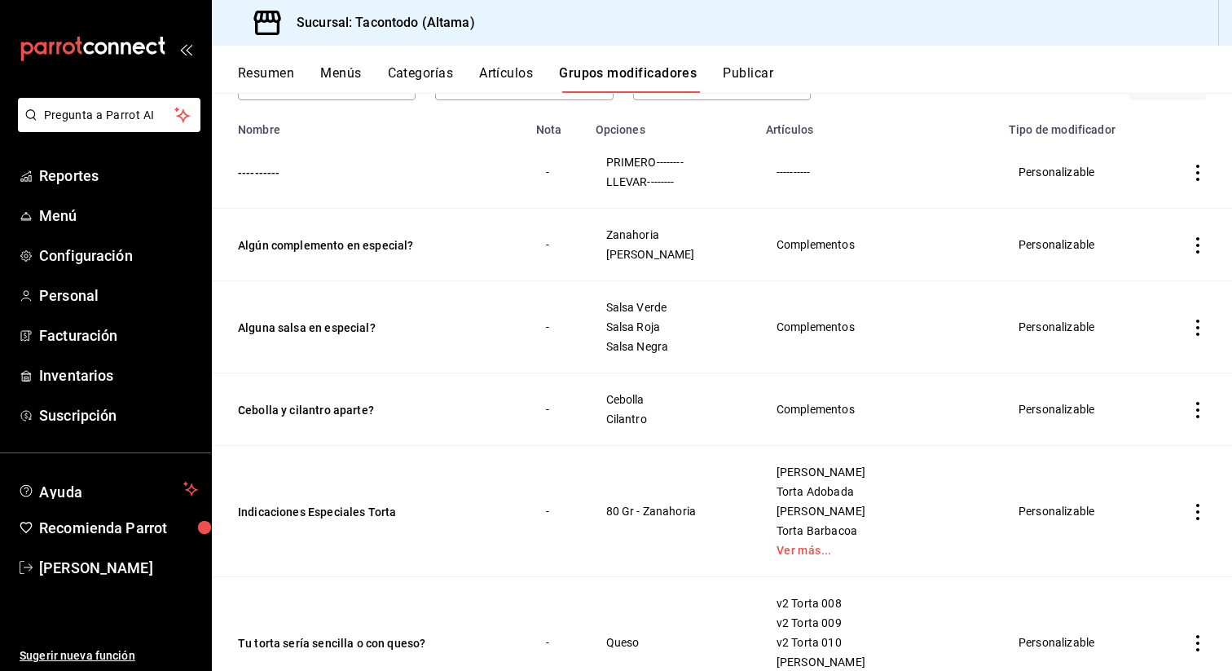
scroll to position [137, 0]
click at [364, 512] on button "Indicaciones Especiales Torta" at bounding box center [336, 513] width 196 height 16
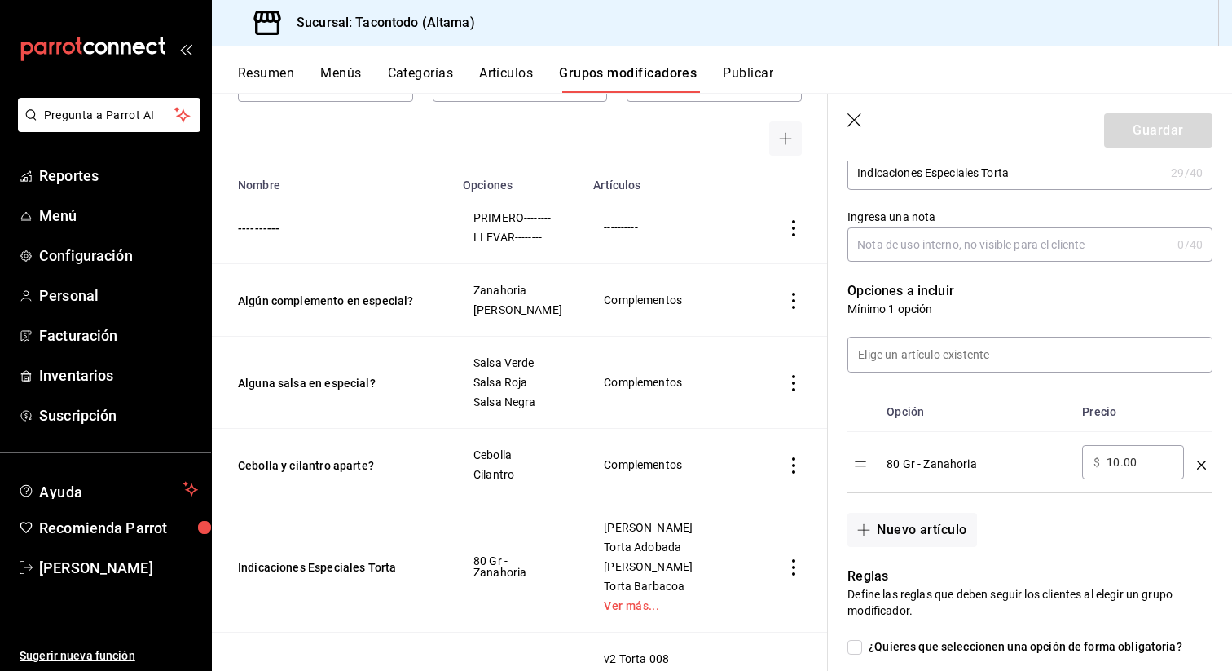
scroll to position [322, 0]
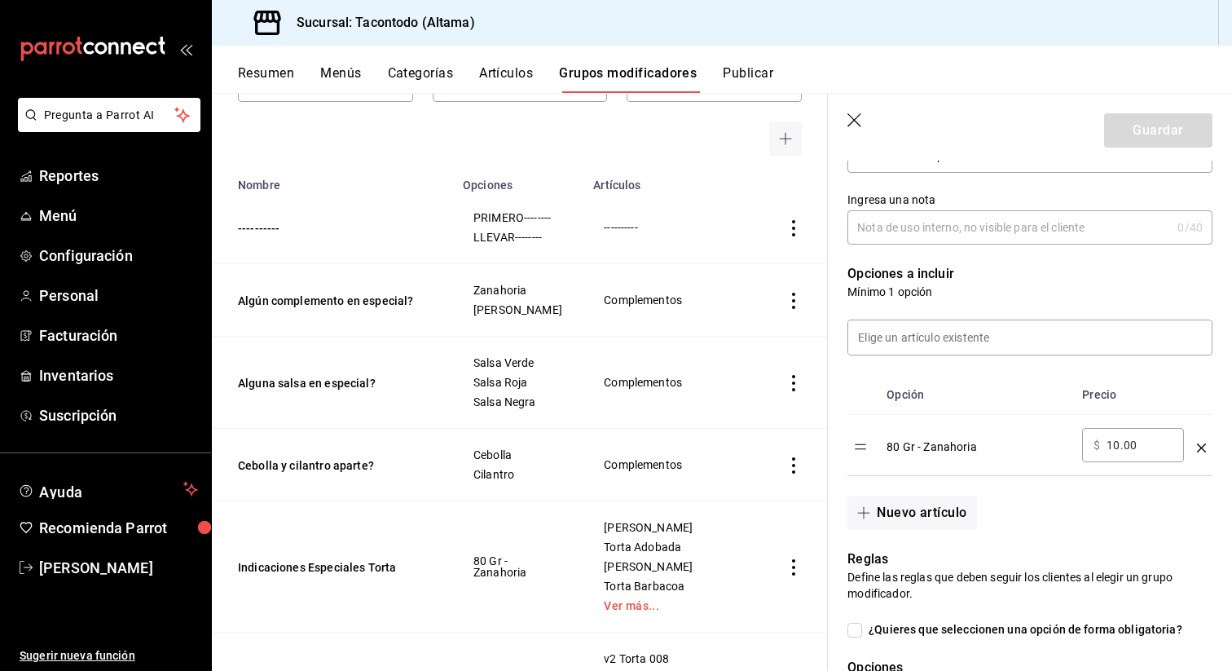
click at [1201, 449] on icon "optionsTable" at bounding box center [1201, 447] width 9 height 9
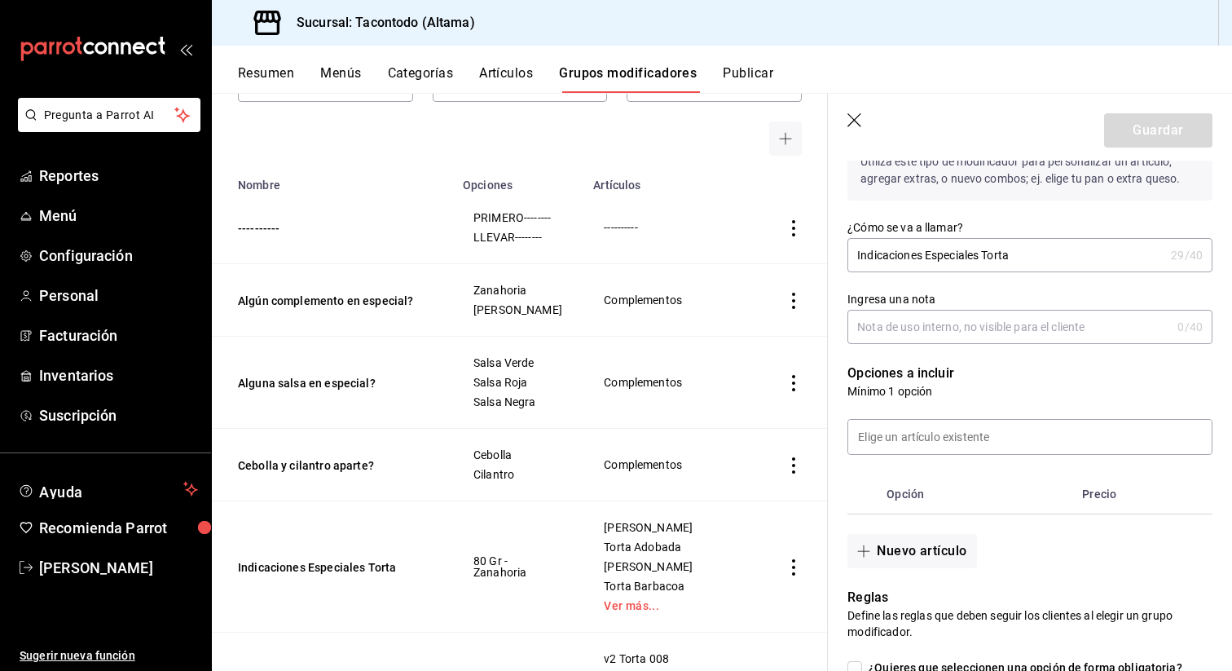
scroll to position [383, 0]
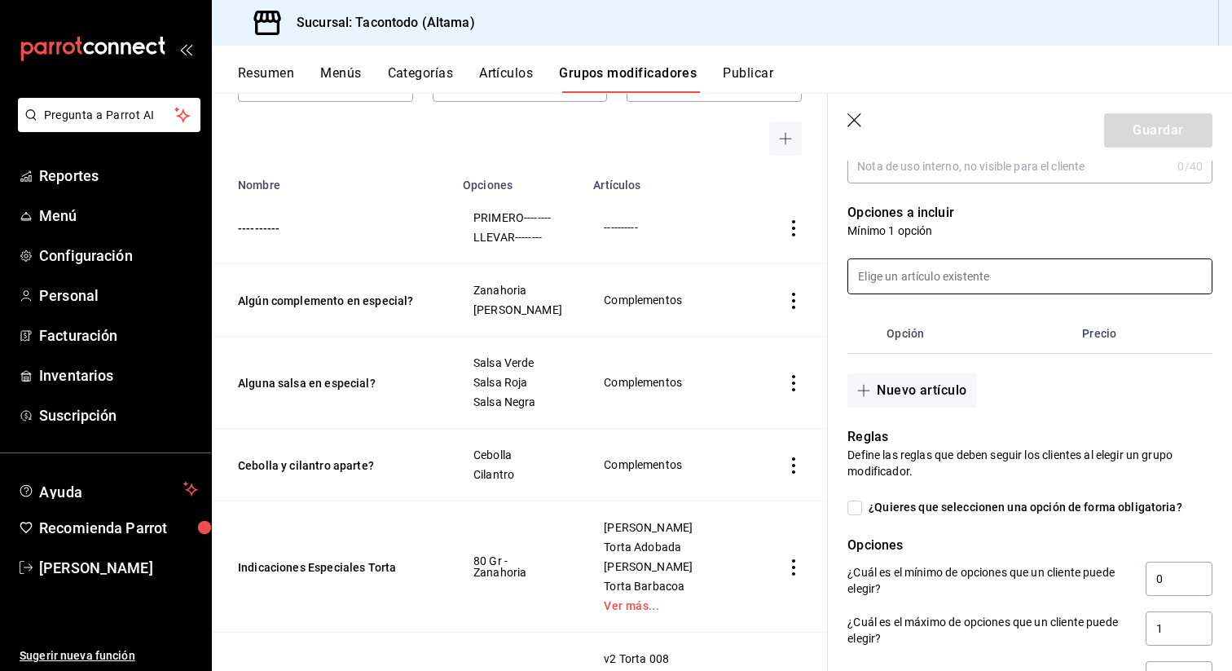
click at [971, 286] on input at bounding box center [1030, 276] width 364 height 34
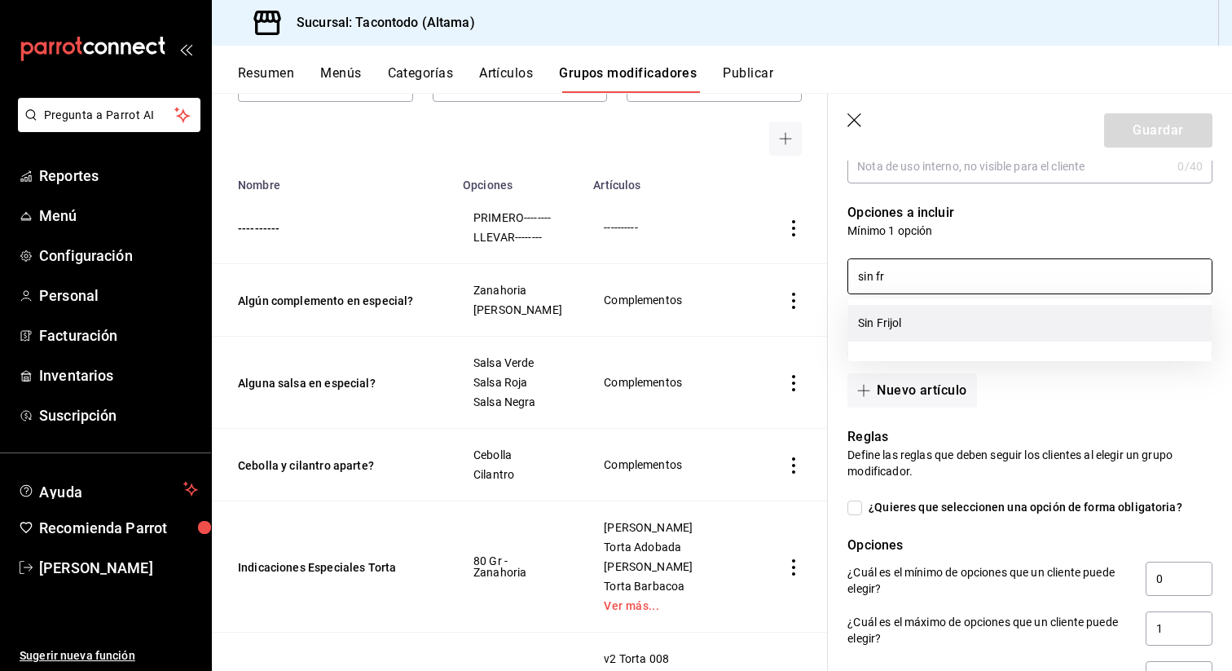
click at [941, 314] on li "Sin Frijol" at bounding box center [1030, 323] width 364 height 37
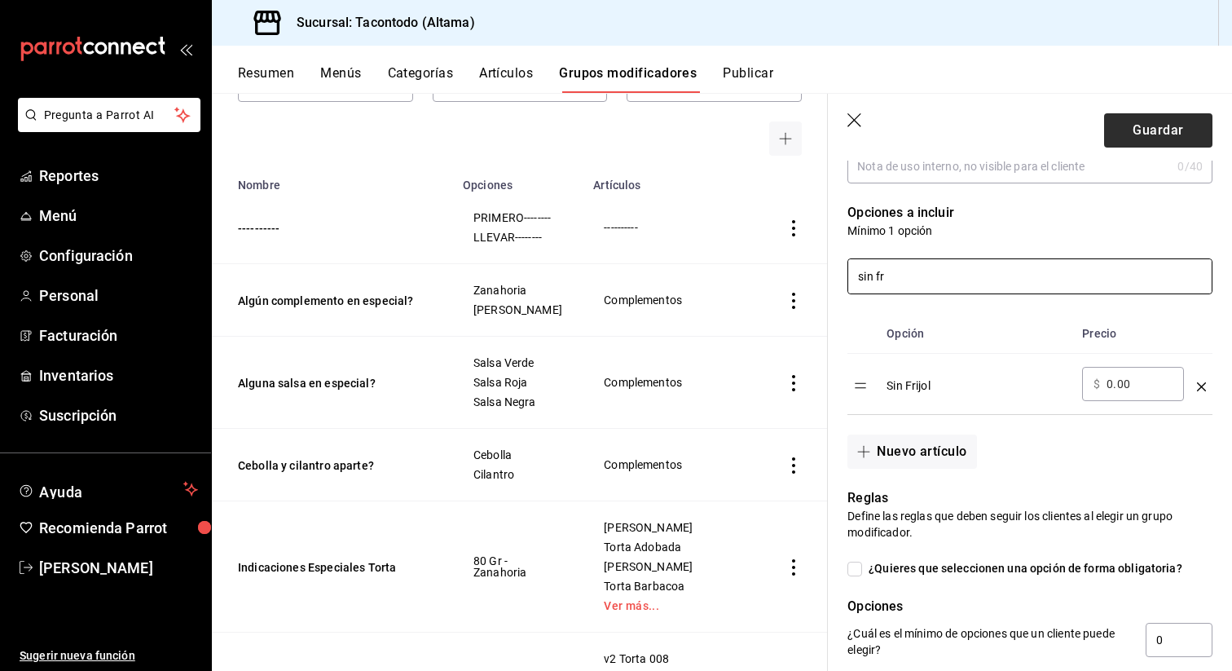
type input "sin fr"
click at [1135, 143] on button "Guardar" at bounding box center [1158, 130] width 108 height 34
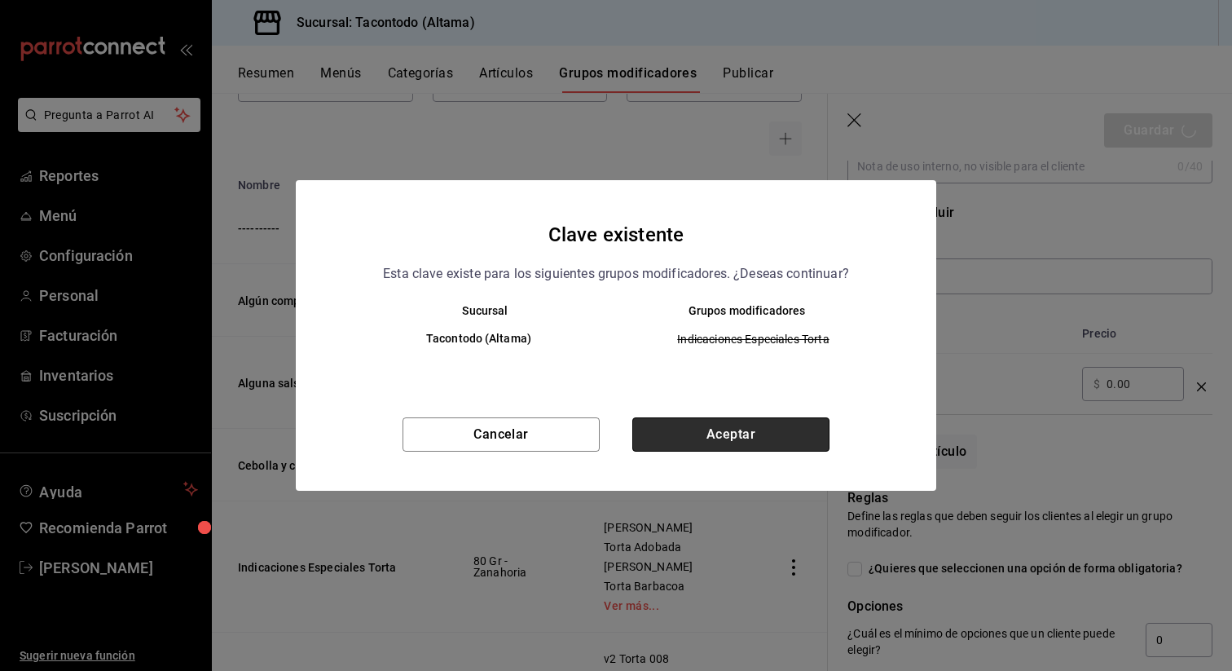
click at [772, 430] on button "Aceptar" at bounding box center [730, 434] width 197 height 34
